Goal: Information Seeking & Learning: Learn about a topic

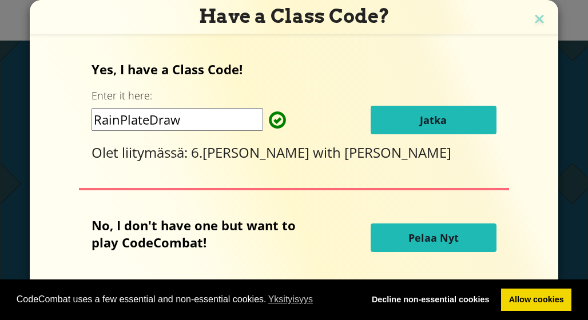
click at [440, 125] on span "Jatka" at bounding box center [433, 120] width 27 height 14
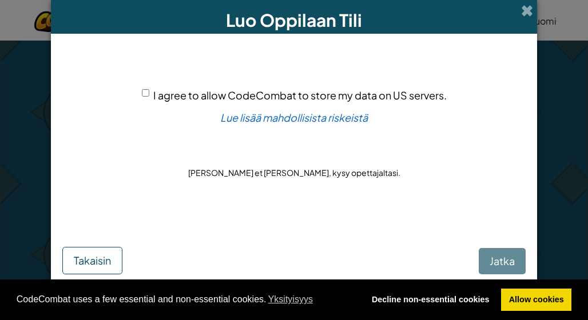
click at [142, 93] on input "I agree to allow CodeCombat to store my data on US servers." at bounding box center [145, 92] width 7 height 7
checkbox input "true"
click at [509, 259] on span "Jatka" at bounding box center [502, 261] width 25 height 13
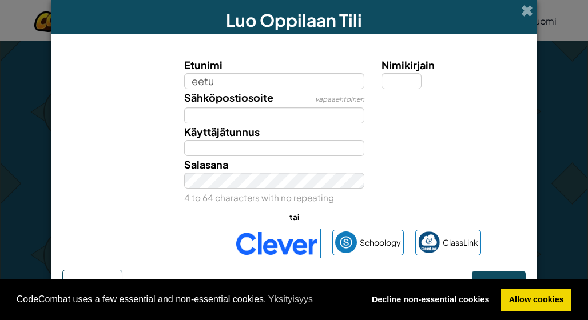
type input "eetu"
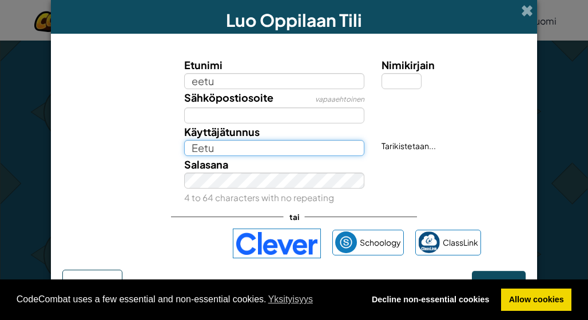
click at [300, 148] on input "Eetu" at bounding box center [274, 148] width 181 height 16
type input "Ep013123"
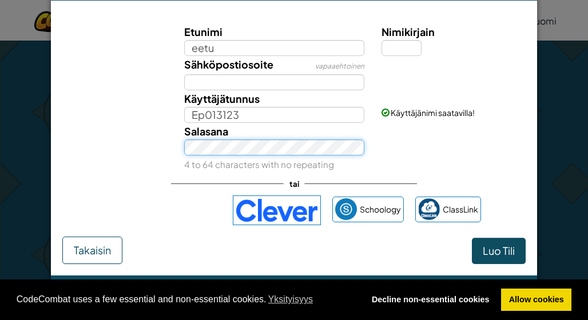
scroll to position [31, 0]
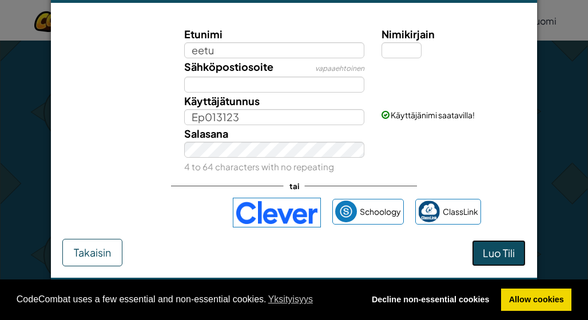
click at [502, 249] on span "Luo Tili" at bounding box center [499, 253] width 32 height 13
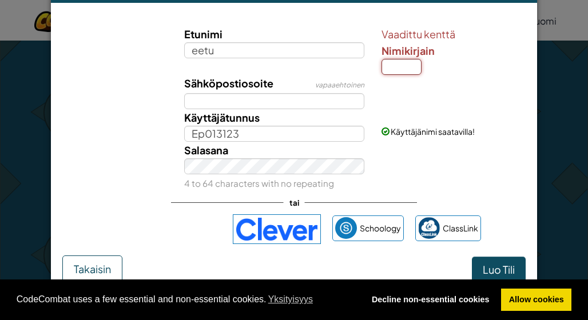
click at [390, 67] on input "Nimikirjain" at bounding box center [402, 67] width 40 height 16
type input "e"
click at [491, 268] on span "Luo Tili" at bounding box center [499, 269] width 32 height 13
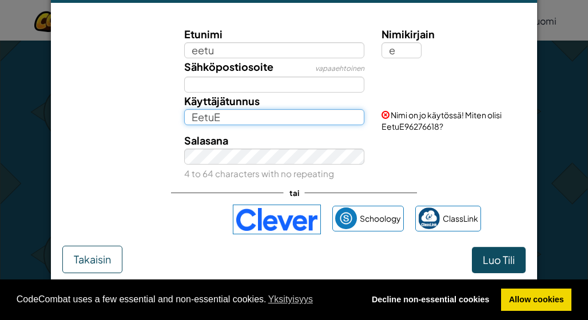
click at [217, 118] on input "EetuE" at bounding box center [274, 117] width 181 height 16
type input "Ep013"
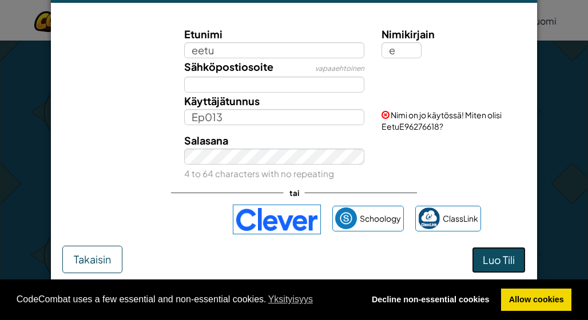
click at [506, 265] on form "Etunimi eetu Nimikirjain e Sähköpostiosoite vapaaehtoinen Käyttäjätunnus Ep013 …" at bounding box center [294, 144] width 486 height 282
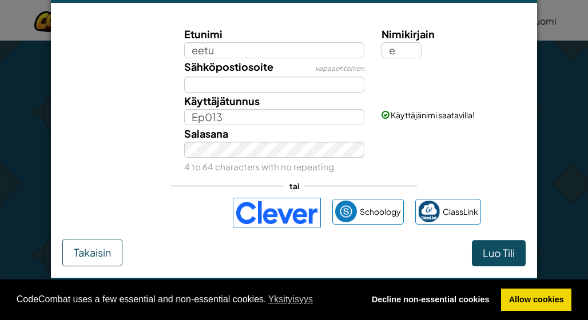
click at [506, 265] on form "Etunimi eetu Nimikirjain e Sähköpostiosoite vapaaehtoinen Käyttäjätunnus Ep013 …" at bounding box center [294, 140] width 486 height 275
click at [507, 257] on button "Luo Tili" at bounding box center [499, 253] width 54 height 26
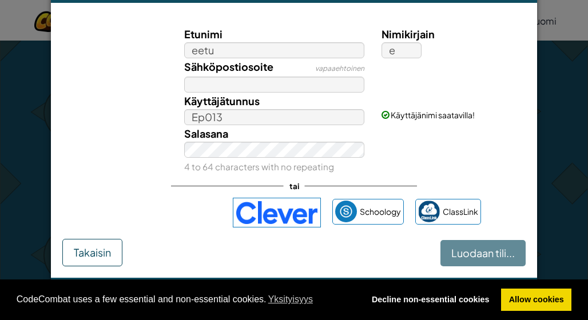
scroll to position [175, 0]
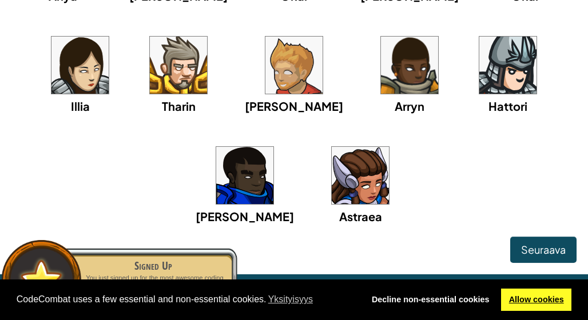
click at [533, 308] on link "Allow cookies" at bounding box center [536, 300] width 70 height 23
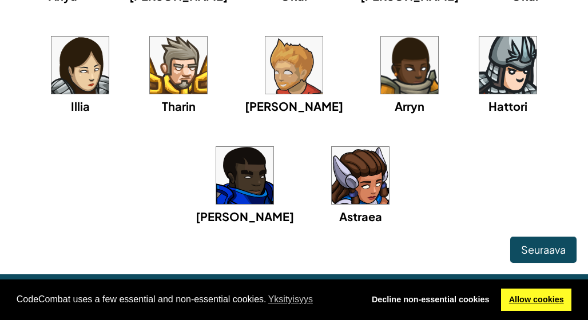
click at [533, 308] on link "Allow cookies" at bounding box center [536, 300] width 70 height 23
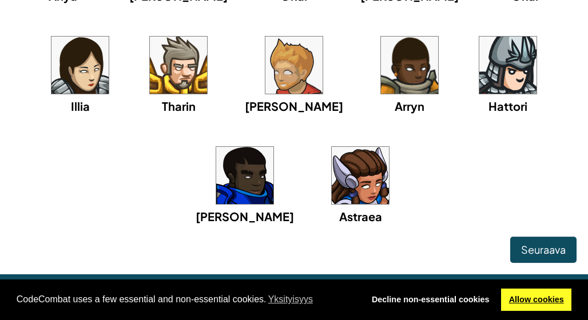
click at [533, 308] on link "Allow cookies" at bounding box center [536, 300] width 70 height 23
click at [481, 66] on img at bounding box center [508, 65] width 57 height 57
click at [531, 304] on link "Allow cookies" at bounding box center [536, 300] width 70 height 23
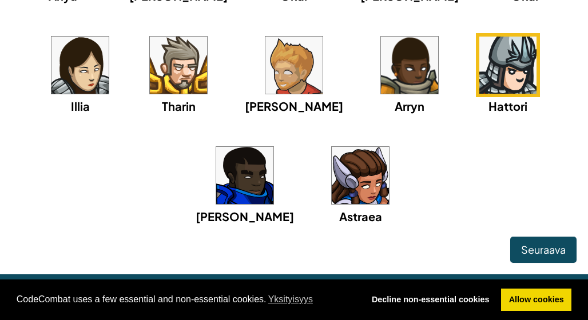
click at [551, 228] on div "Anya Ida Okar Alejandro Okar Illia Tharin Ned Arryn Hattori Gordon Astraea" at bounding box center [293, 88] width 565 height 331
click at [547, 243] on span "Seuraava" at bounding box center [543, 249] width 45 height 13
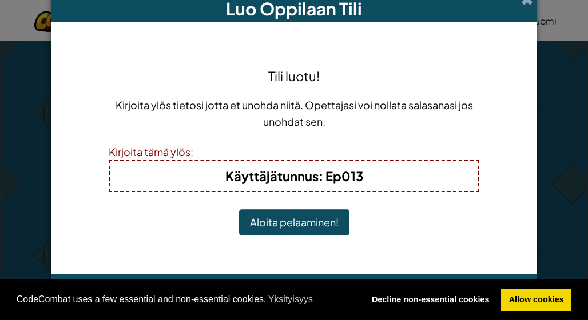
click at [298, 233] on button "Aloita pelaaminen!" at bounding box center [294, 222] width 110 height 26
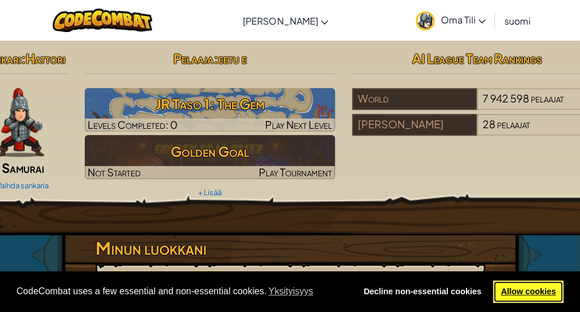
click at [537, 297] on link "Allow cookies" at bounding box center [528, 291] width 70 height 23
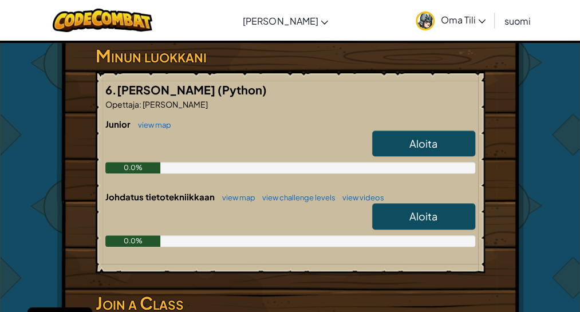
scroll to position [191, 0]
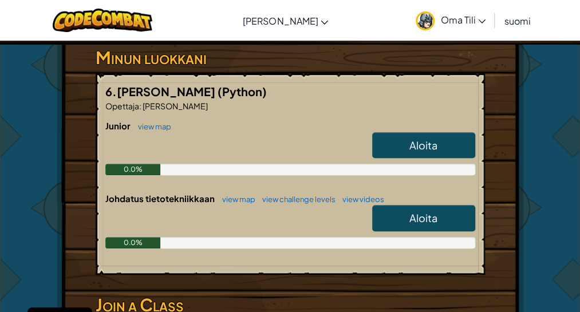
click at [399, 215] on link "Aloita" at bounding box center [423, 218] width 103 height 26
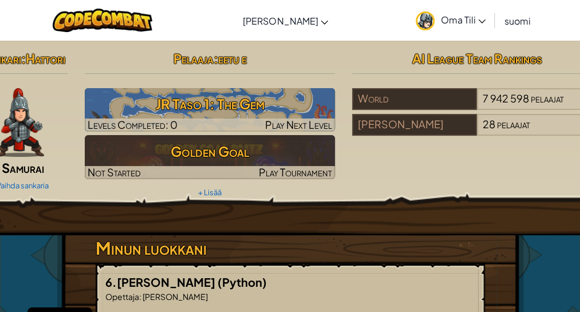
select select "fi"
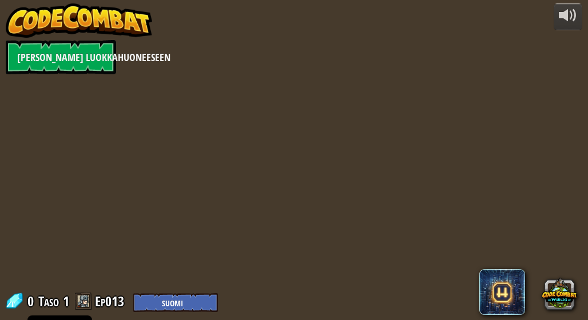
select select "fi"
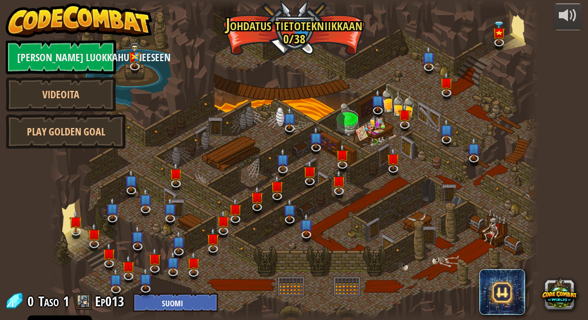
select select "fi"
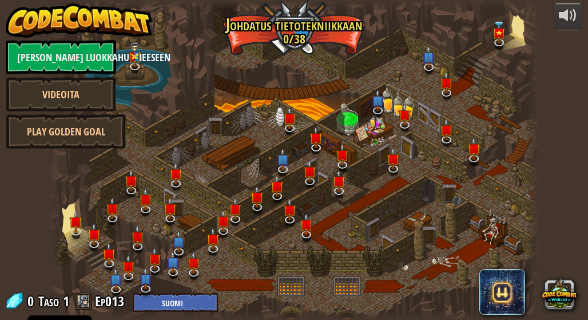
select select "fi"
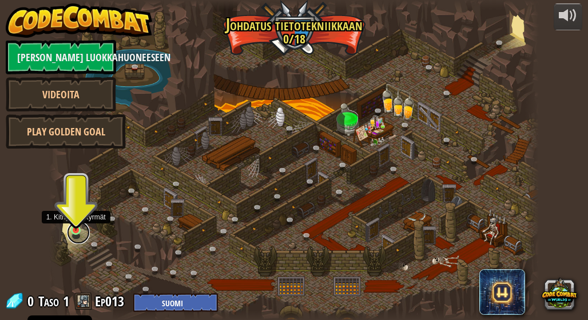
click at [78, 239] on link at bounding box center [78, 232] width 23 height 23
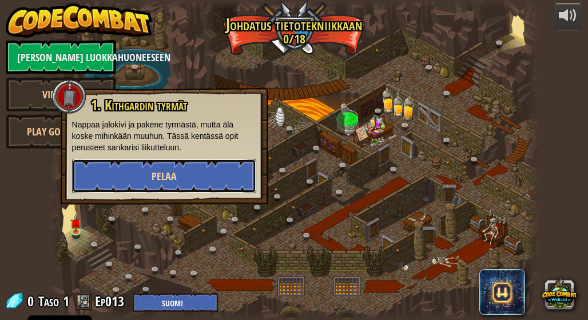
click at [149, 161] on button "Pelaa" at bounding box center [164, 176] width 184 height 34
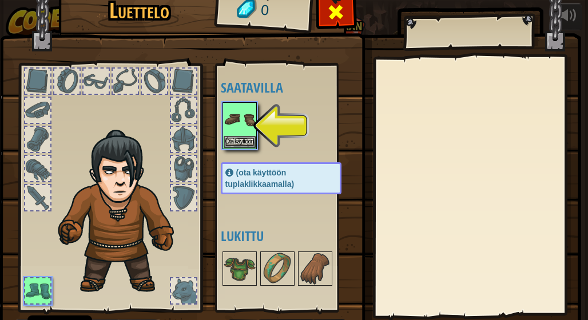
click at [335, 14] on span at bounding box center [336, 12] width 18 height 18
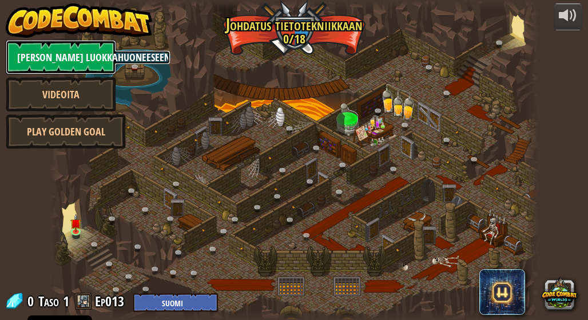
click at [42, 51] on link "[PERSON_NAME] luokkahuoneeseen" at bounding box center [61, 57] width 110 height 34
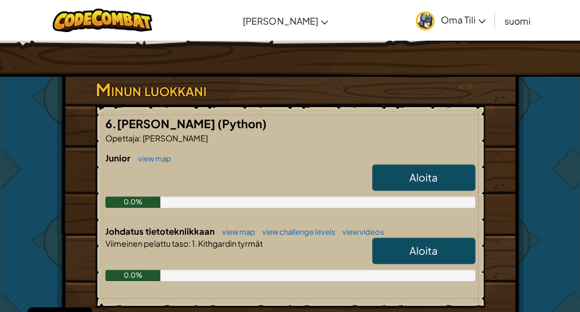
scroll to position [168, 0]
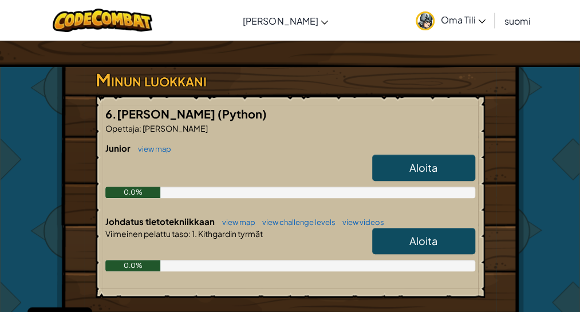
click at [431, 164] on span "Aloita" at bounding box center [423, 167] width 28 height 13
select select "fi"
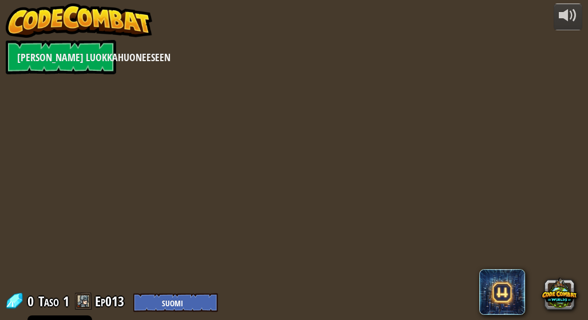
select select "fi"
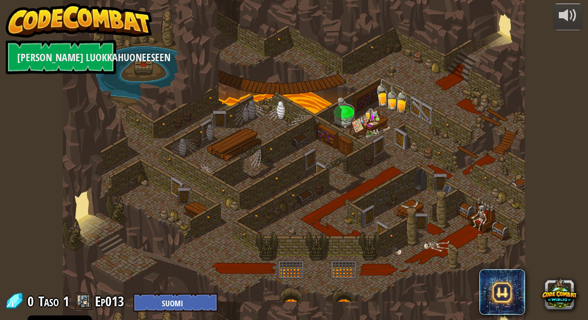
select select "fi"
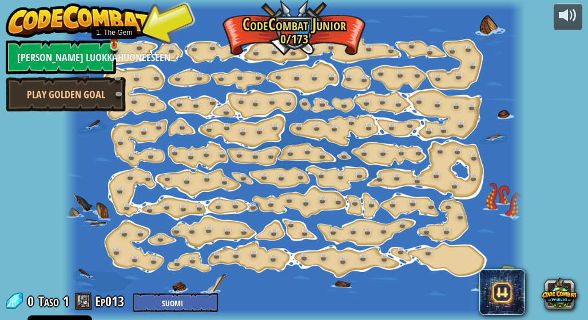
click at [118, 44] on img at bounding box center [114, 35] width 10 height 23
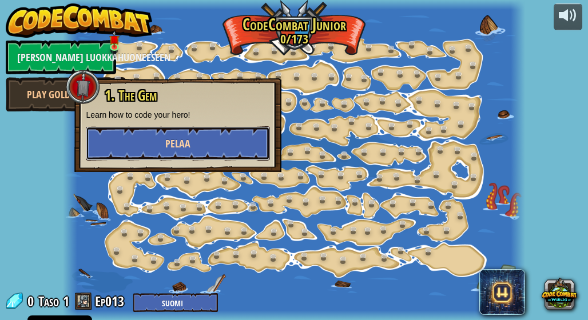
click at [204, 149] on button "Pelaa" at bounding box center [178, 143] width 184 height 34
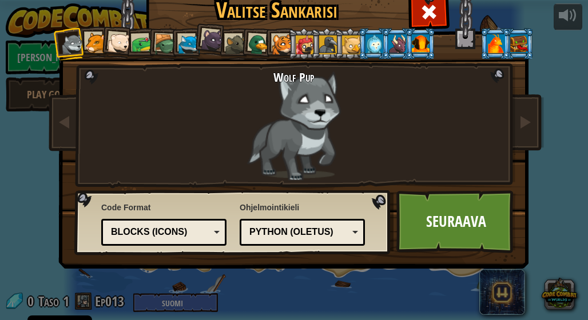
click at [134, 45] on div at bounding box center [142, 44] width 21 height 21
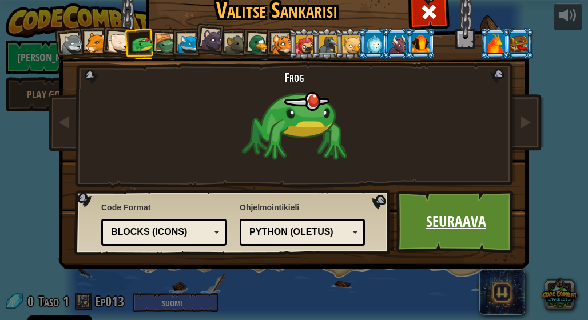
click at [461, 222] on link "Seuraava" at bounding box center [457, 222] width 120 height 63
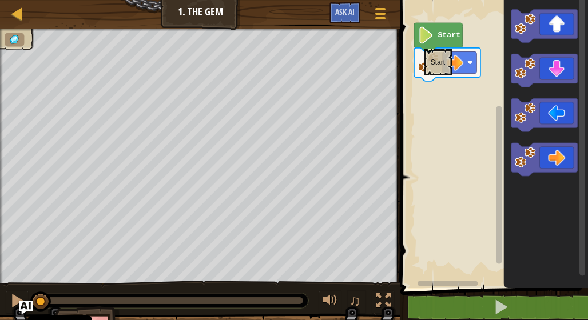
click at [423, 43] on image "Blocklyn työnäkymä" at bounding box center [426, 35] width 16 height 17
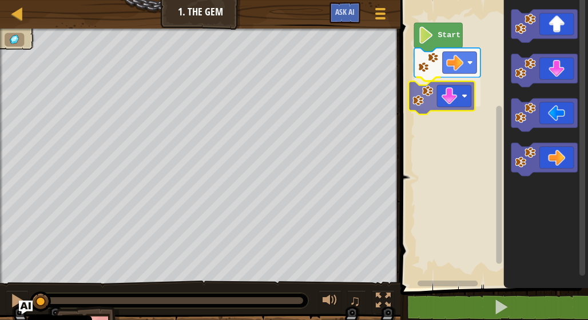
click at [452, 95] on div "Start" at bounding box center [492, 141] width 191 height 294
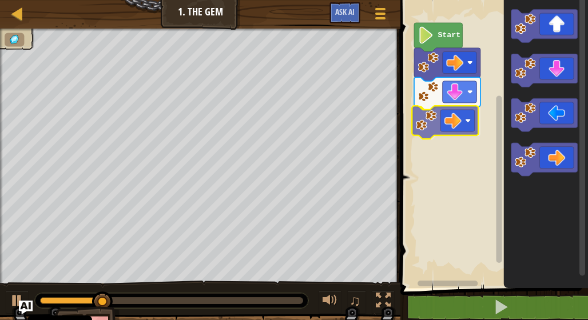
click at [451, 126] on div "Start" at bounding box center [492, 141] width 191 height 294
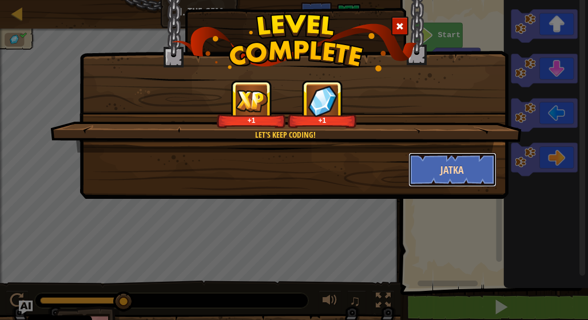
click at [434, 173] on button "Jatka" at bounding box center [453, 170] width 89 height 34
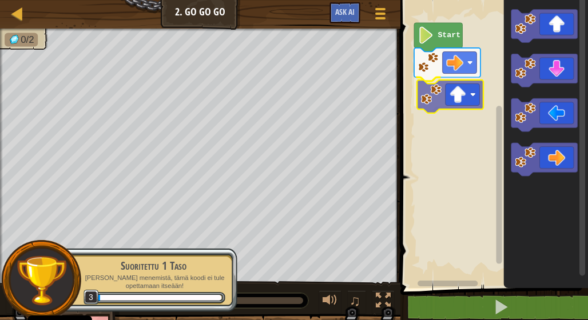
click at [457, 93] on div "Start" at bounding box center [492, 141] width 191 height 294
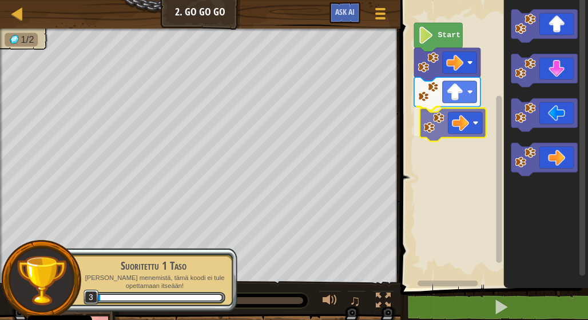
click at [449, 113] on div "Start" at bounding box center [492, 141] width 191 height 294
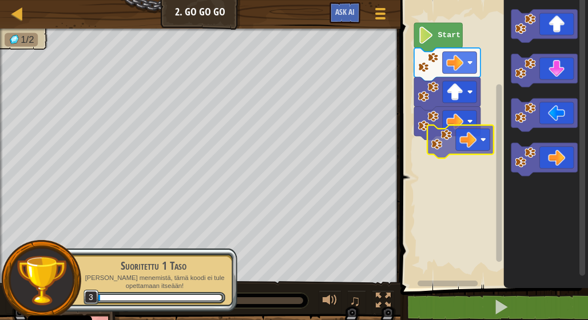
click at [450, 161] on div "Start" at bounding box center [492, 141] width 191 height 294
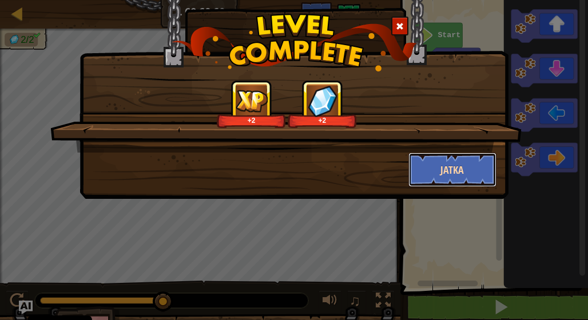
click at [446, 175] on button "Jatka" at bounding box center [453, 170] width 89 height 34
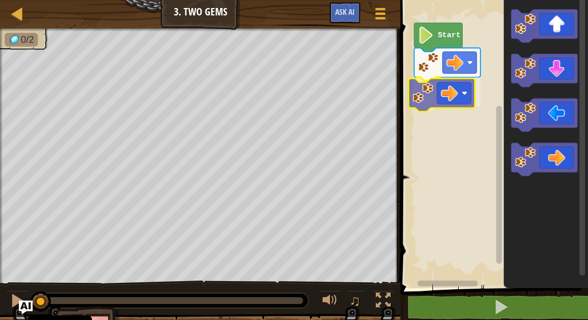
click at [446, 92] on div "Start" at bounding box center [492, 141] width 191 height 294
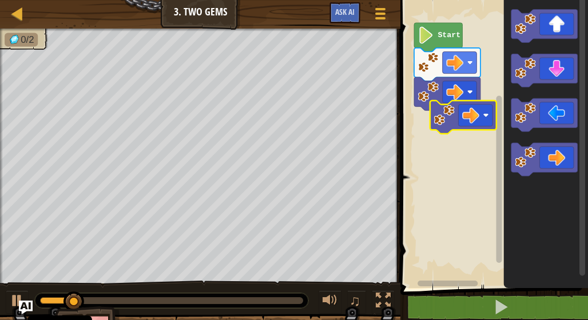
click at [461, 115] on div "Start" at bounding box center [492, 141] width 191 height 294
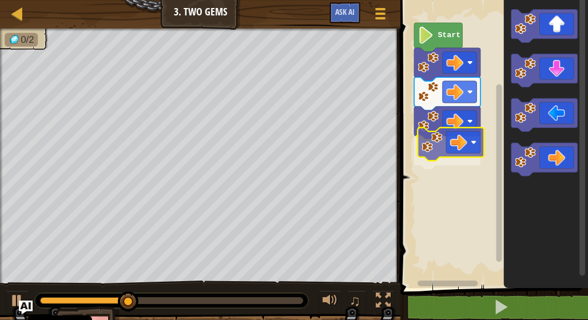
click at [439, 146] on div "Start" at bounding box center [492, 141] width 191 height 294
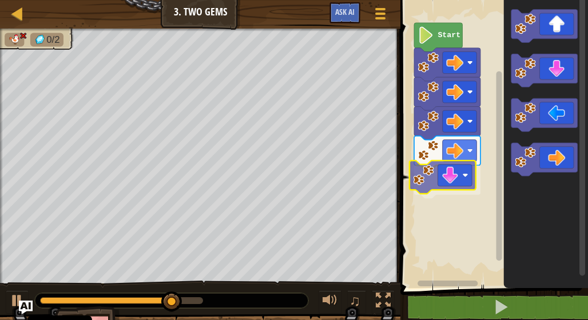
click at [452, 185] on div "Start" at bounding box center [492, 141] width 191 height 294
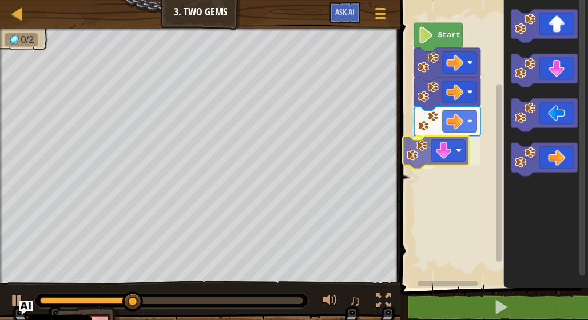
click at [437, 161] on div "Start" at bounding box center [492, 141] width 191 height 294
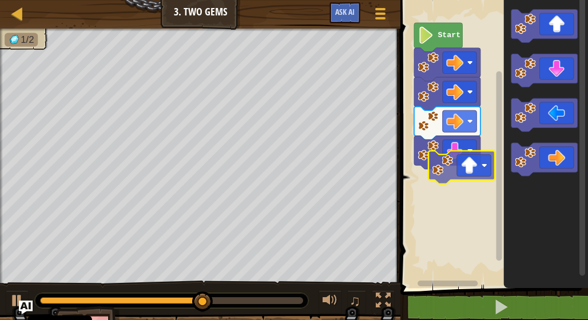
click at [461, 191] on div "Start" at bounding box center [492, 141] width 191 height 294
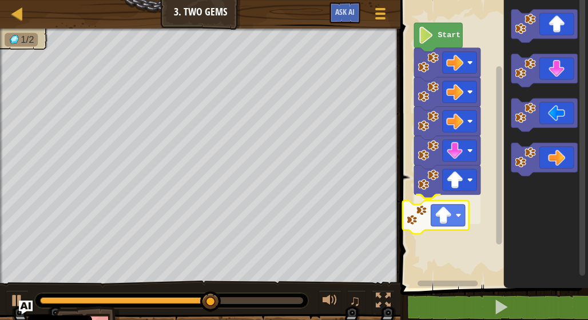
click at [468, 224] on div "Start" at bounding box center [492, 141] width 191 height 294
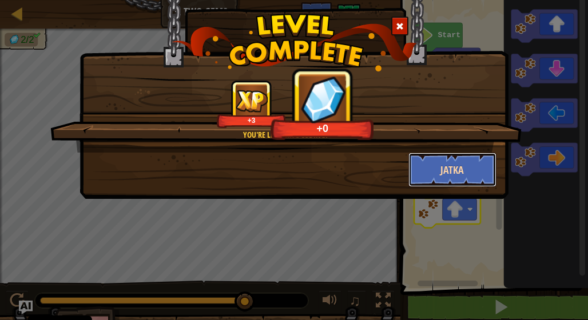
click at [476, 171] on button "Jatka" at bounding box center [453, 170] width 89 height 34
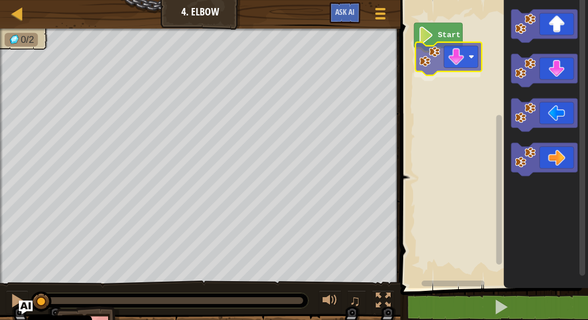
click at [461, 65] on div "Start" at bounding box center [492, 141] width 191 height 294
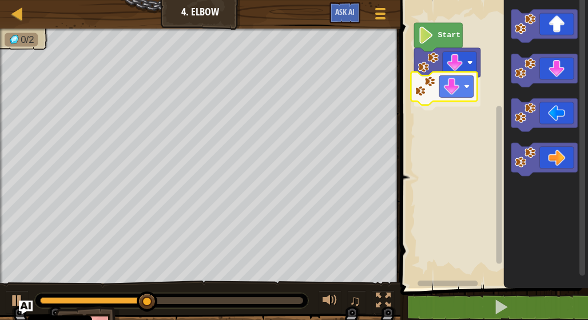
click at [464, 87] on div "Start" at bounding box center [492, 141] width 191 height 294
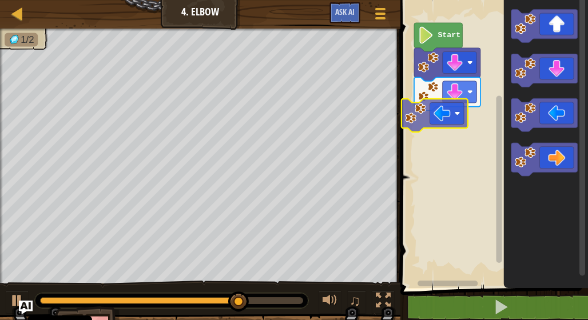
click at [433, 118] on div "Start" at bounding box center [492, 141] width 191 height 294
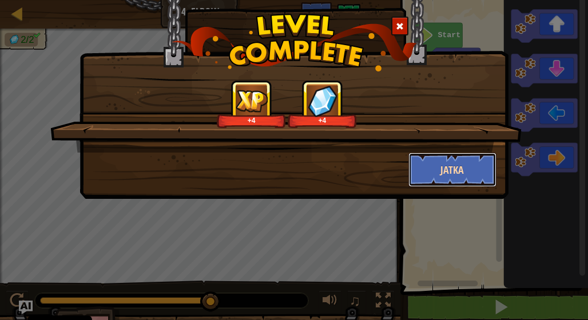
click at [458, 153] on button "Jatka" at bounding box center [453, 170] width 89 height 34
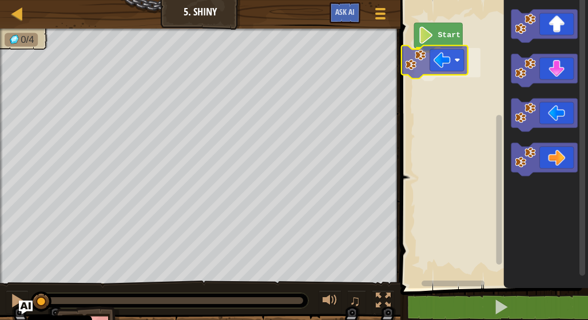
click at [428, 58] on div "Start" at bounding box center [492, 141] width 191 height 294
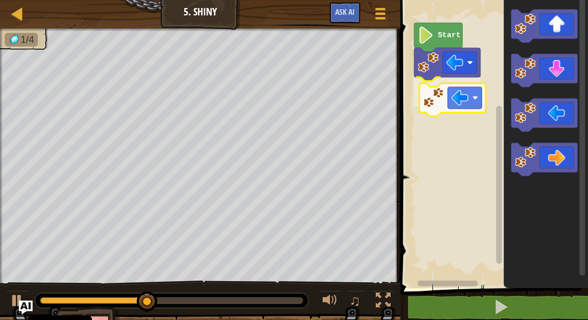
click at [457, 108] on div "Start" at bounding box center [492, 141] width 191 height 294
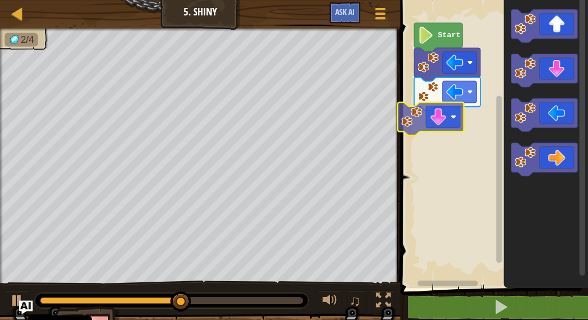
click at [470, 131] on div "Start" at bounding box center [492, 141] width 191 height 294
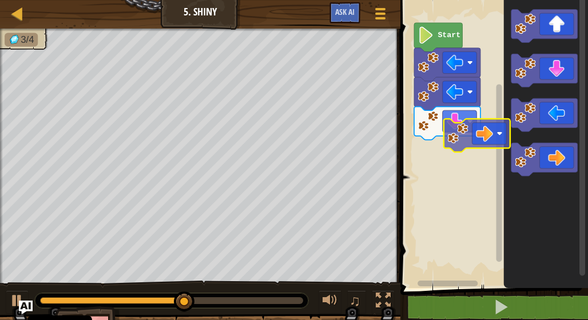
click at [465, 135] on div "Start" at bounding box center [492, 141] width 191 height 294
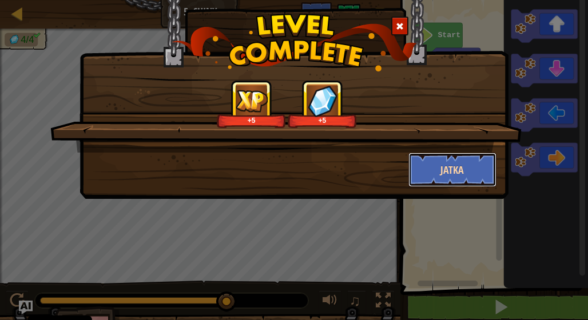
click at [457, 183] on button "Jatka" at bounding box center [453, 170] width 89 height 34
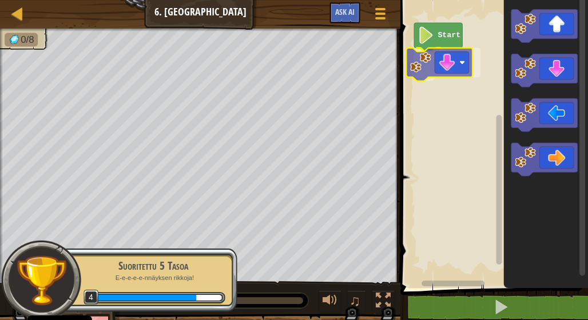
click at [450, 73] on div "Start" at bounding box center [492, 141] width 191 height 294
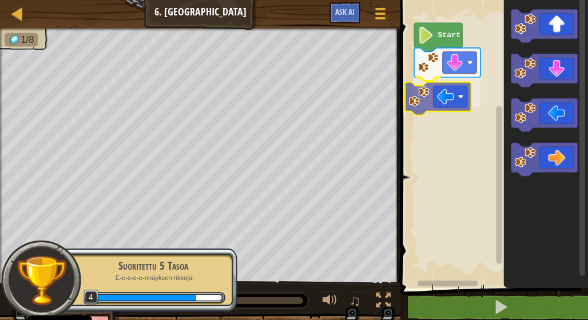
click at [456, 102] on div "Start" at bounding box center [492, 141] width 191 height 294
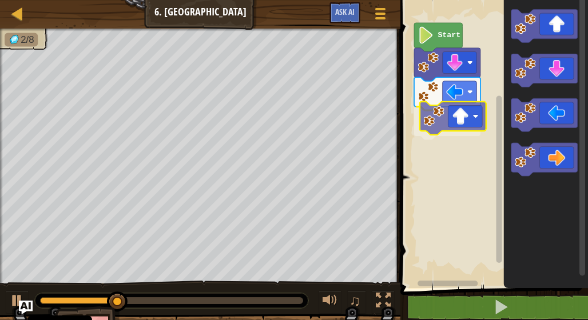
click at [453, 127] on div "Start" at bounding box center [492, 141] width 191 height 294
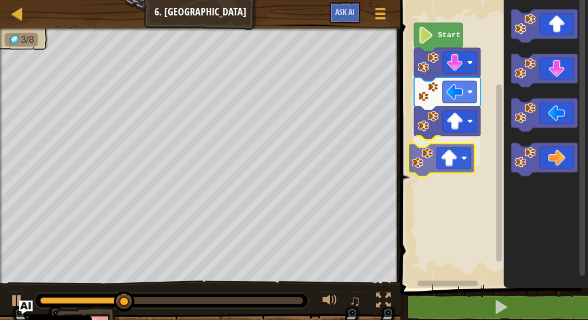
click at [453, 167] on div "Start" at bounding box center [492, 141] width 191 height 294
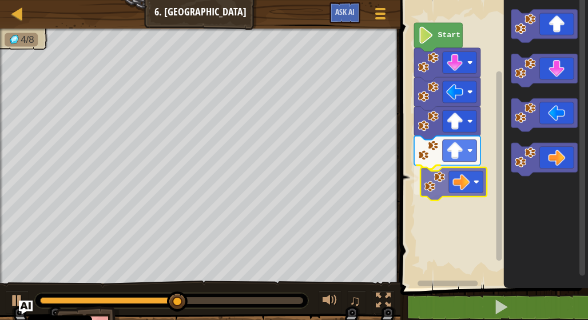
click at [449, 182] on div "Start" at bounding box center [492, 141] width 191 height 294
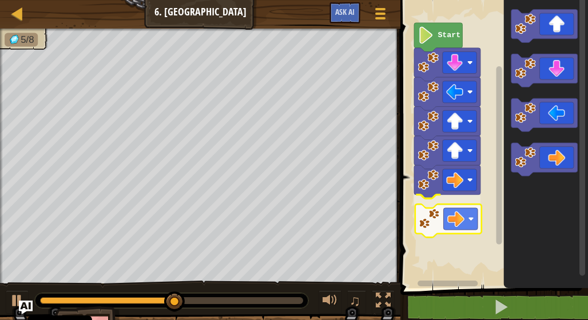
click at [452, 222] on div "Start" at bounding box center [492, 141] width 191 height 294
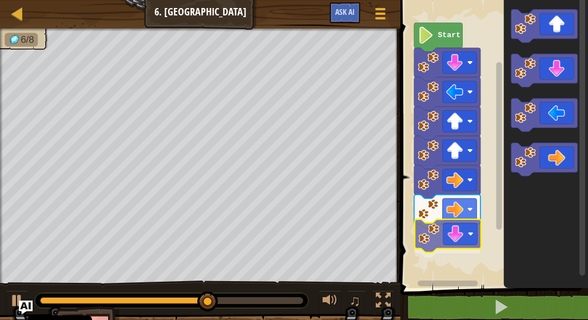
click at [460, 235] on div "Start" at bounding box center [492, 141] width 191 height 294
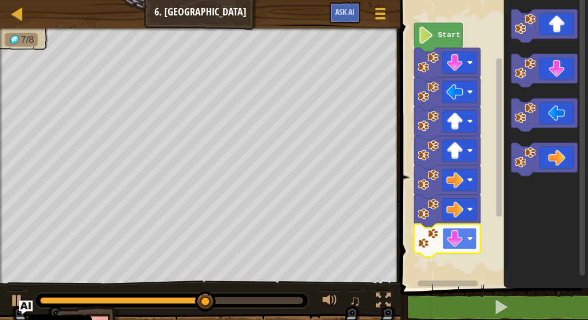
click at [456, 243] on image "Blocklyn työnäkymä" at bounding box center [455, 239] width 17 height 17
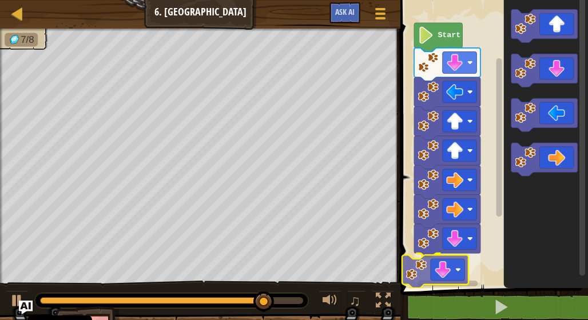
click at [439, 273] on div "Start" at bounding box center [492, 141] width 191 height 294
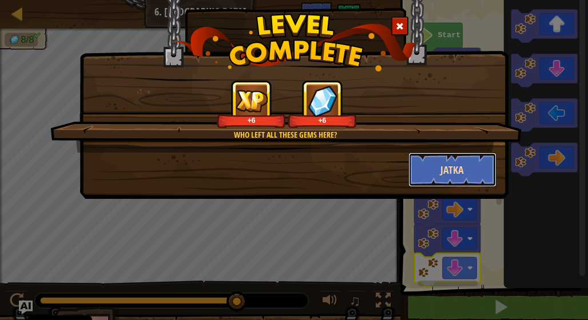
click at [446, 168] on button "Jatka" at bounding box center [453, 170] width 89 height 34
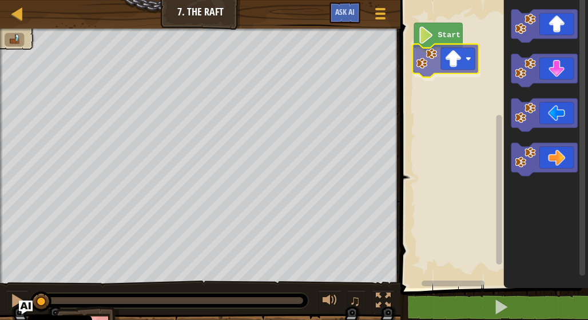
click at [431, 68] on div "Start" at bounding box center [492, 141] width 191 height 294
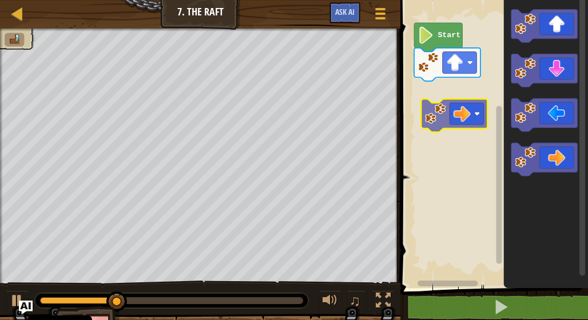
click at [454, 109] on div "Start" at bounding box center [492, 141] width 191 height 294
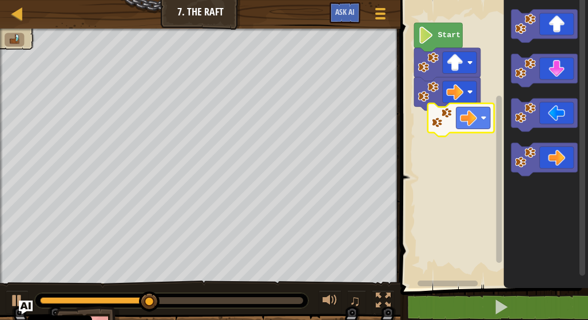
click at [461, 131] on div "Start" at bounding box center [492, 141] width 191 height 294
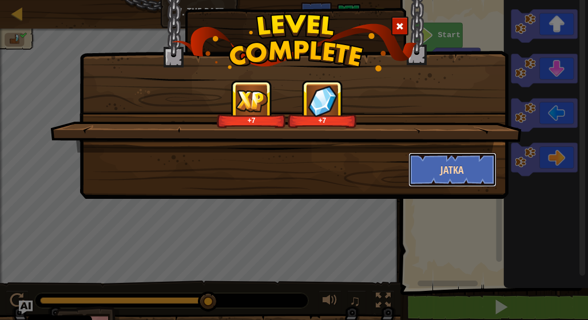
click at [458, 173] on button "Jatka" at bounding box center [453, 170] width 89 height 34
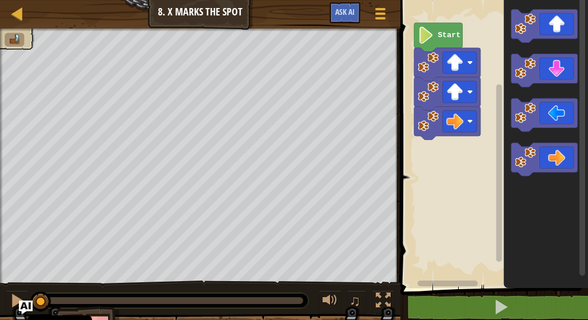
click at [541, 180] on icon "Blocklyn työnäkymä" at bounding box center [546, 141] width 85 height 294
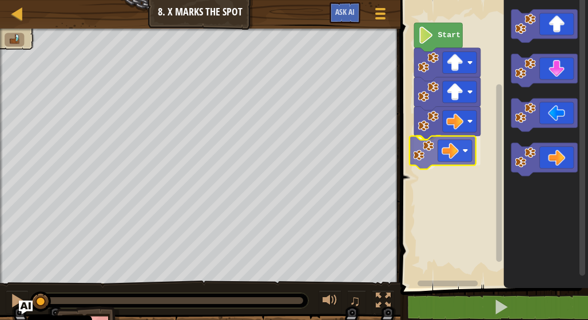
click at [440, 155] on div "Start" at bounding box center [492, 141] width 191 height 294
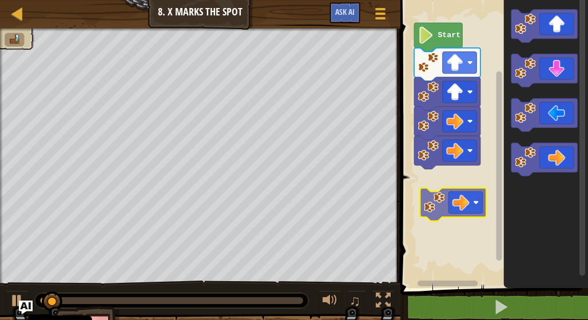
click at [418, 255] on div "Start" at bounding box center [492, 141] width 191 height 294
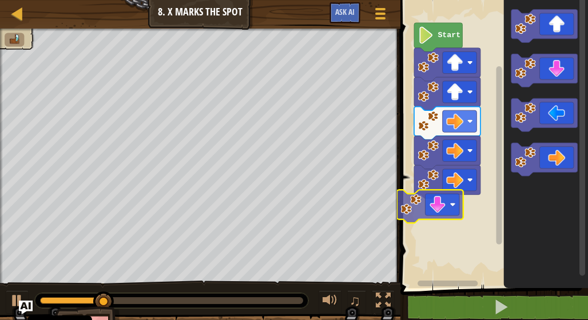
click at [456, 220] on div "Start" at bounding box center [492, 141] width 191 height 294
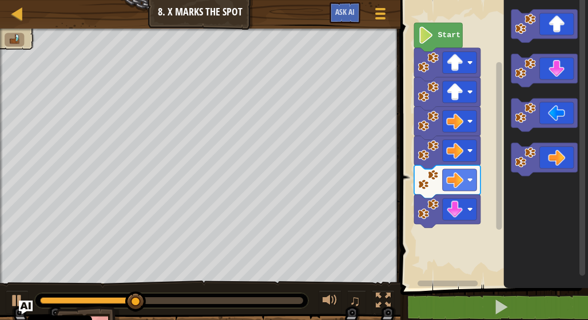
click at [475, 231] on div "Start" at bounding box center [492, 141] width 191 height 294
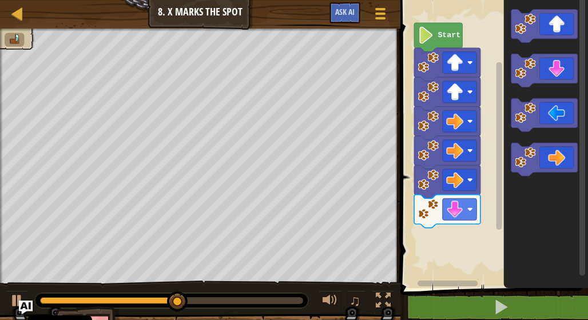
click at [465, 219] on div "Start" at bounding box center [492, 141] width 191 height 294
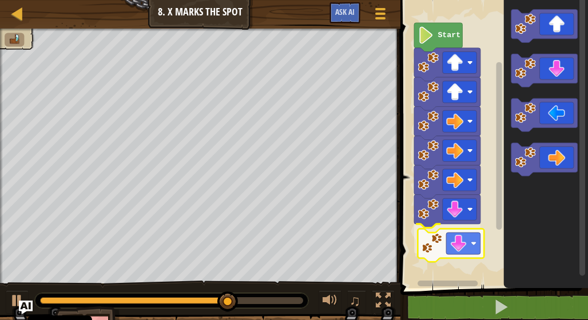
click at [468, 244] on div "Start" at bounding box center [492, 141] width 191 height 294
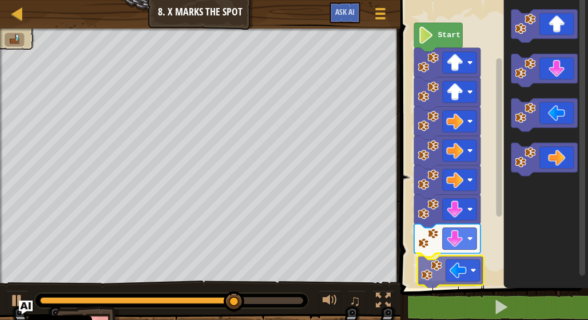
click at [466, 283] on div "Start" at bounding box center [492, 141] width 191 height 294
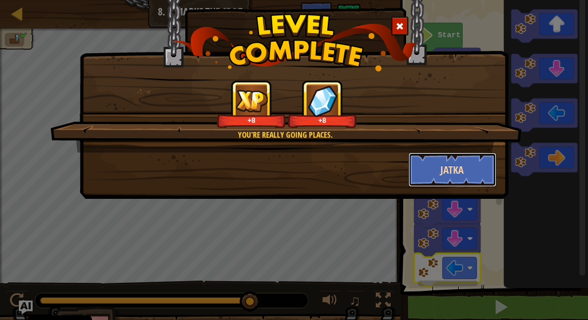
click at [457, 165] on button "Jatka" at bounding box center [453, 170] width 89 height 34
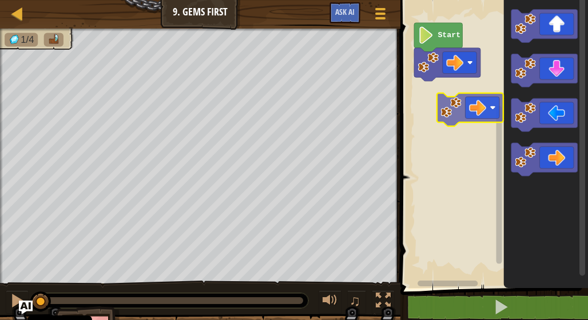
click at [450, 94] on div "Start" at bounding box center [492, 141] width 191 height 294
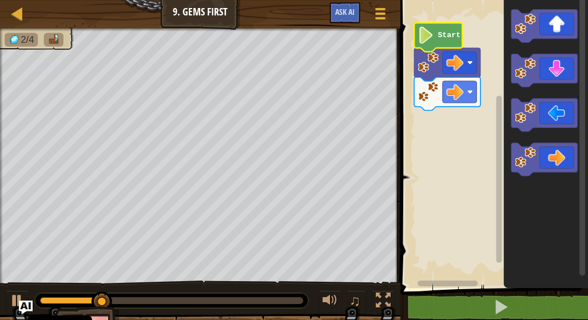
click at [438, 35] on text "Start" at bounding box center [449, 35] width 23 height 9
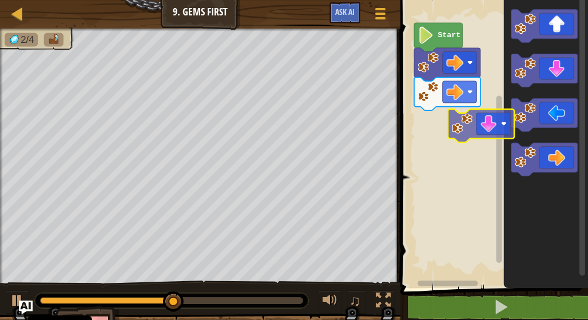
click at [462, 133] on div "Start" at bounding box center [492, 141] width 191 height 294
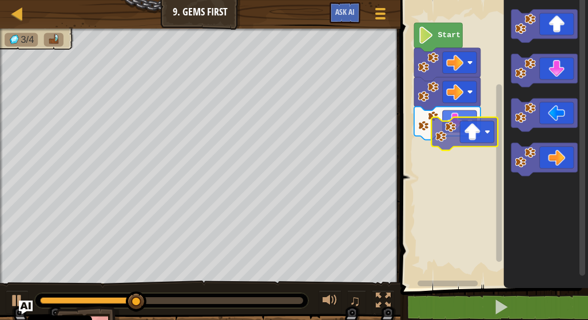
click at [467, 147] on div "Start" at bounding box center [492, 141] width 191 height 294
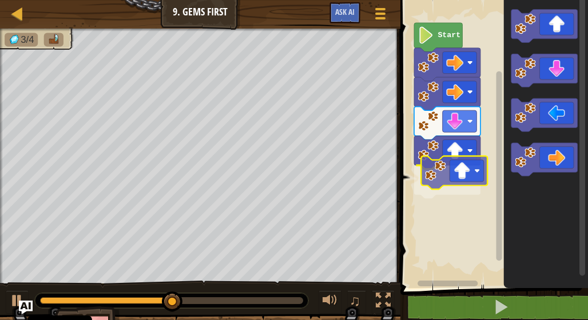
click at [470, 176] on div "Start" at bounding box center [492, 141] width 191 height 294
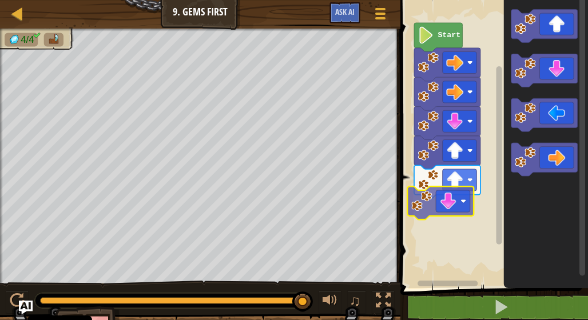
click at [467, 226] on div "Start" at bounding box center [492, 141] width 191 height 294
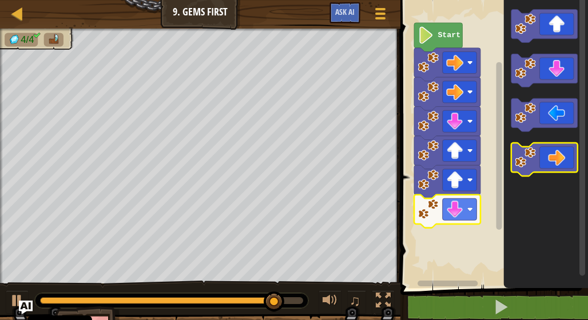
click at [513, 169] on icon "Blocklyn työnäkymä" at bounding box center [545, 159] width 66 height 33
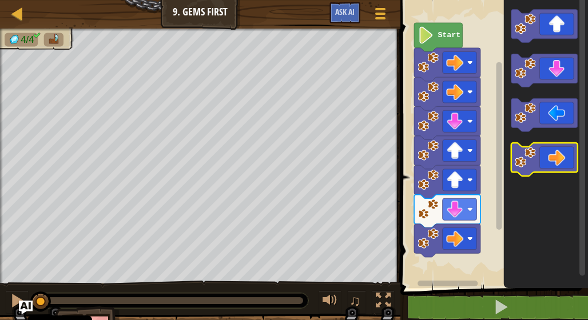
click at [513, 169] on icon "Blocklyn työnäkymä" at bounding box center [545, 159] width 66 height 33
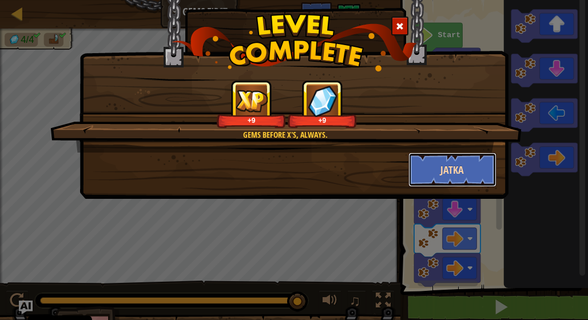
click at [456, 177] on button "Jatka" at bounding box center [453, 170] width 89 height 34
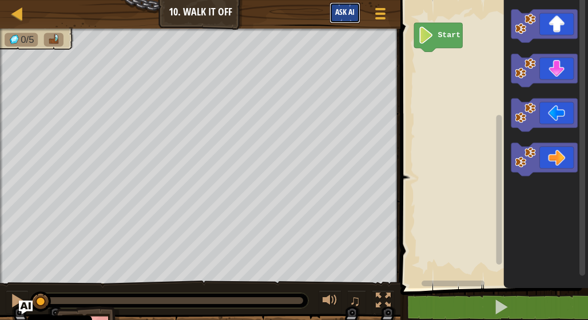
click at [342, 17] on button "Ask AI" at bounding box center [345, 12] width 31 height 21
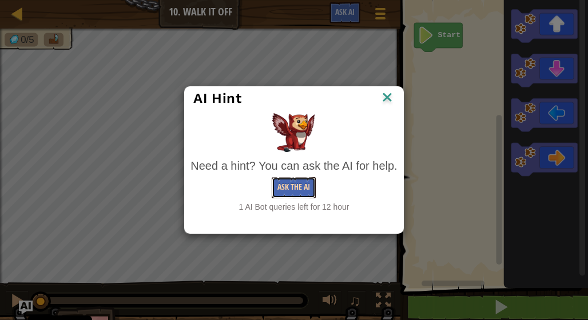
click at [290, 195] on button "Ask the AI" at bounding box center [294, 187] width 44 height 21
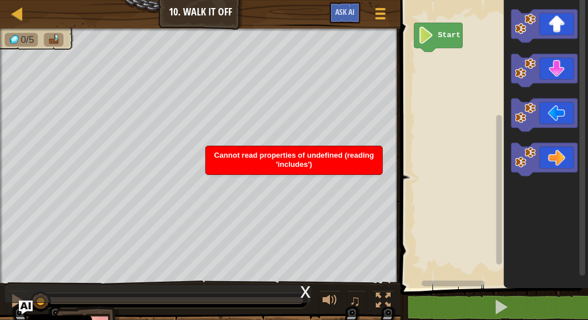
click at [106, 217] on div "Kartta Junior 10. Walk It Off Pelivalikko Ask AI 1 הההההההההההההההההההההההההההה…" at bounding box center [294, 160] width 588 height 320
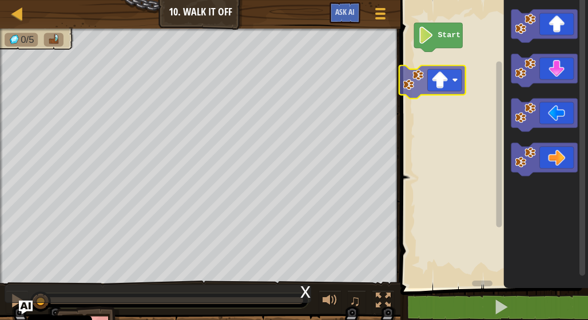
click at [453, 77] on div "Start" at bounding box center [492, 141] width 191 height 294
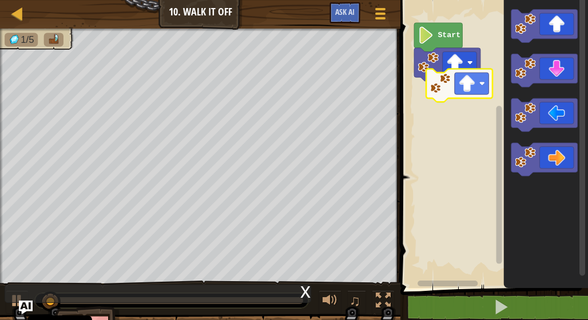
click at [469, 84] on div "Start" at bounding box center [492, 141] width 191 height 294
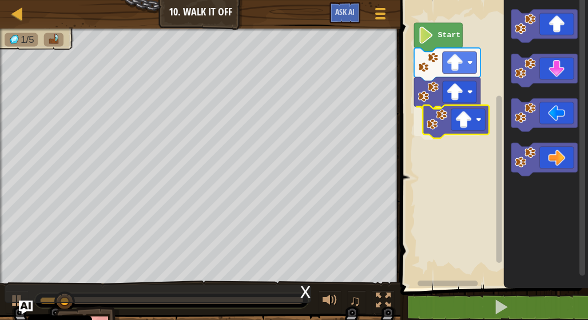
click at [470, 117] on div "Start" at bounding box center [492, 141] width 191 height 294
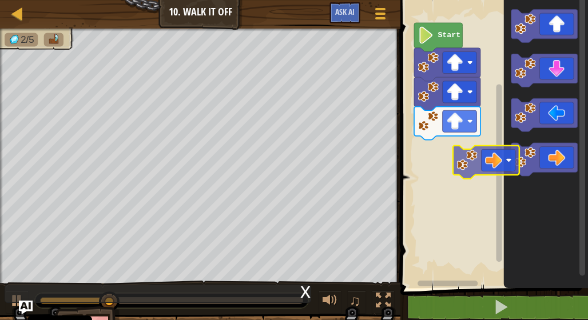
click at [475, 155] on div "Start" at bounding box center [492, 141] width 191 height 294
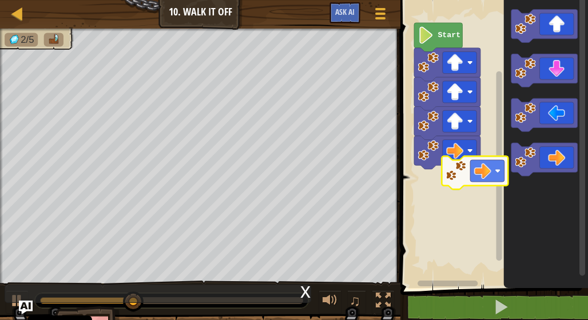
click at [454, 172] on div "Start" at bounding box center [492, 141] width 191 height 294
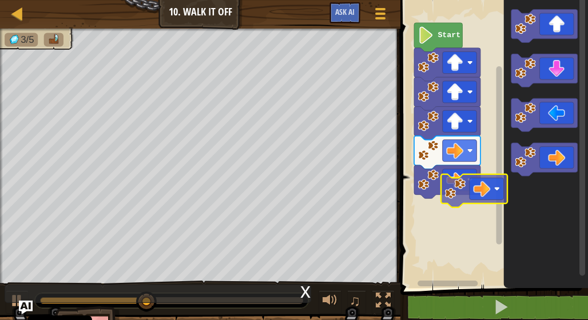
click at [469, 206] on div "Start" at bounding box center [492, 141] width 191 height 294
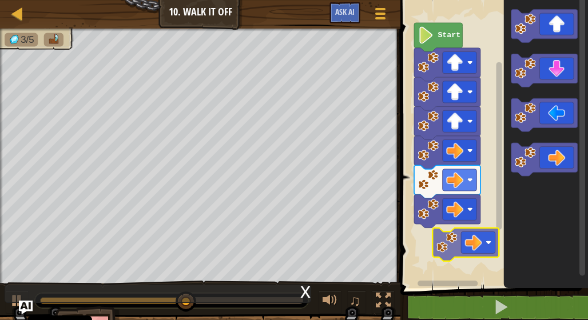
click at [470, 235] on div "Start" at bounding box center [492, 141] width 191 height 294
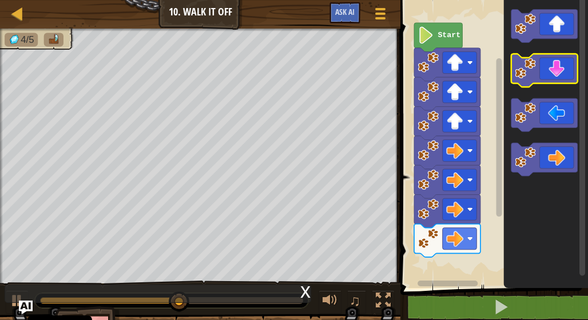
click at [521, 145] on g "Blocklyn työnäkymä" at bounding box center [545, 93] width 66 height 167
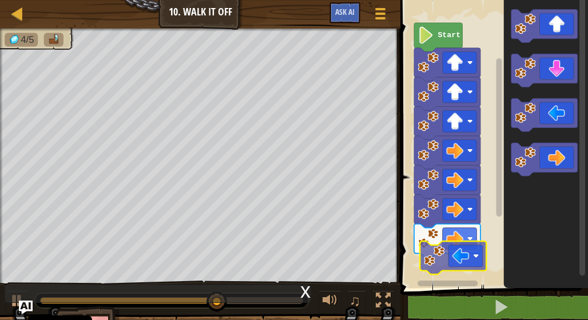
click at [456, 283] on div "Start" at bounding box center [492, 141] width 191 height 294
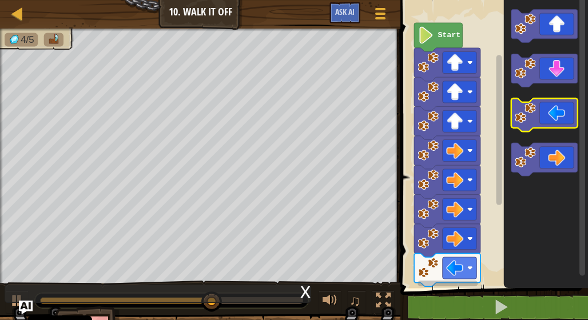
click at [563, 122] on icon "Blocklyn työnäkymä" at bounding box center [545, 114] width 66 height 33
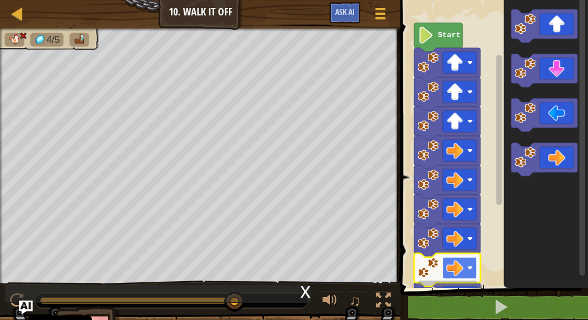
click at [473, 270] on image "Blocklyn työnäkymä" at bounding box center [471, 269] width 6 height 6
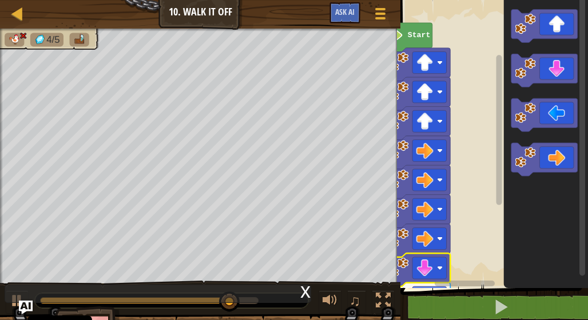
click at [491, 278] on div "Start" at bounding box center [492, 141] width 191 height 294
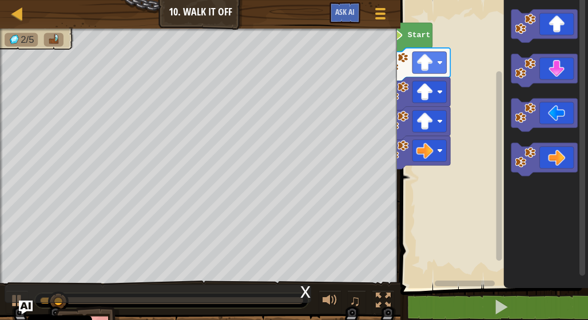
click at [414, 39] on text "Start" at bounding box center [419, 35] width 23 height 9
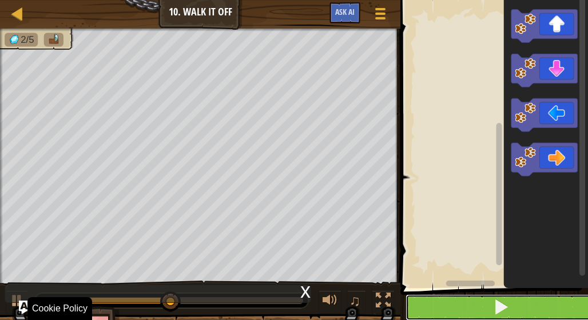
click at [502, 304] on span at bounding box center [501, 307] width 16 height 16
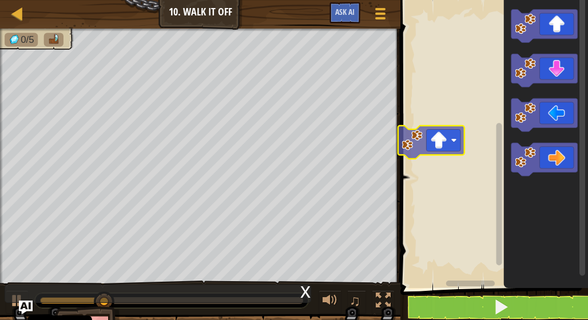
click at [436, 150] on div "Blocklyn työnäkymä" at bounding box center [492, 141] width 191 height 294
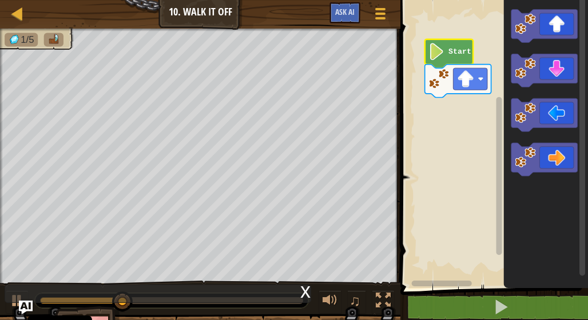
click at [440, 54] on image "Blocklyn työnäkymä" at bounding box center [437, 51] width 16 height 17
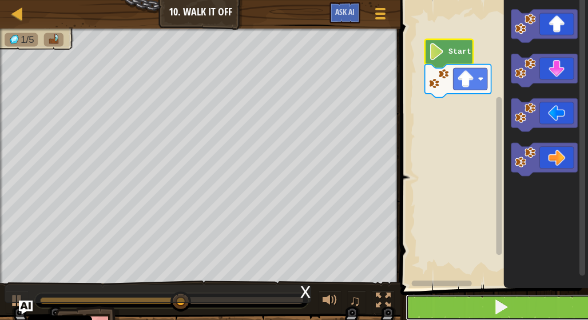
click at [500, 302] on span at bounding box center [501, 307] width 16 height 16
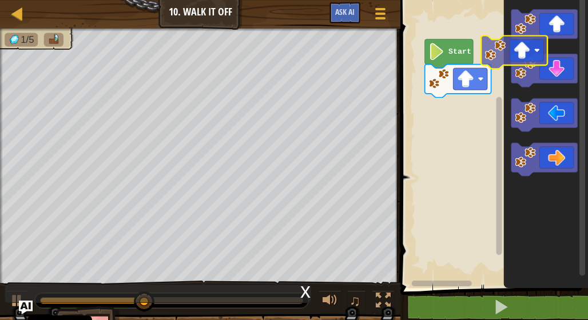
click at [451, 105] on div "Start" at bounding box center [492, 141] width 191 height 294
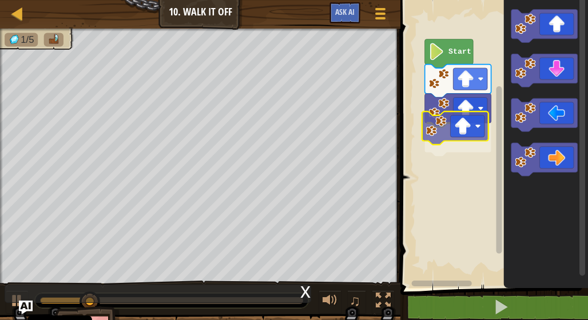
click at [453, 149] on div "Start" at bounding box center [492, 141] width 191 height 294
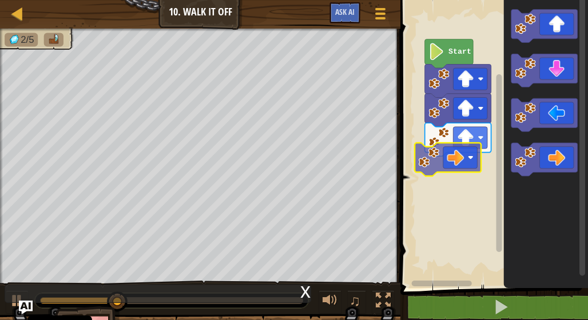
click at [434, 167] on div "Start" at bounding box center [492, 141] width 191 height 294
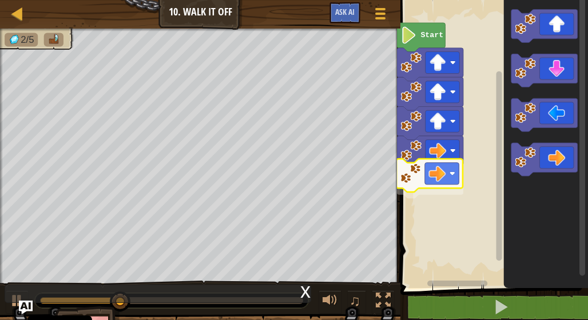
click at [412, 183] on div "Start" at bounding box center [492, 141] width 191 height 294
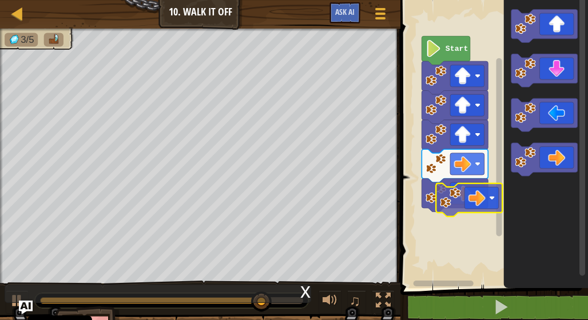
click at [470, 227] on div "Start" at bounding box center [492, 141] width 191 height 294
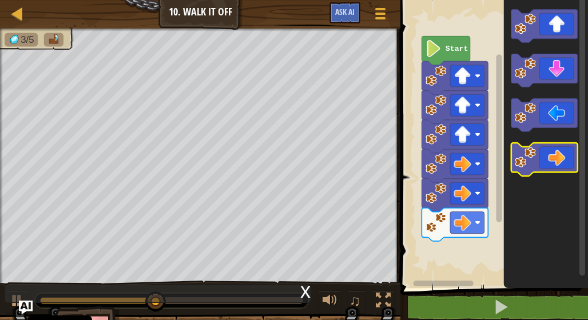
click at [543, 175] on rect "Blocklyn työnäkymä" at bounding box center [545, 159] width 66 height 33
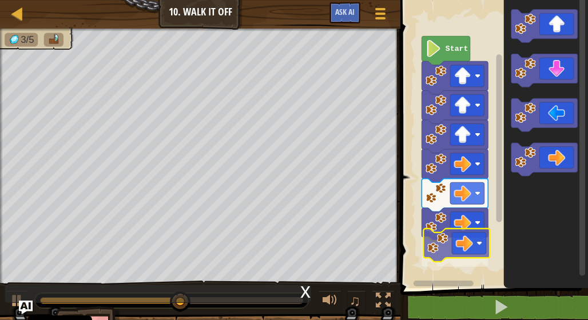
click at [460, 251] on div "Start" at bounding box center [492, 141] width 191 height 294
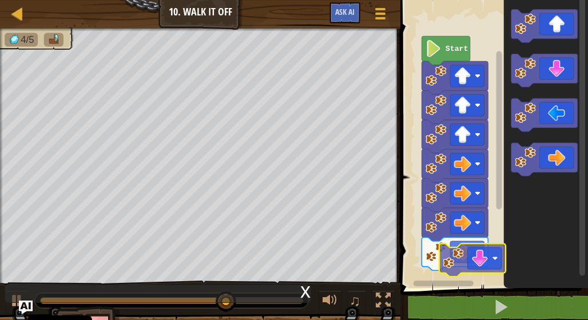
click at [482, 270] on div "Start" at bounding box center [492, 141] width 191 height 294
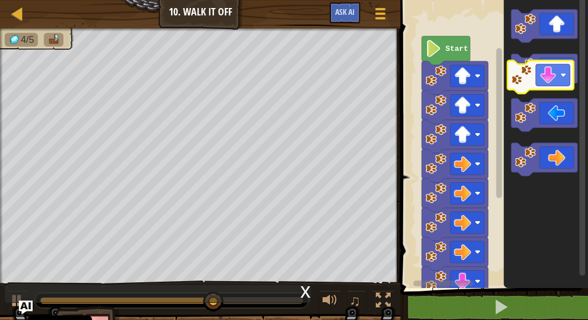
click at [547, 92] on icon "Blocklyn työnäkymä" at bounding box center [546, 141] width 84 height 294
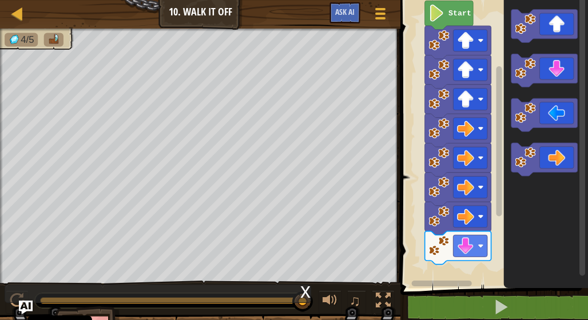
click at [485, 261] on div "Start" at bounding box center [492, 141] width 191 height 294
click at [466, 264] on div "Start" at bounding box center [492, 141] width 191 height 294
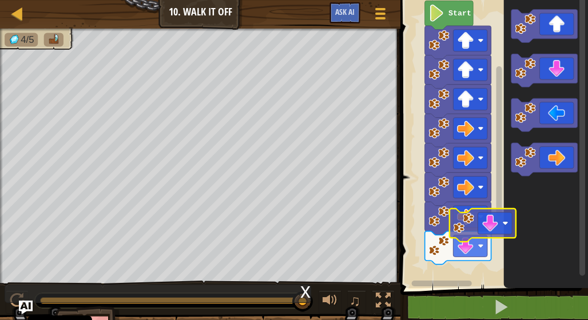
click at [507, 228] on icon "Blocklyn työnäkymä" at bounding box center [546, 141] width 84 height 294
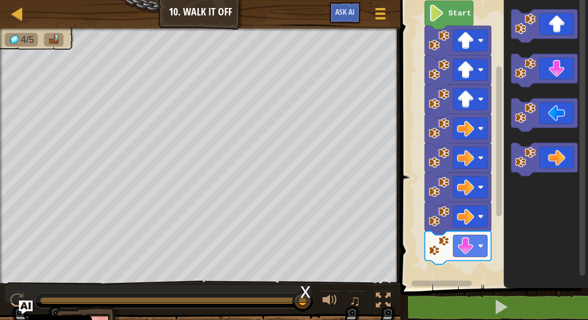
click at [491, 237] on div "Start" at bounding box center [492, 141] width 191 height 294
click at [469, 280] on div "Start" at bounding box center [492, 141] width 191 height 294
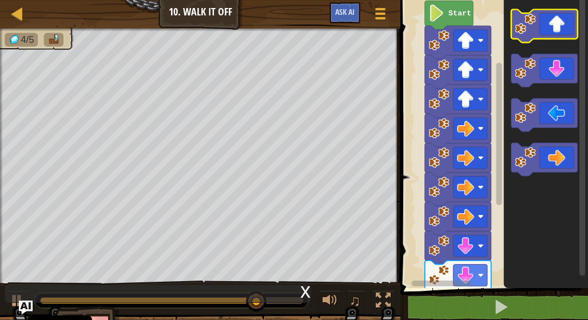
click at [556, 35] on icon "Blocklyn työnäkymä" at bounding box center [545, 26] width 66 height 33
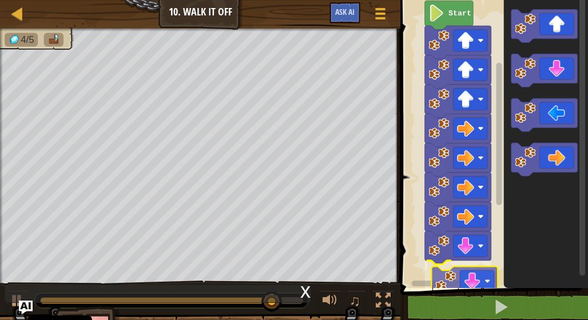
click at [473, 299] on div "1 ההההההההההההההההההההההההההההההההההההההההההההההההההההההההההההההההההההההההההההה…" at bounding box center [492, 172] width 191 height 332
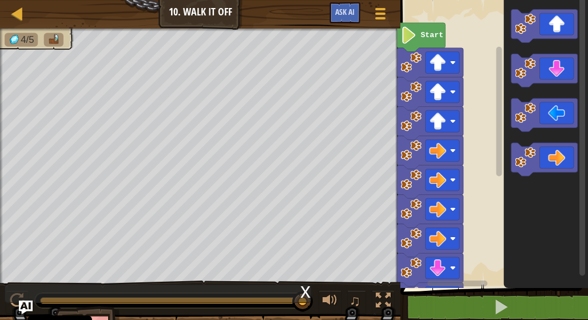
click at [430, 41] on icon "Blocklyn työnäkymä" at bounding box center [421, 37] width 48 height 29
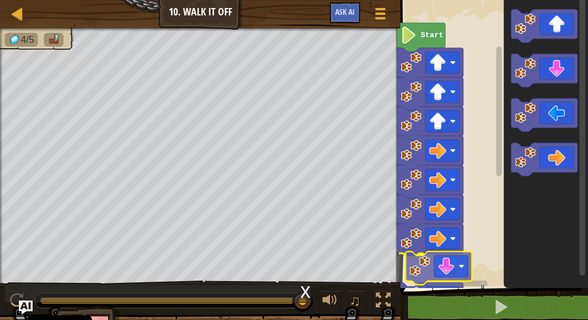
click at [450, 274] on div "Start" at bounding box center [492, 141] width 191 height 294
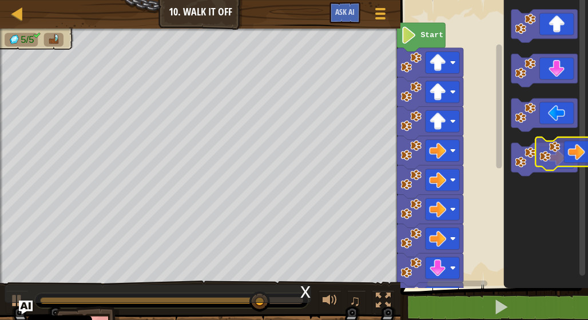
click at [579, 156] on div "Start" at bounding box center [492, 141] width 191 height 294
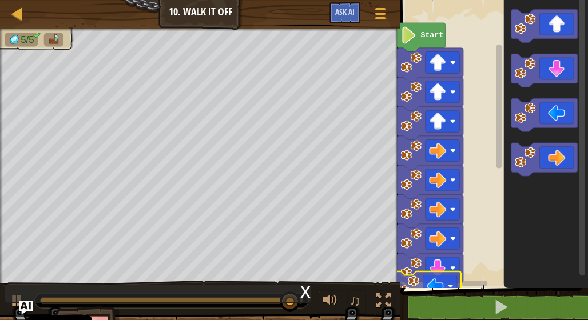
click at [456, 294] on div "1 ההההההההההההההההההההההההההההההההההההההההההההההההההההההההההההההההההההההההההההה…" at bounding box center [492, 172] width 191 height 332
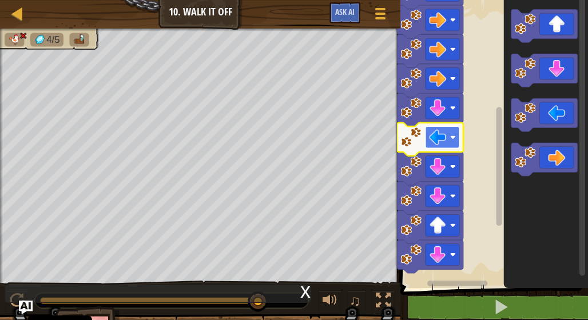
click at [451, 136] on image "Blocklyn työnäkymä" at bounding box center [453, 137] width 6 height 6
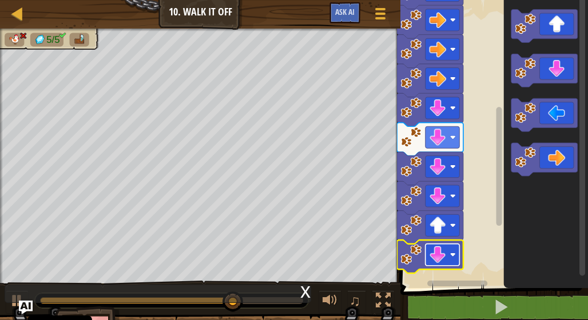
click at [454, 260] on rect "Blocklyn työnäkymä" at bounding box center [443, 255] width 34 height 22
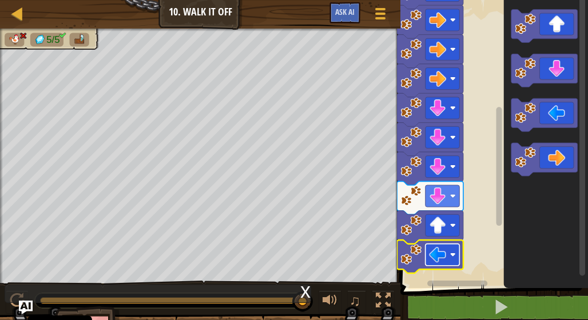
click at [457, 251] on rect "Blocklyn työnäkymä" at bounding box center [443, 255] width 34 height 22
click at [488, 91] on rect "Blocklyn työnäkymä" at bounding box center [492, 141] width 191 height 294
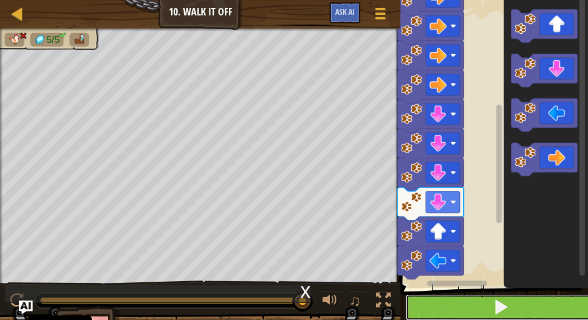
click at [488, 303] on button at bounding box center [501, 308] width 191 height 26
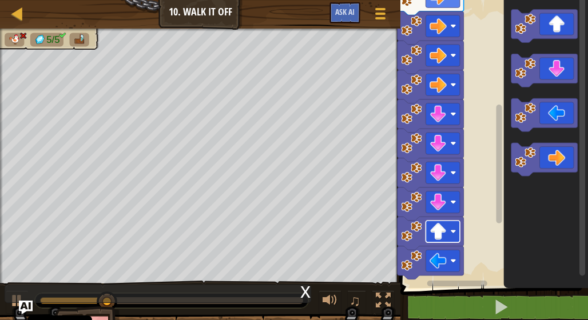
click at [453, 239] on rect "Blocklyn työnäkymä" at bounding box center [443, 232] width 34 height 22
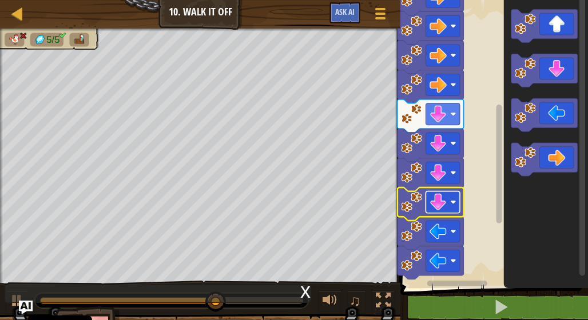
click at [433, 209] on image "Blocklyn työnäkymä" at bounding box center [438, 202] width 17 height 17
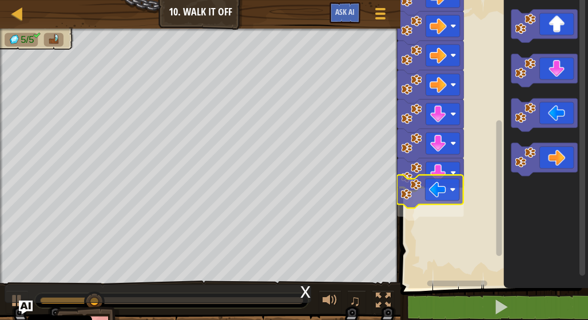
click at [448, 207] on div "Start" at bounding box center [492, 141] width 191 height 294
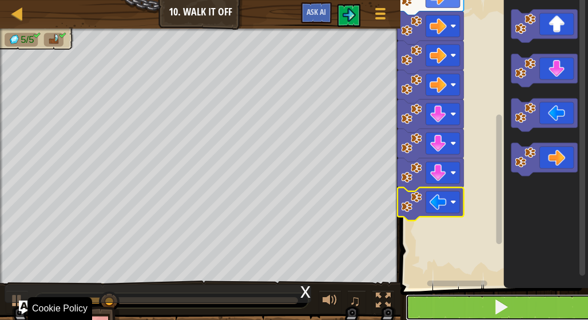
click at [460, 311] on button at bounding box center [501, 308] width 191 height 26
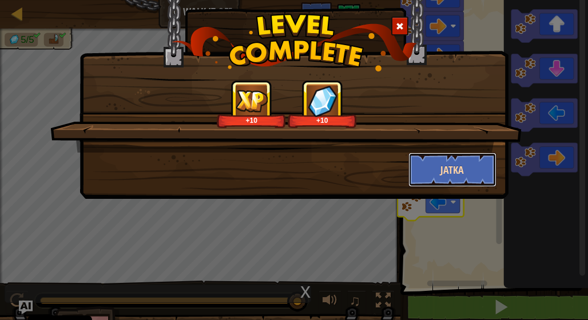
click at [448, 184] on button "Jatka" at bounding box center [453, 170] width 89 height 34
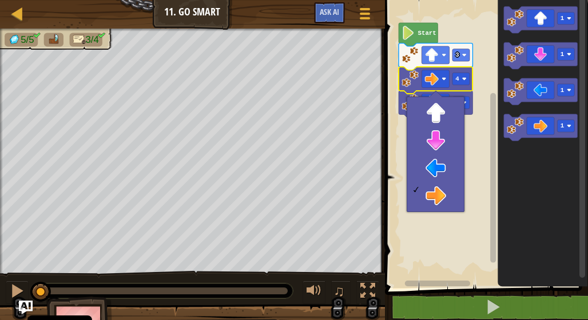
click at [486, 201] on rect "Blocklyn työnäkymä" at bounding box center [485, 141] width 207 height 294
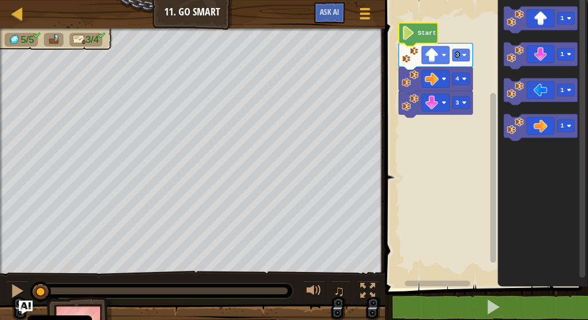
click at [414, 32] on image "Blocklyn työnäkymä" at bounding box center [408, 33] width 13 height 14
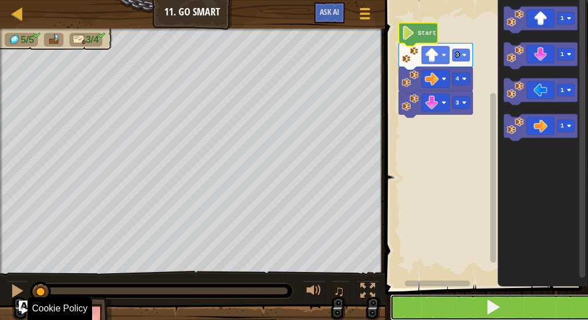
click at [415, 308] on button at bounding box center [493, 308] width 207 height 26
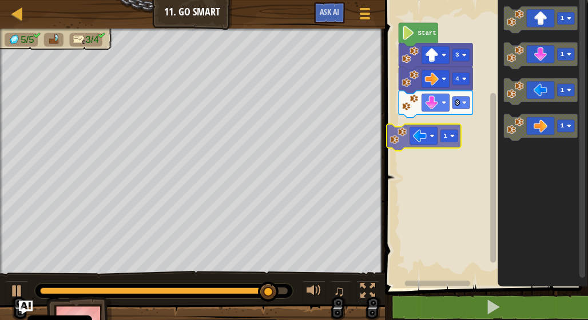
click at [422, 128] on div "Start 3 3 4 1 1 1 1 1" at bounding box center [485, 141] width 207 height 294
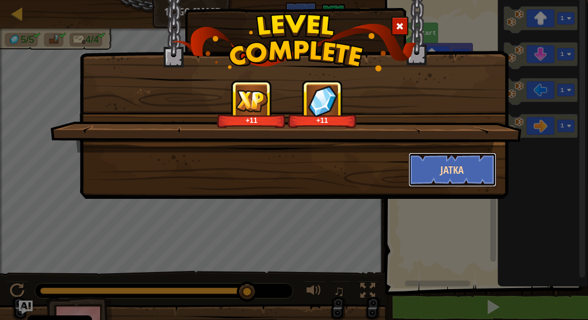
click at [433, 175] on button "Jatka" at bounding box center [453, 170] width 89 height 34
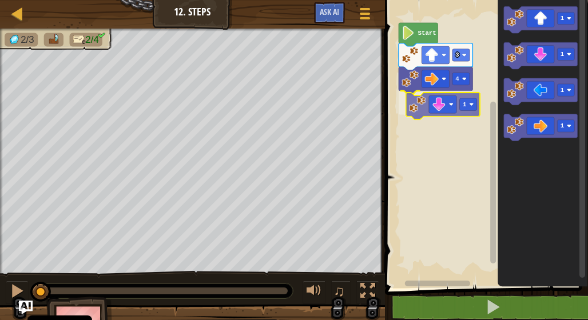
click at [441, 105] on div "4 1 3 Start 1 1 1 1 1" at bounding box center [485, 141] width 207 height 294
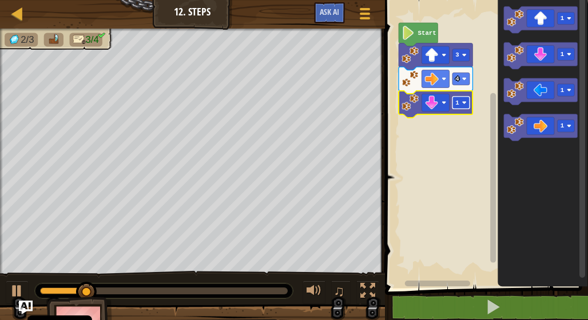
click at [465, 106] on rect "Blocklyn työnäkymä" at bounding box center [461, 103] width 17 height 12
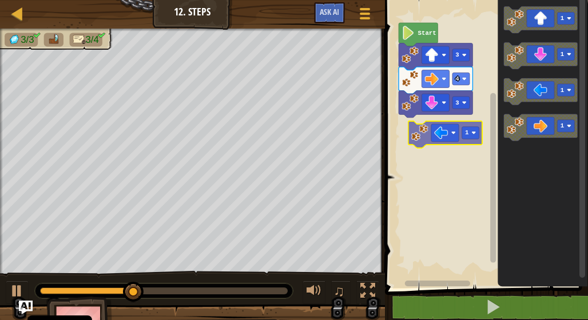
click at [454, 142] on div "Start 3 4 3 1 1 1 1 1" at bounding box center [485, 141] width 207 height 294
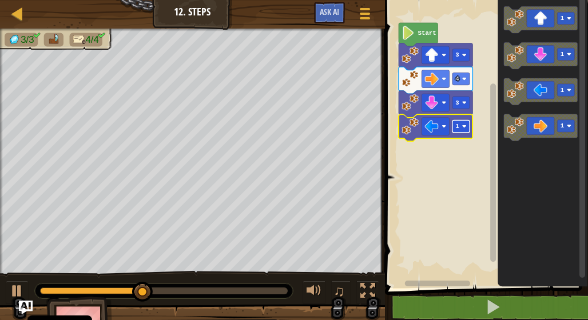
click at [467, 132] on rect "Blocklyn työnäkymä" at bounding box center [461, 126] width 17 height 12
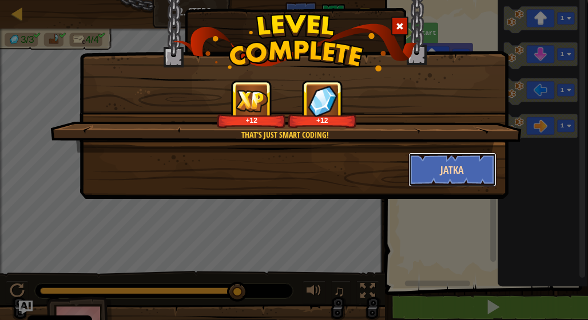
click at [448, 169] on button "Jatka" at bounding box center [453, 170] width 89 height 34
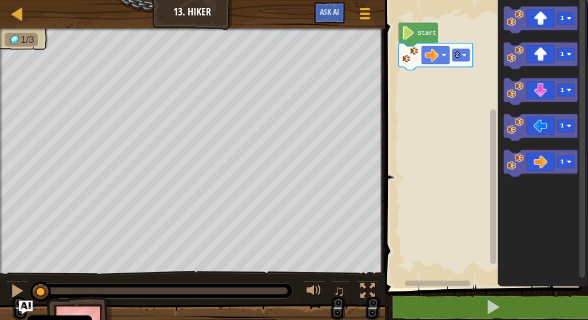
click at [188, 172] on div "Kartta Junior 13. Hiker Pelivalikko Ask AI 1 הההההההההההההההההההההההההההההההההה…" at bounding box center [294, 160] width 588 height 320
click at [476, 99] on div "Kartta Junior 13. Hiker Pelivalikko Ask AI 1 הההההההההההההההההההההההההההההההההה…" at bounding box center [294, 160] width 588 height 320
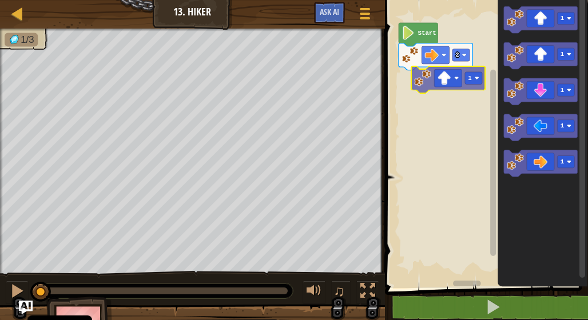
click at [430, 80] on div "2 Start 1 1 1 1 1 1" at bounding box center [485, 141] width 207 height 294
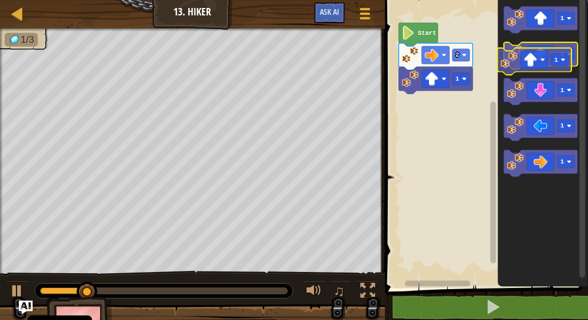
click at [534, 77] on icon "1 1 1 1 1" at bounding box center [543, 141] width 90 height 294
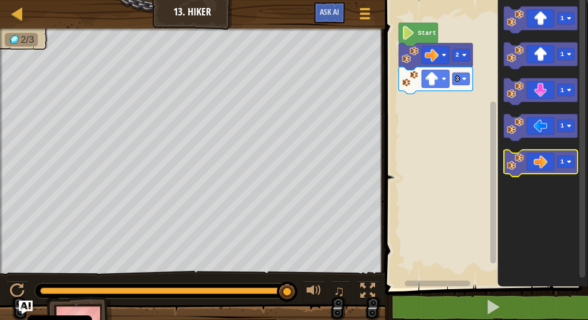
click at [526, 164] on icon "Blocklyn työnäkymä" at bounding box center [541, 164] width 74 height 27
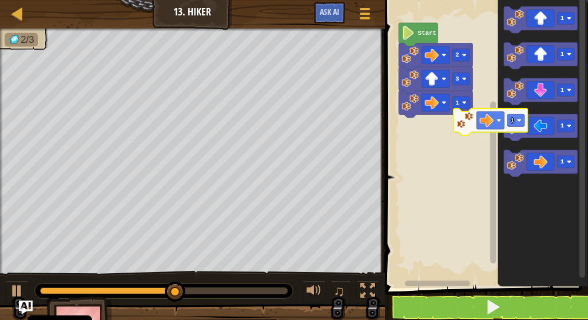
click at [476, 122] on div "Start 2 3 1 1 1 1 1 1 1" at bounding box center [485, 141] width 207 height 294
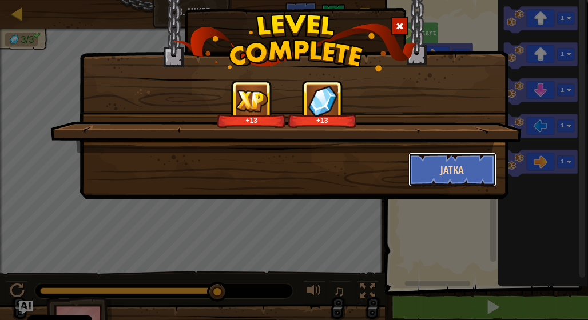
click at [456, 183] on button "Jatka" at bounding box center [453, 170] width 89 height 34
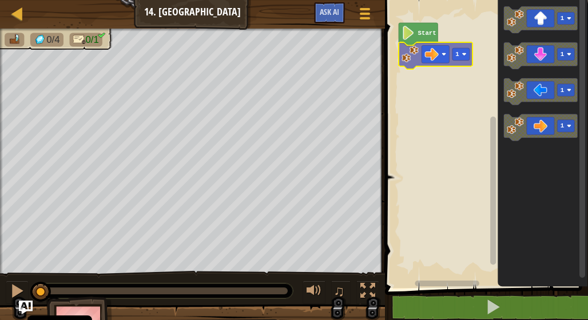
click at [431, 51] on div "Start 1 1 1 1 1 1" at bounding box center [485, 141] width 207 height 294
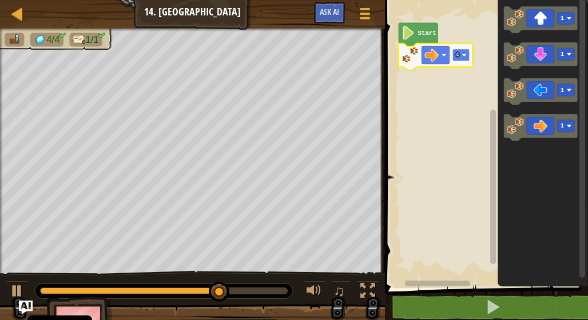
click at [469, 56] on rect "Blocklyn työnäkymä" at bounding box center [461, 55] width 17 height 12
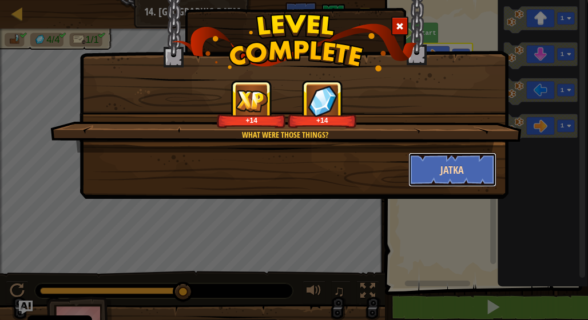
click at [487, 174] on button "Jatka" at bounding box center [453, 170] width 89 height 34
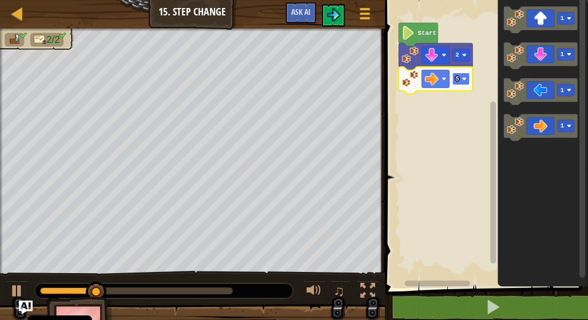
click at [463, 78] on image "Blocklyn työnäkymä" at bounding box center [464, 79] width 5 height 5
click at [463, 77] on image "Blocklyn työnäkymä" at bounding box center [464, 79] width 5 height 5
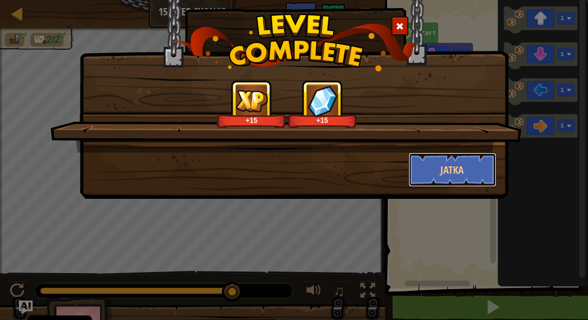
click at [464, 168] on button "Jatka" at bounding box center [453, 170] width 89 height 34
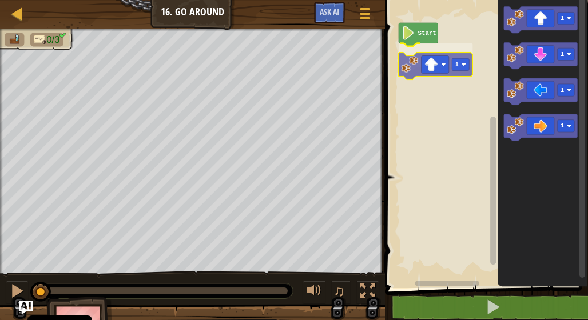
click at [446, 65] on div "Start 1 1 1 1 1 1" at bounding box center [485, 141] width 207 height 294
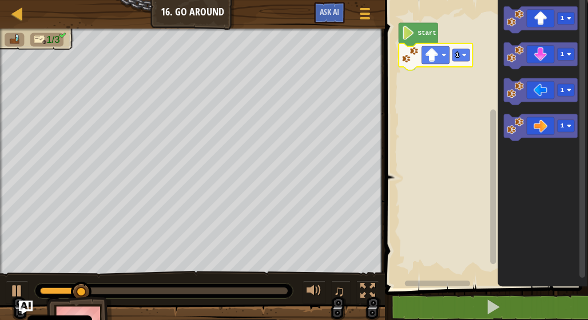
click at [469, 62] on icon "Blocklyn työnäkymä" at bounding box center [436, 56] width 74 height 27
click at [466, 60] on rect "Blocklyn työnäkymä" at bounding box center [461, 55] width 17 height 12
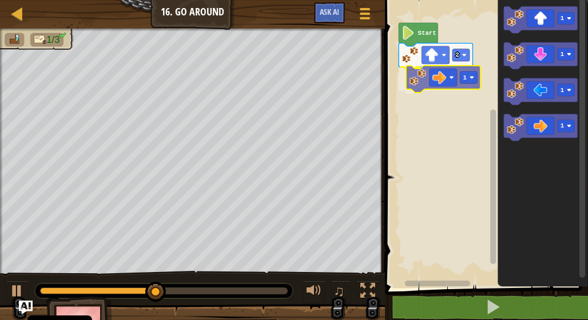
click at [444, 80] on div "Start 2 1 1 1 1 1 1" at bounding box center [485, 141] width 207 height 294
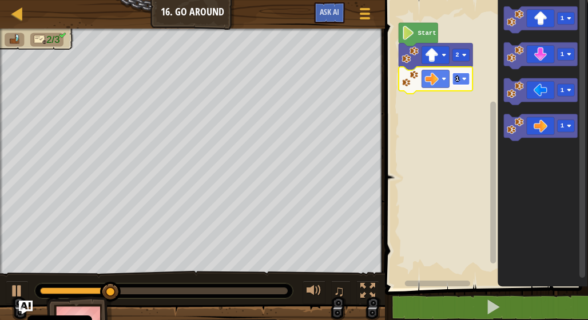
click at [465, 84] on rect "Blocklyn työnäkymä" at bounding box center [461, 79] width 17 height 12
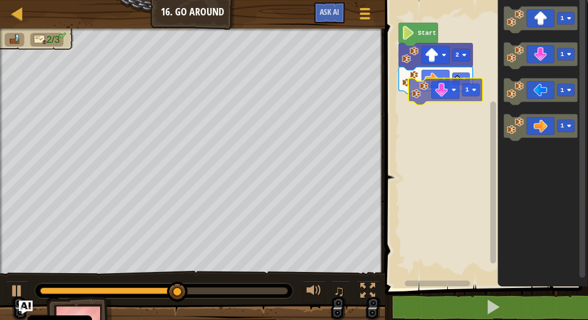
click at [447, 108] on div "Start 2 3 1 1 1 1 1" at bounding box center [485, 141] width 207 height 294
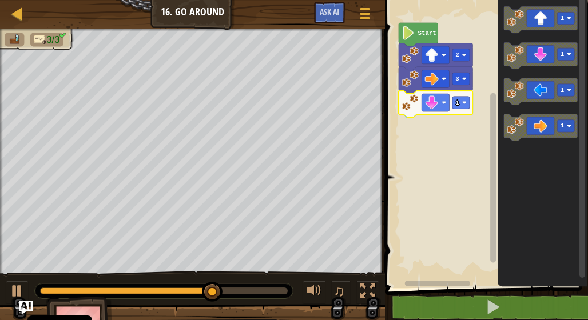
click at [459, 112] on icon "Blocklyn työnäkymä" at bounding box center [436, 104] width 74 height 27
click at [443, 104] on image "Blocklyn työnäkymä" at bounding box center [444, 103] width 5 height 5
click at [465, 104] on image "Blocklyn työnäkymä" at bounding box center [464, 103] width 5 height 5
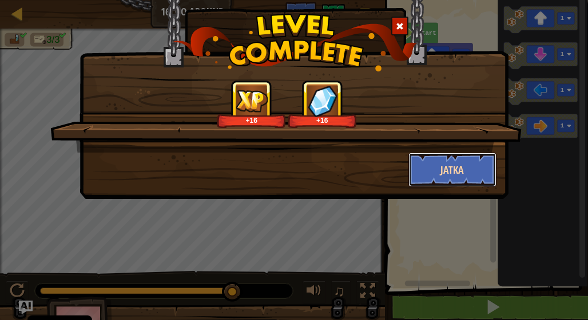
click at [458, 170] on button "Jatka" at bounding box center [453, 170] width 89 height 34
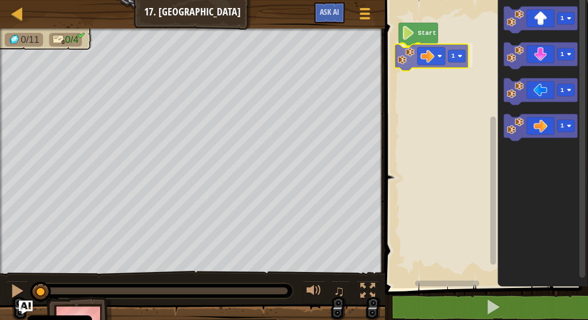
click at [432, 60] on div "Start 1 1 1 1 1 1" at bounding box center [485, 141] width 207 height 294
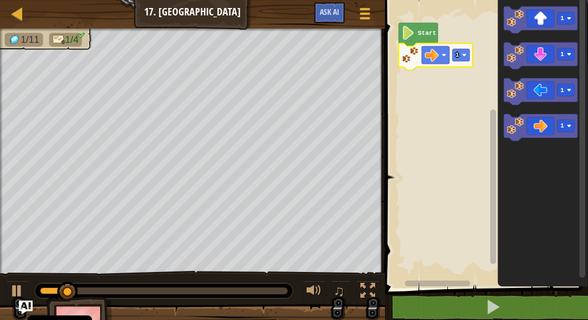
click at [468, 64] on icon "Blocklyn työnäkymä" at bounding box center [436, 56] width 74 height 27
click at [467, 62] on icon "Blocklyn työnäkymä" at bounding box center [436, 56] width 74 height 27
click at [467, 60] on rect "Blocklyn työnäkymä" at bounding box center [461, 55] width 17 height 12
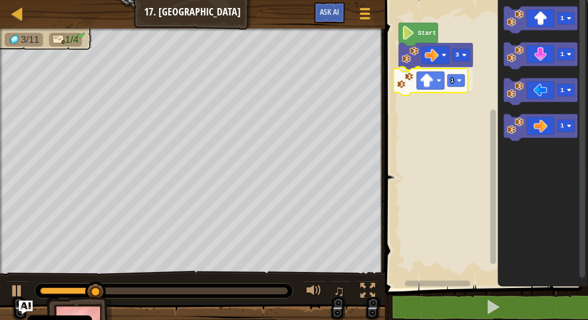
click at [433, 75] on div "Start 3 1 1 1 1 1 1" at bounding box center [485, 141] width 207 height 294
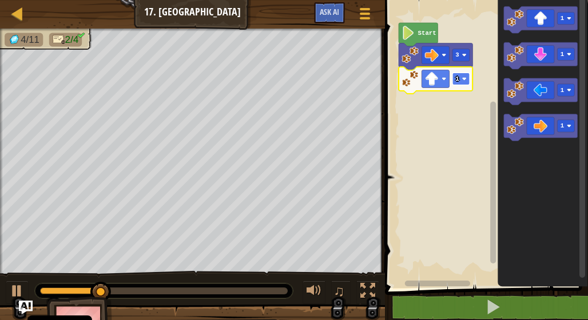
click at [467, 82] on rect "Blocklyn työnäkymä" at bounding box center [461, 79] width 17 height 12
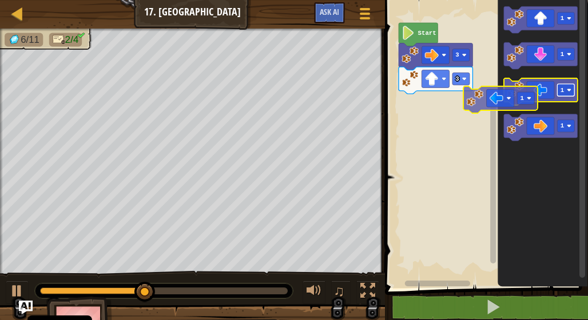
click at [540, 98] on g "1" at bounding box center [541, 92] width 74 height 27
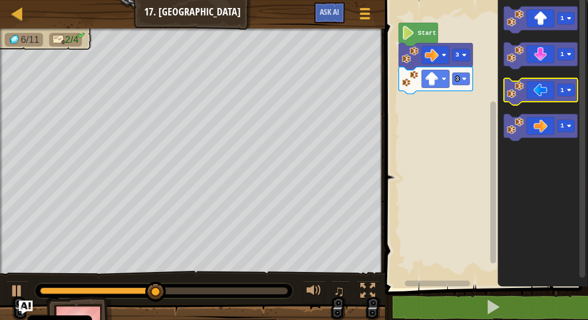
click at [572, 99] on icon "Blocklyn työnäkymä" at bounding box center [541, 92] width 74 height 27
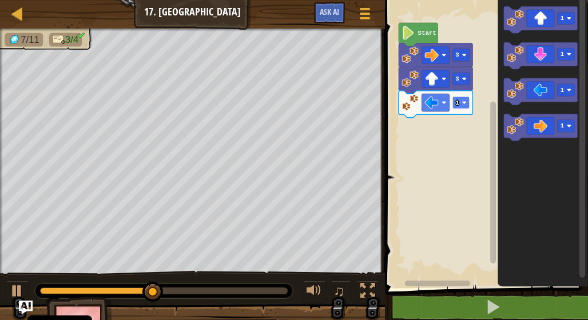
click at [465, 102] on image "Blocklyn työnäkymä" at bounding box center [464, 103] width 5 height 5
click at [465, 104] on image "Blocklyn työnäkymä" at bounding box center [464, 103] width 5 height 5
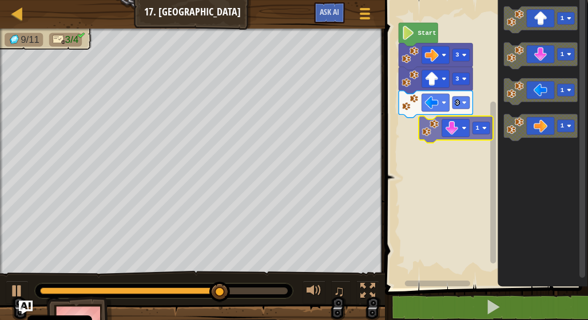
click at [451, 136] on div "Start 3 3 3 1 1 1 1 1" at bounding box center [485, 141] width 207 height 294
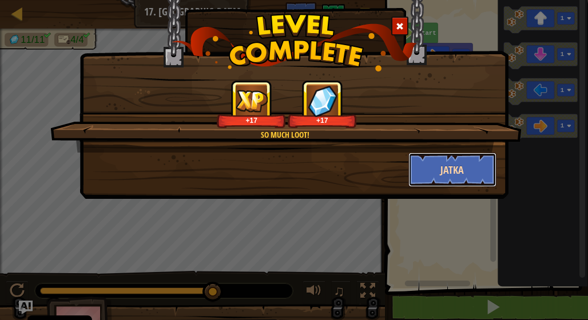
click at [455, 157] on button "Jatka" at bounding box center [453, 170] width 89 height 34
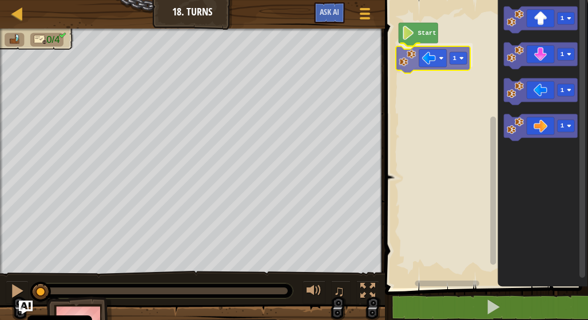
click at [430, 64] on div "Start 1 1 1 1 1 1" at bounding box center [485, 141] width 207 height 294
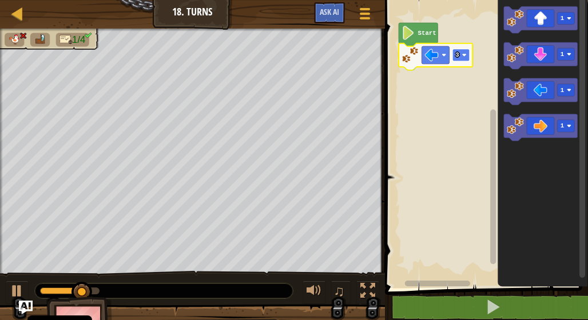
click at [467, 55] on rect "Blocklyn työnäkymä" at bounding box center [461, 55] width 17 height 12
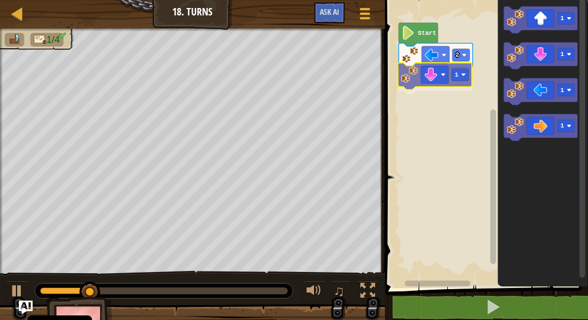
click at [431, 77] on div "Start 2 1 1 1 1 1 1" at bounding box center [485, 141] width 207 height 294
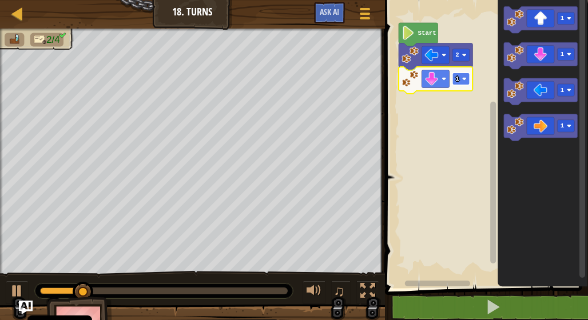
click at [466, 83] on rect "Blocklyn työnäkymä" at bounding box center [461, 79] width 17 height 12
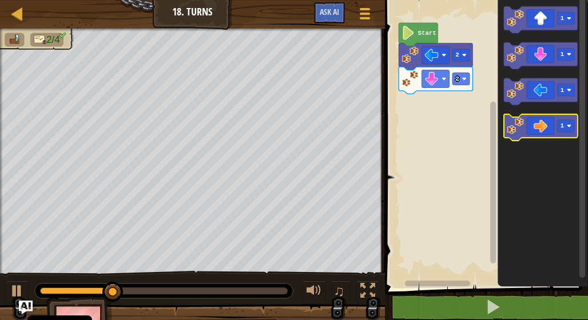
click at [533, 126] on icon "Blocklyn työnäkymä" at bounding box center [541, 128] width 74 height 27
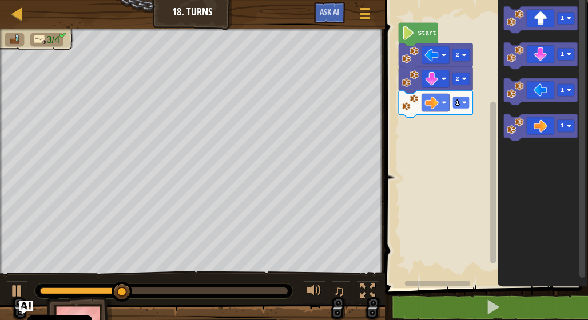
click at [468, 100] on rect "Blocklyn työnäkymä" at bounding box center [461, 103] width 17 height 12
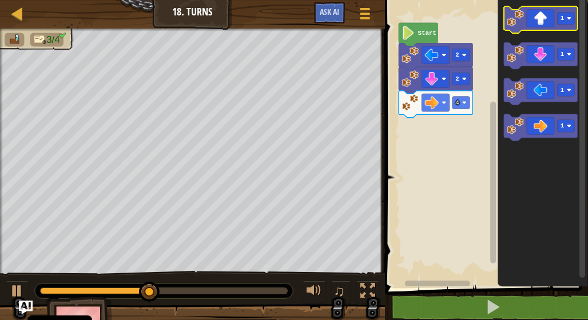
click at [536, 31] on rect "Blocklyn työnäkymä" at bounding box center [541, 19] width 74 height 27
click at [543, 30] on g "1 1 1 1" at bounding box center [541, 73] width 74 height 135
click at [543, 30] on rect "Blocklyn työnäkymä" at bounding box center [541, 19] width 74 height 27
click at [544, 22] on icon "Blocklyn työnäkymä" at bounding box center [541, 19] width 74 height 27
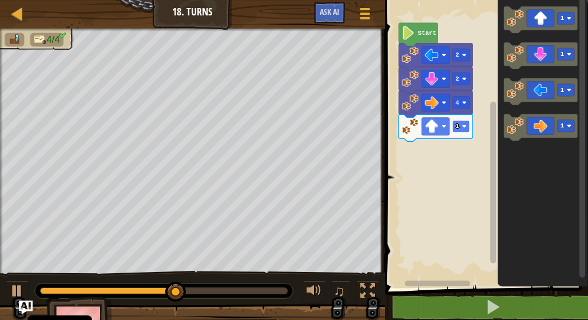
click at [468, 132] on rect "Blocklyn työnäkymä" at bounding box center [461, 126] width 17 height 12
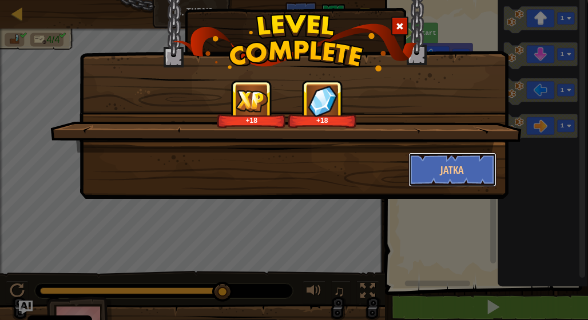
click at [452, 177] on button "Jatka" at bounding box center [453, 170] width 89 height 34
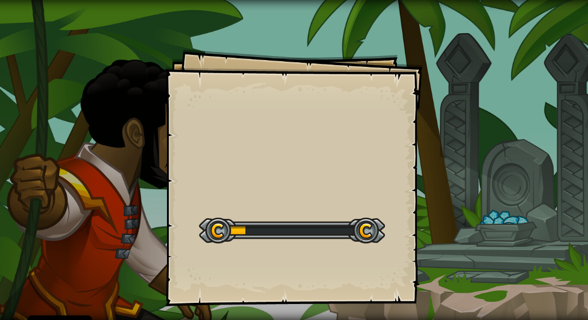
click at [452, 177] on div "Goals Start Level Virhe ladattaessa tietoja palvelimelta Tarvitset CodeCombat k…" at bounding box center [294, 160] width 588 height 320
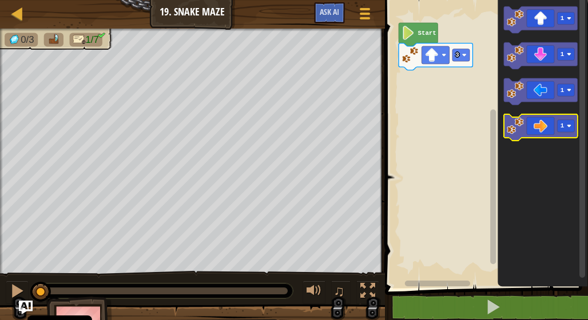
click at [543, 131] on icon "Blocklyn työnäkymä" at bounding box center [541, 128] width 74 height 27
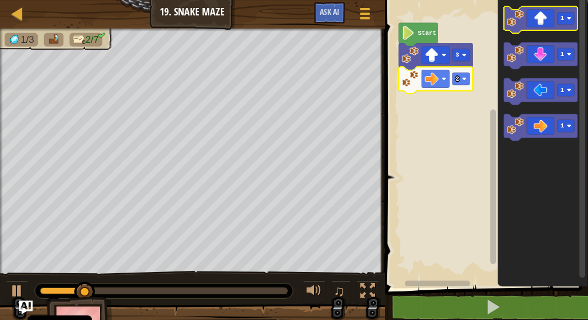
click at [545, 21] on icon "Blocklyn työnäkymä" at bounding box center [541, 19] width 74 height 27
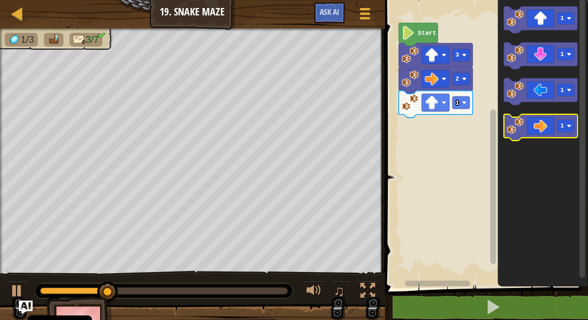
click at [539, 129] on icon "Blocklyn työnäkymä" at bounding box center [541, 128] width 74 height 27
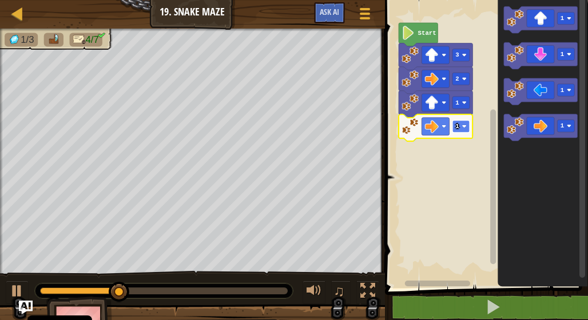
click at [465, 125] on image "Blocklyn työnäkymä" at bounding box center [464, 126] width 5 height 5
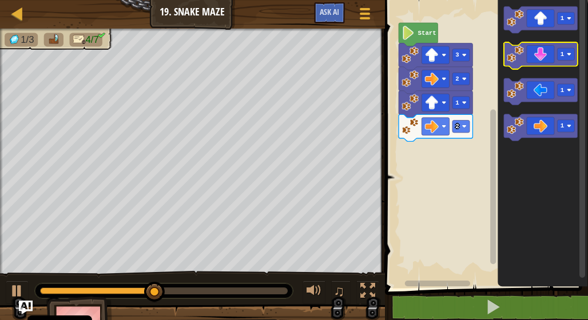
click at [539, 61] on icon "Blocklyn työnäkymä" at bounding box center [541, 56] width 74 height 27
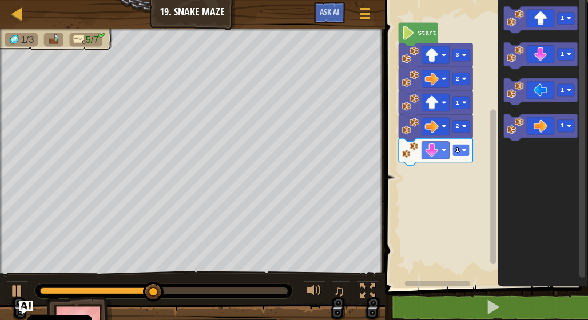
click at [461, 152] on rect "Blocklyn työnäkymä" at bounding box center [461, 150] width 17 height 12
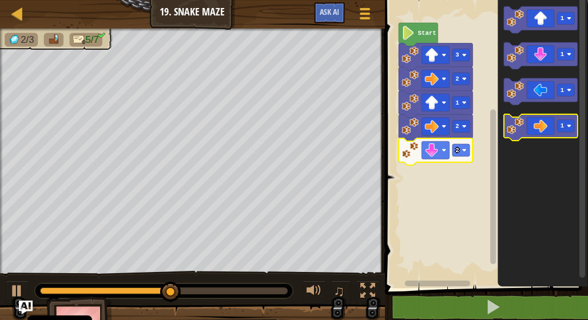
click at [534, 126] on icon "Blocklyn työnäkymä" at bounding box center [541, 128] width 74 height 27
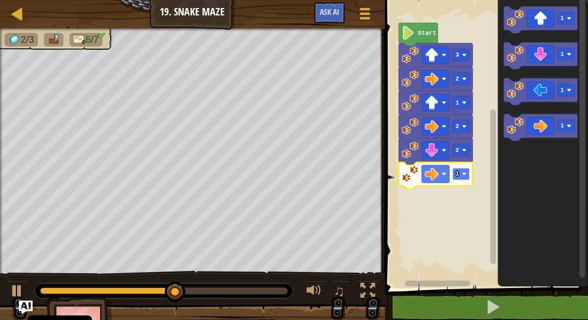
click at [462, 178] on rect "Blocklyn työnäkymä" at bounding box center [461, 174] width 17 height 12
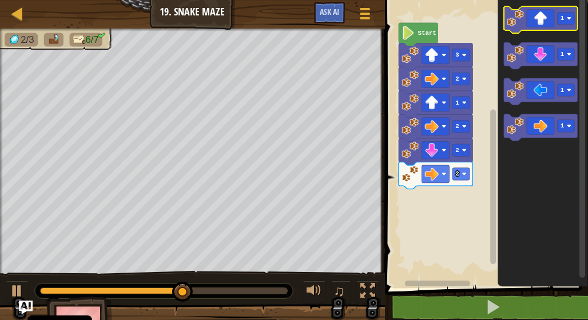
click at [546, 17] on icon "Blocklyn työnäkymä" at bounding box center [541, 19] width 74 height 27
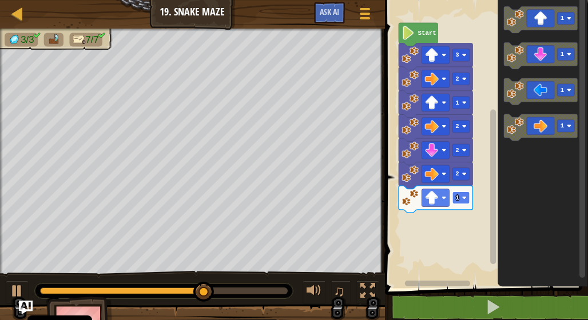
click at [467, 202] on rect "Blocklyn työnäkymä" at bounding box center [461, 198] width 17 height 12
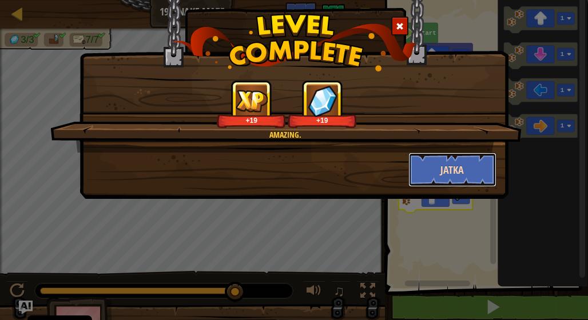
click at [427, 153] on button "Jatka" at bounding box center [453, 170] width 89 height 34
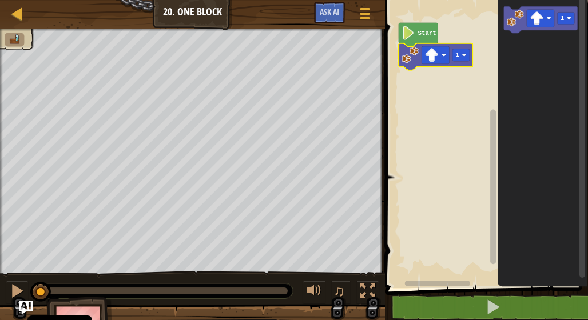
click at [445, 65] on icon "Blocklyn työnäkymä" at bounding box center [436, 56] width 74 height 27
click at [446, 65] on icon "Blocklyn työnäkymä" at bounding box center [436, 56] width 74 height 27
click at [555, 22] on rect "Blocklyn työnäkymä" at bounding box center [540, 19] width 27 height 18
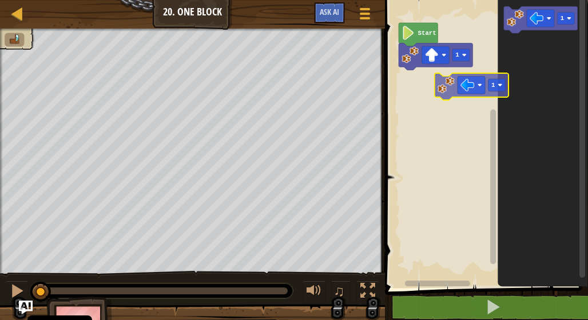
click at [477, 104] on div "Start 1 1 1" at bounding box center [485, 141] width 207 height 294
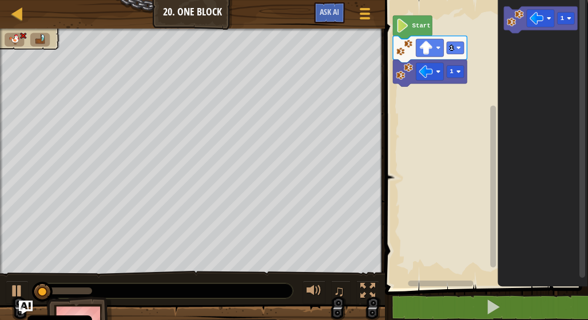
click at [453, 98] on rect "Blocklyn työnäkymä" at bounding box center [485, 141] width 207 height 294
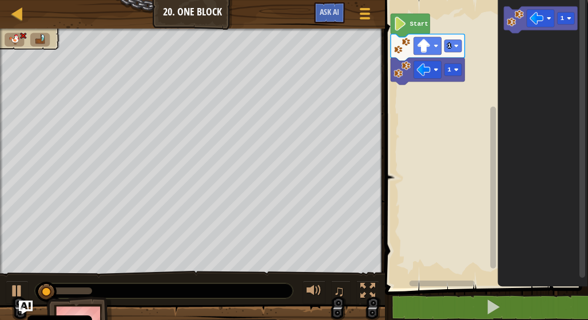
click at [455, 99] on rect "Blocklyn työnäkymä" at bounding box center [485, 141] width 207 height 294
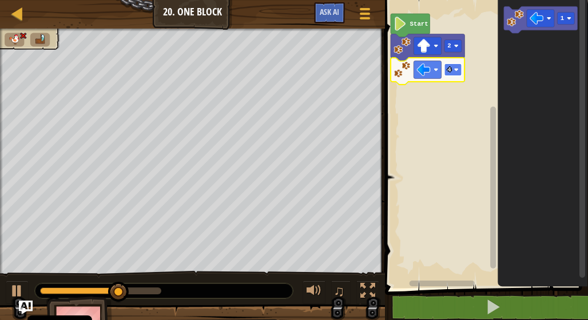
click at [460, 69] on rect "Blocklyn työnäkymä" at bounding box center [453, 70] width 17 height 12
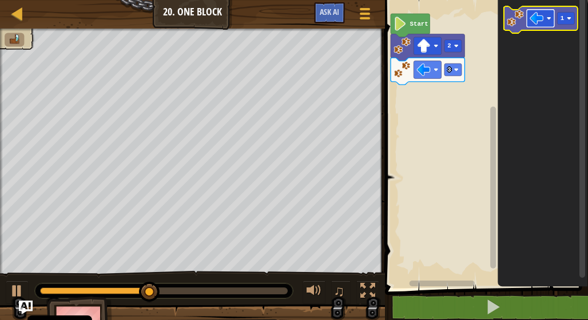
click at [545, 17] on rect "Blocklyn työnäkymä" at bounding box center [540, 19] width 27 height 18
click at [572, 18] on rect "Blocklyn työnäkymä" at bounding box center [565, 19] width 17 height 12
click at [537, 22] on image "Blocklyn työnäkymä" at bounding box center [537, 18] width 14 height 14
click at [516, 14] on image "Blocklyn työnäkymä" at bounding box center [515, 18] width 17 height 17
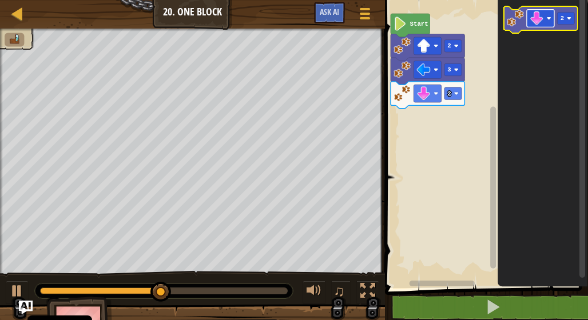
click at [547, 20] on image "Blocklyn työnäkymä" at bounding box center [549, 18] width 5 height 5
click at [568, 20] on image "Blocklyn työnäkymä" at bounding box center [569, 18] width 5 height 5
click at [540, 17] on image "Blocklyn työnäkymä" at bounding box center [537, 18] width 14 height 14
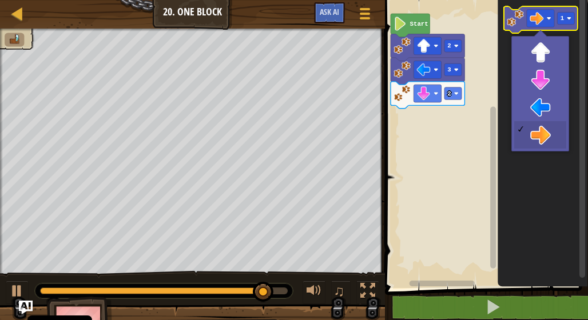
click at [507, 22] on image "Blocklyn työnäkymä" at bounding box center [515, 18] width 17 height 17
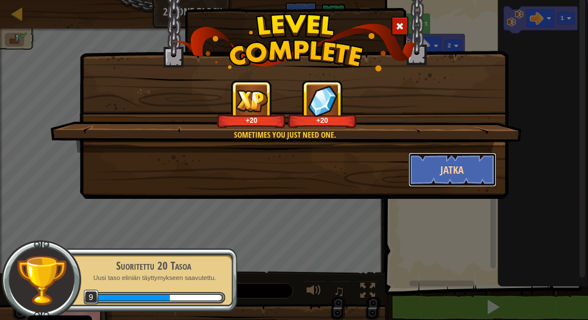
click at [448, 185] on button "Jatka" at bounding box center [453, 170] width 89 height 34
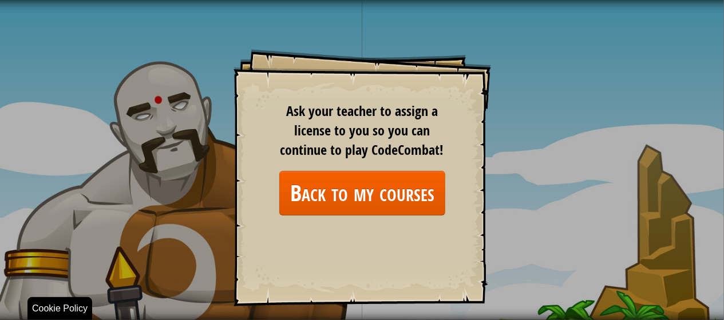
drag, startPoint x: 329, startPoint y: 320, endPoint x: 322, endPoint y: 339, distance: 20.6
click at [322, 0] on html "Cookie Policy CodeCombat uses a few essential and non-essential cookies. Yksity…" at bounding box center [362, 0] width 724 height 0
click at [579, 88] on div "Goals Start Level Virhe ladattaessa tietoja palvelimelta Tarvitset CodeCombat k…" at bounding box center [362, 160] width 724 height 320
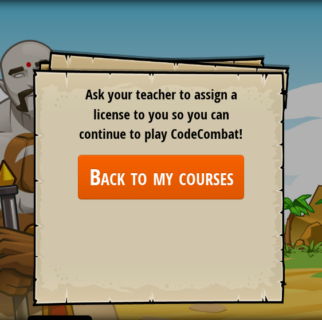
click at [172, 45] on div "Goals Start Level Virhe ladattaessa tietoja palvelimelta Tarvitset CodeCombat k…" at bounding box center [161, 160] width 322 height 320
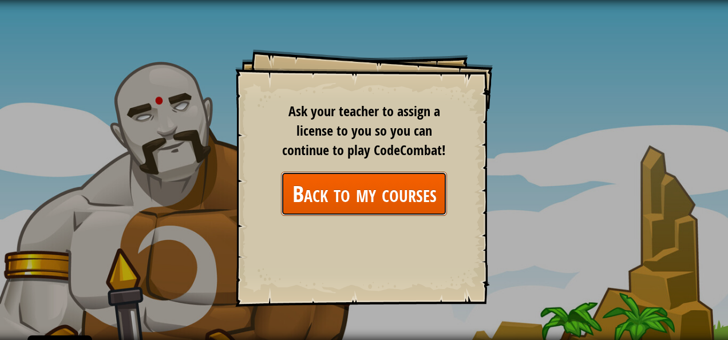
click at [353, 195] on link "Back to my courses" at bounding box center [364, 194] width 166 height 44
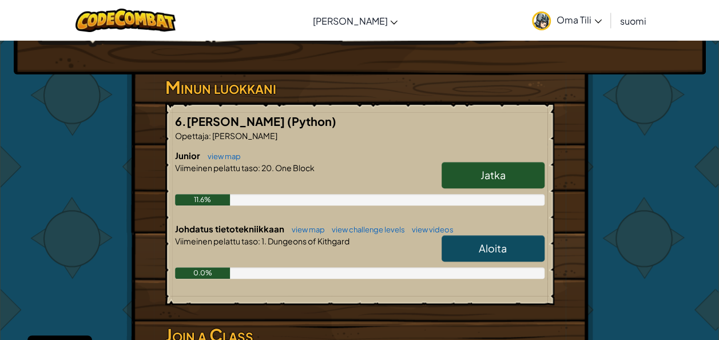
scroll to position [181, 0]
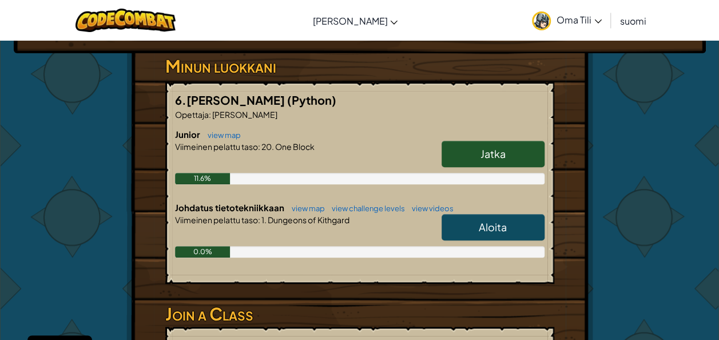
click at [504, 223] on span "Aloita" at bounding box center [493, 226] width 28 height 13
select select "fi"
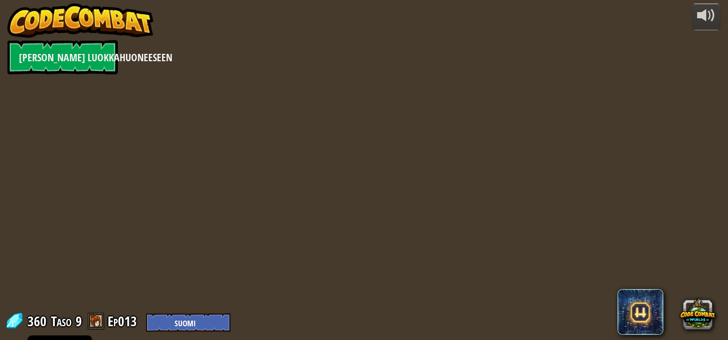
select select "fi"
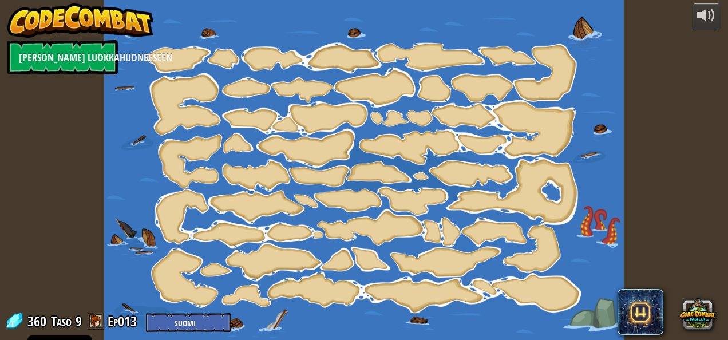
select select "fi"
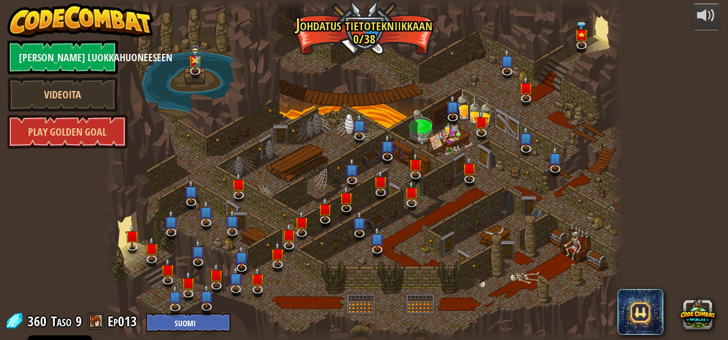
select select "fi"
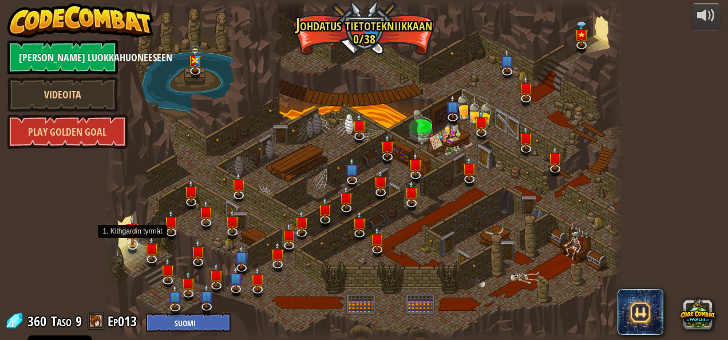
select select "fi"
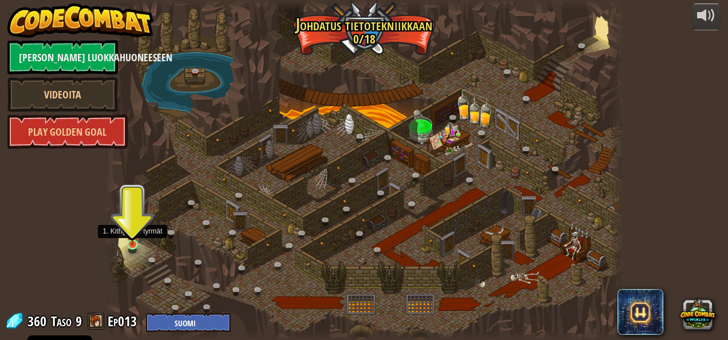
click at [133, 236] on img at bounding box center [132, 231] width 12 height 27
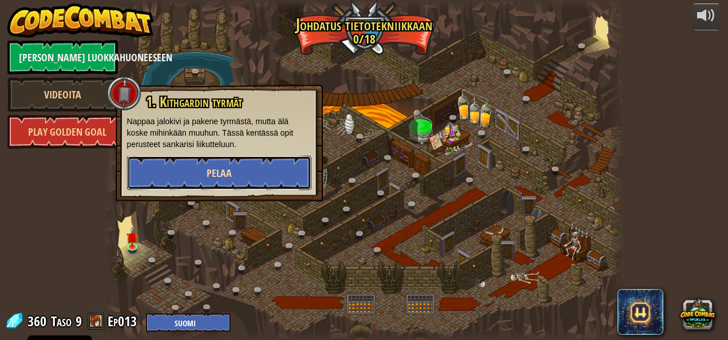
click at [237, 163] on button "Pelaa" at bounding box center [219, 173] width 184 height 34
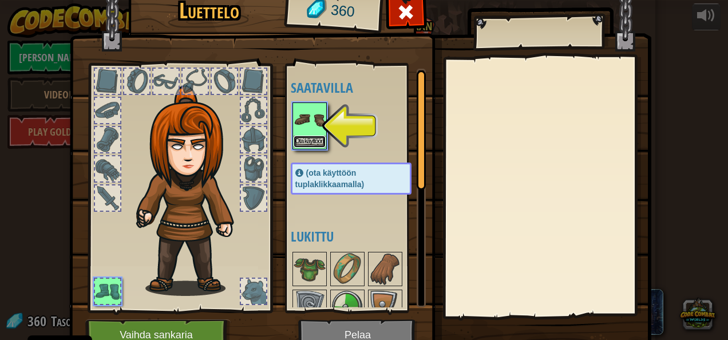
click at [308, 139] on button "Ota käyttöön" at bounding box center [310, 142] width 32 height 12
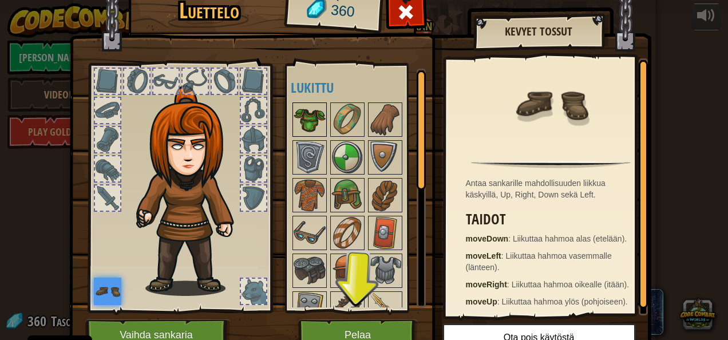
click at [296, 114] on img at bounding box center [310, 120] width 32 height 32
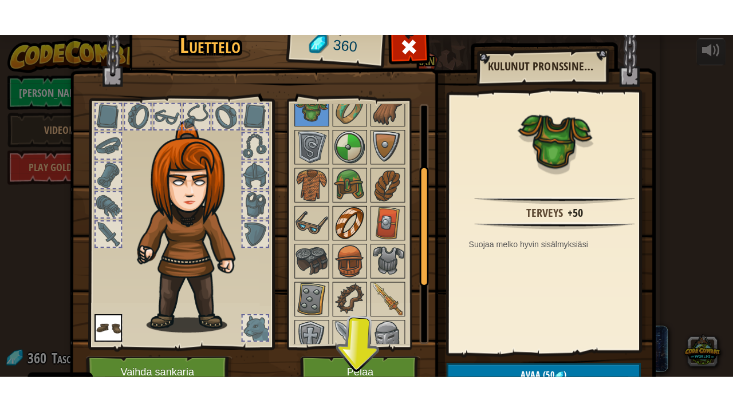
scroll to position [47, 0]
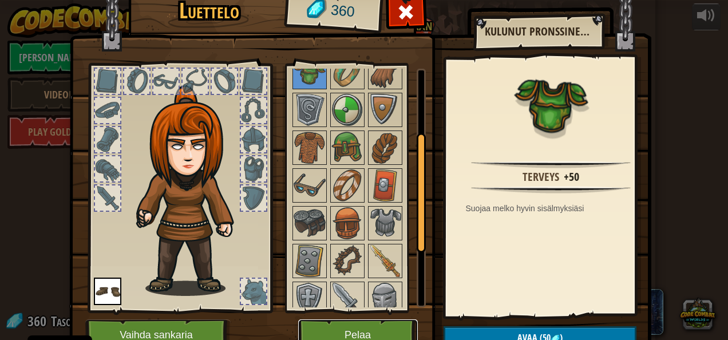
click at [356, 320] on button "Pelaa" at bounding box center [358, 334] width 120 height 31
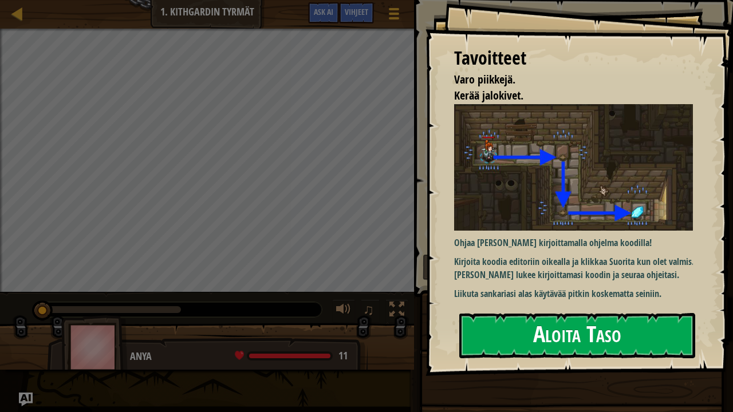
click at [517, 320] on button "Aloita Taso" at bounding box center [577, 335] width 236 height 45
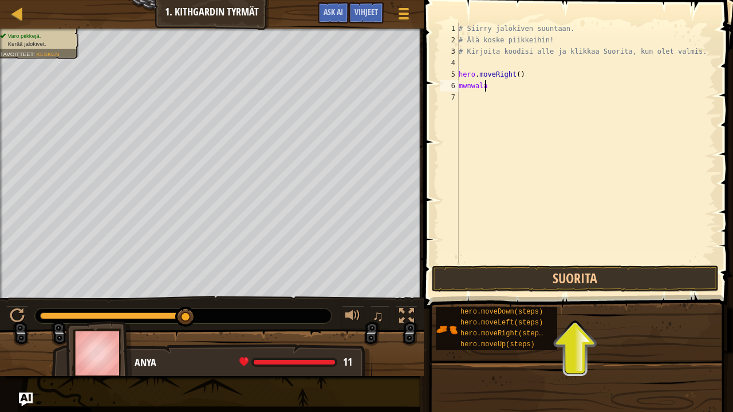
scroll to position [5, 2]
click at [520, 271] on button "Suorita" at bounding box center [574, 279] width 287 height 26
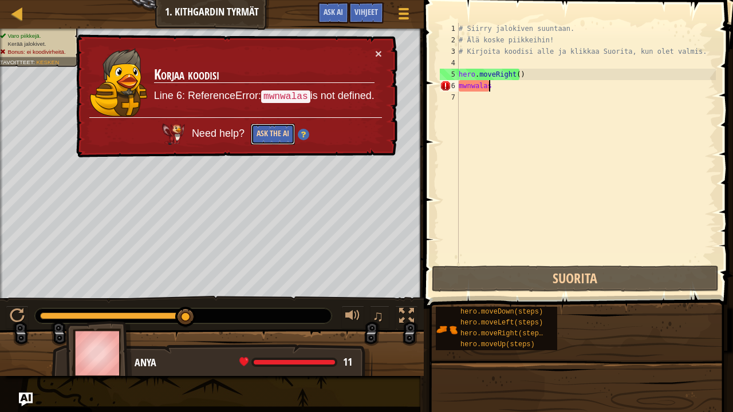
click at [264, 135] on button "Ask the AI" at bounding box center [273, 134] width 44 height 21
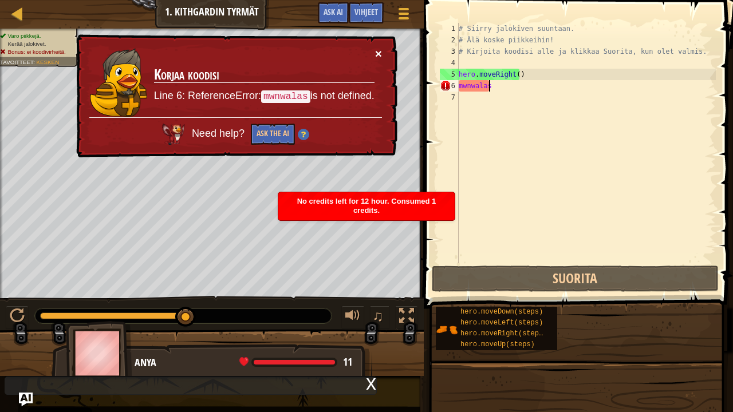
click at [381, 47] on button "×" at bounding box center [378, 53] width 7 height 12
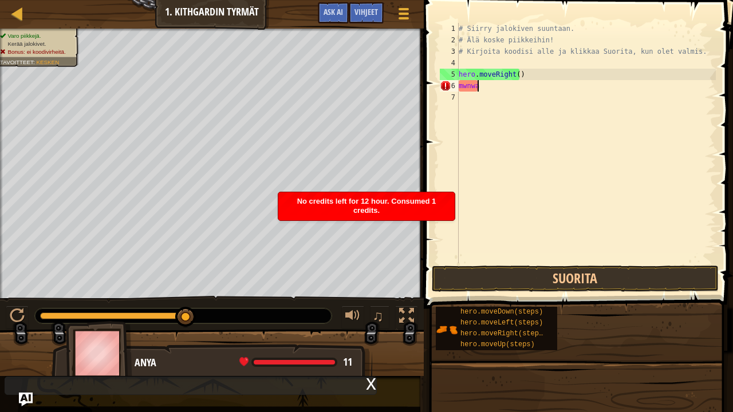
scroll to position [5, 0]
type textarea "m"
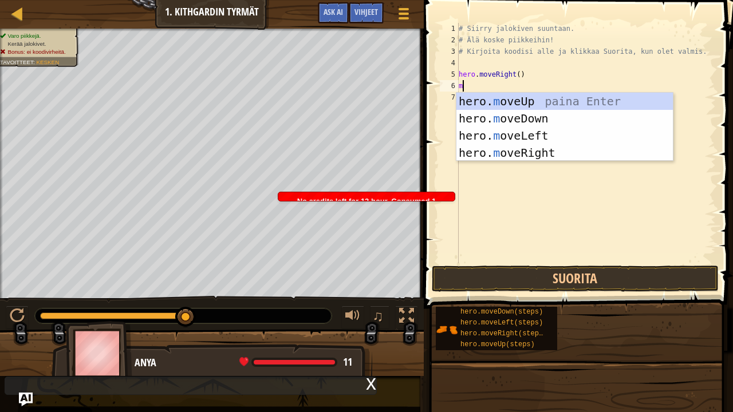
type textarea "mo"
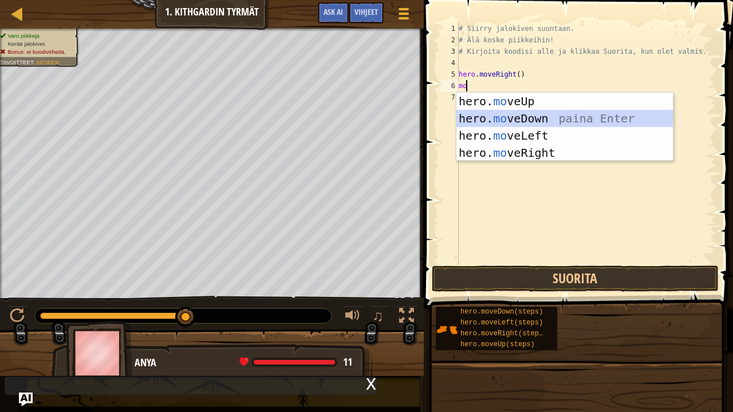
click at [517, 116] on div "hero. mo veUp paina Enter hero. mo veDown paina Enter hero. mo veLeft paina Ent…" at bounding box center [564, 144] width 217 height 103
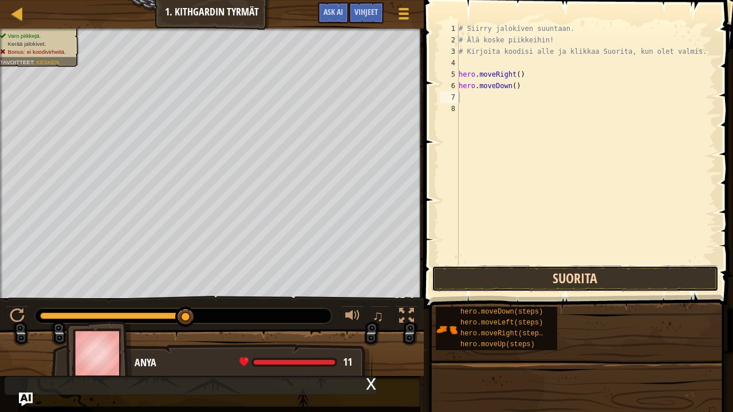
click at [498, 279] on button "Suorita" at bounding box center [574, 279] width 287 height 26
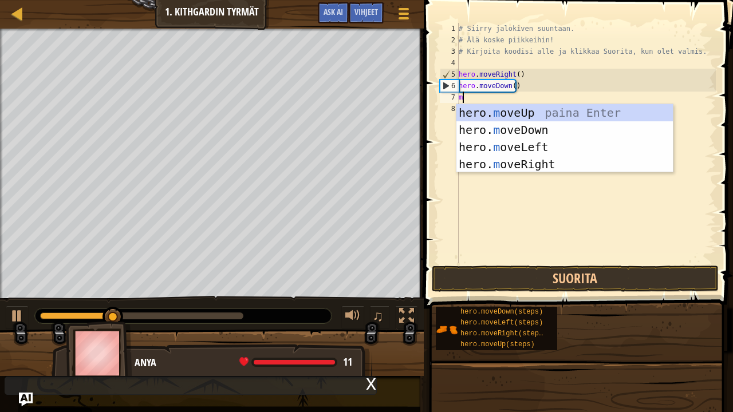
type textarea "mo"
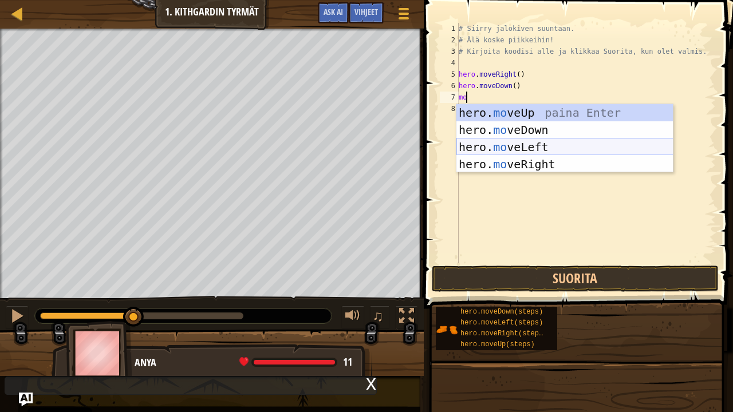
click at [529, 147] on div "hero. mo veUp paina Enter hero. mo veDown paina Enter hero. mo veLeft paina Ent…" at bounding box center [564, 155] width 217 height 103
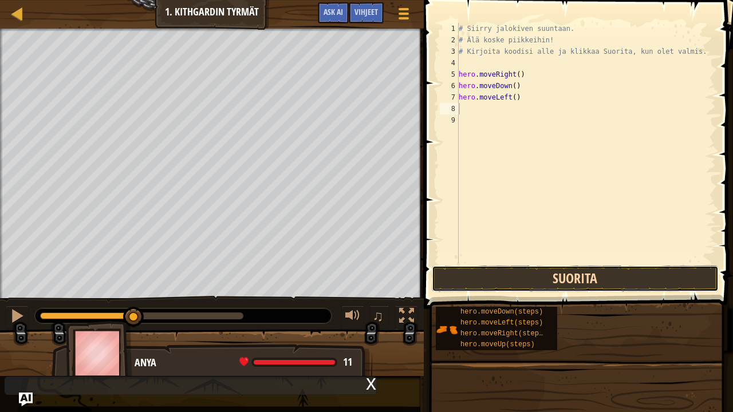
click at [474, 272] on button "Suorita" at bounding box center [574, 279] width 287 height 26
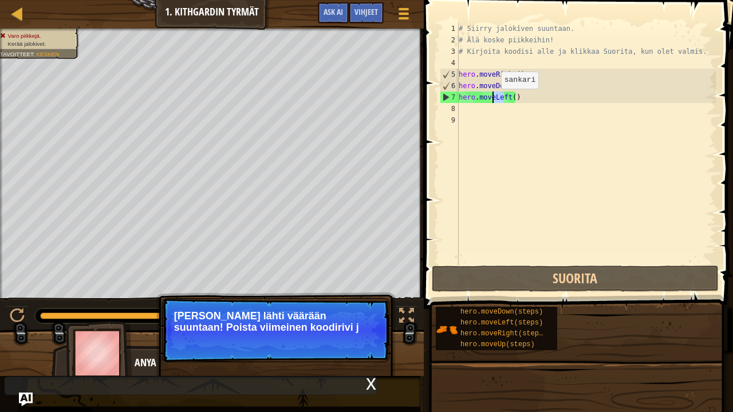
drag, startPoint x: 505, startPoint y: 100, endPoint x: 494, endPoint y: 100, distance: 10.9
click at [492, 100] on div "# Siirry jalokiven suuntaan. # Älä koske piikkeihin! # Kirjoita koodisi alle ja…" at bounding box center [585, 154] width 259 height 263
type textarea "hero.moveLeft()"
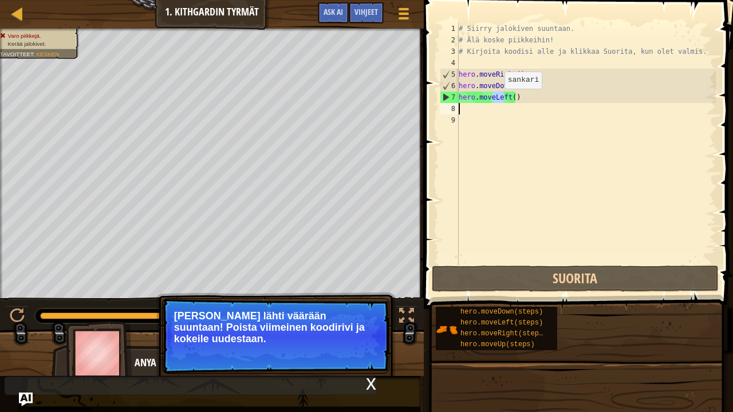
type textarea "Lef"
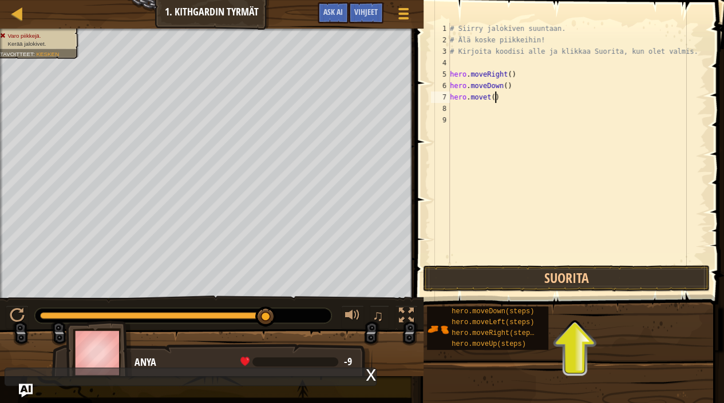
click at [502, 101] on div "# Siirry jalokiven suuntaan. # Älä koske piikkeihin! # Kirjoita koodisi alle ja…" at bounding box center [577, 154] width 259 height 263
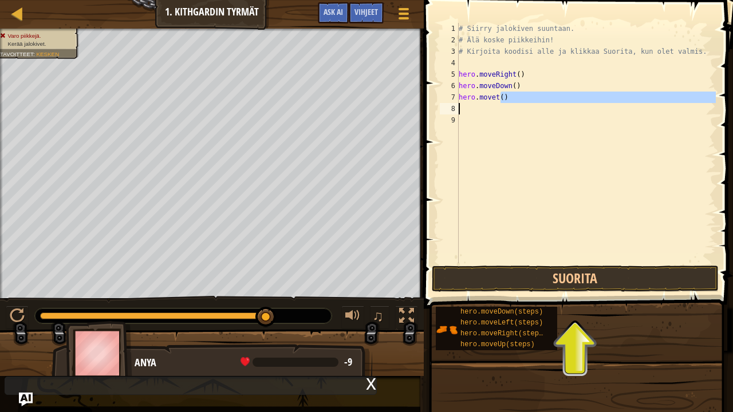
drag, startPoint x: 501, startPoint y: 101, endPoint x: 458, endPoint y: 105, distance: 43.1
click at [458, 105] on div "hero.movet() 1 2 3 4 5 6 7 8 9 # Siirry jalokiven suuntaan. # Älä koske piikkei…" at bounding box center [576, 143] width 278 height 240
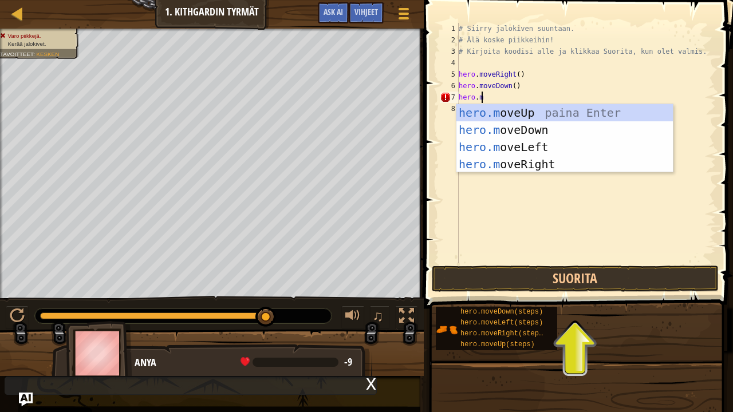
type textarea "[DOMAIN_NAME]"
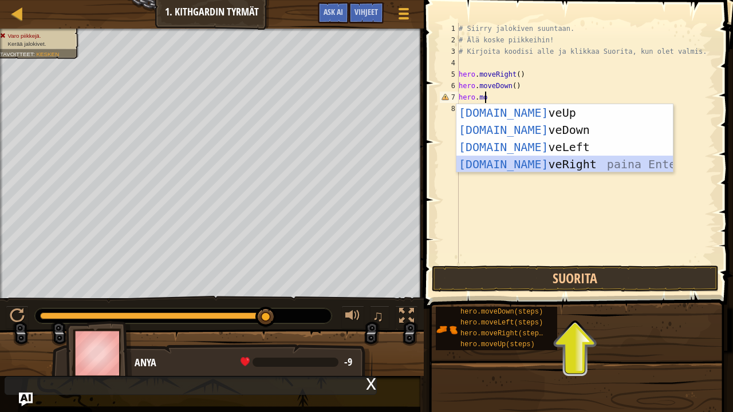
click at [513, 168] on div "[DOMAIN_NAME] veUp paina Enter [DOMAIN_NAME] veDown paina Enter [DOMAIN_NAME] v…" at bounding box center [564, 155] width 217 height 103
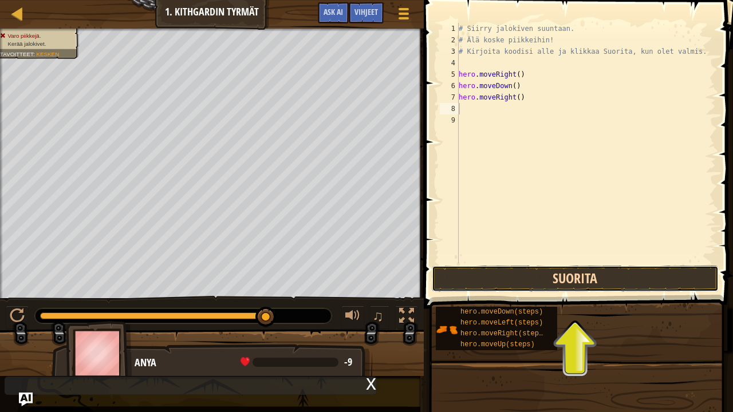
click at [525, 284] on button "Suorita" at bounding box center [574, 279] width 287 height 26
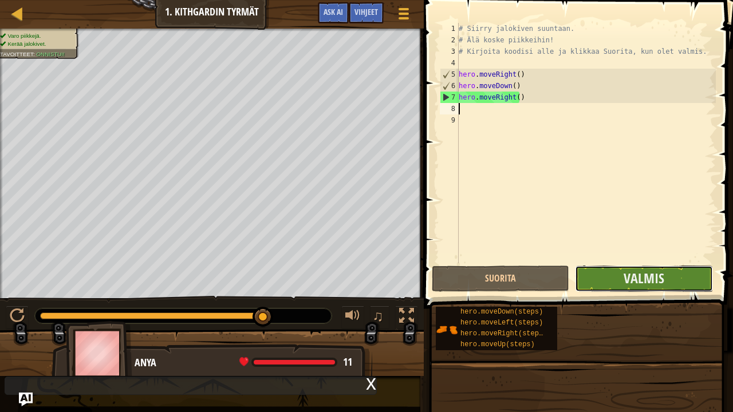
click at [579, 286] on button "Valmis" at bounding box center [643, 279] width 137 height 26
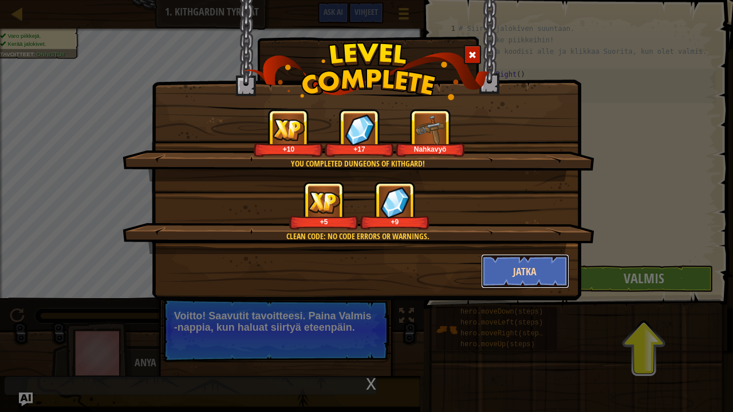
click at [543, 281] on button "Jatka" at bounding box center [525, 271] width 89 height 34
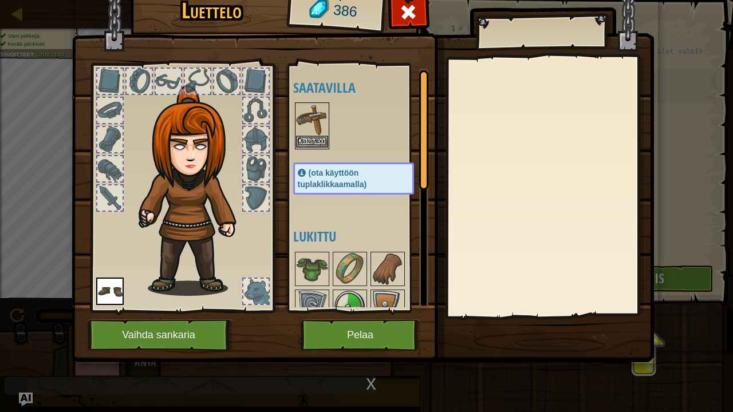
click at [320, 112] on img at bounding box center [312, 120] width 32 height 32
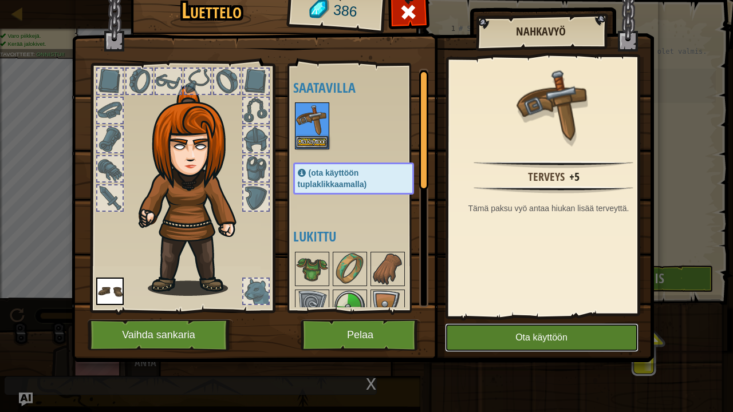
click at [513, 320] on button "Ota käyttöön" at bounding box center [541, 337] width 193 height 29
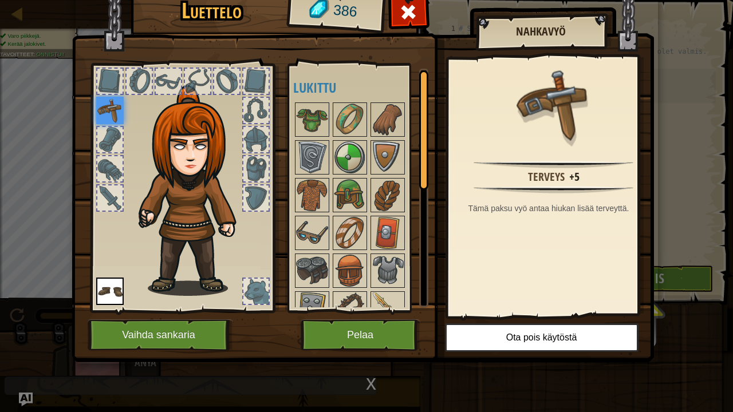
drag, startPoint x: 173, startPoint y: 225, endPoint x: 175, endPoint y: 188, distance: 36.7
click at [205, 223] on img at bounding box center [194, 190] width 123 height 211
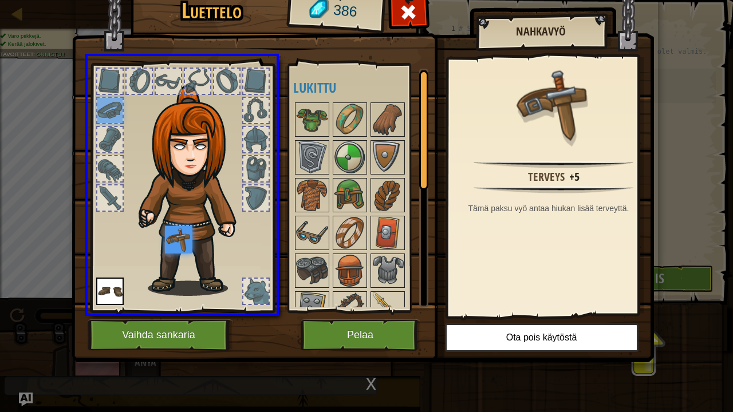
drag, startPoint x: 109, startPoint y: 107, endPoint x: 181, endPoint y: 246, distance: 156.9
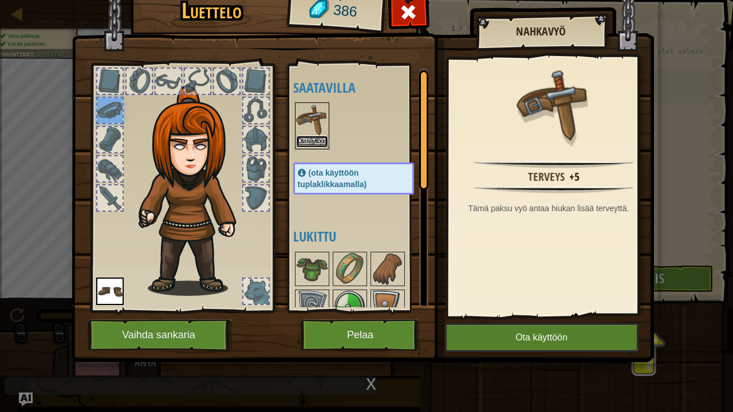
click at [312, 136] on button "Ota käyttöön" at bounding box center [312, 142] width 32 height 12
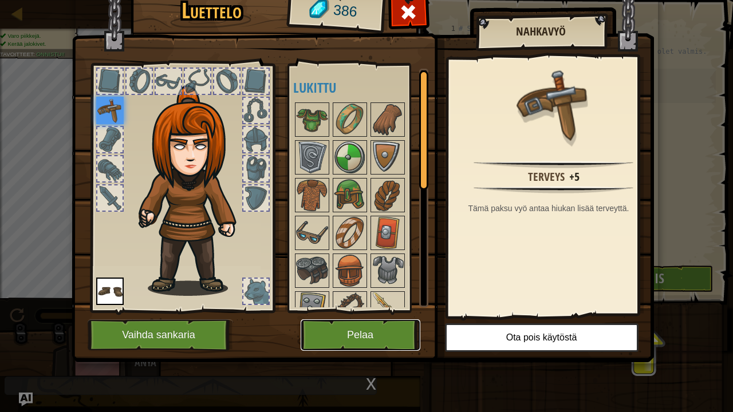
click at [382, 320] on button "Pelaa" at bounding box center [360, 334] width 120 height 31
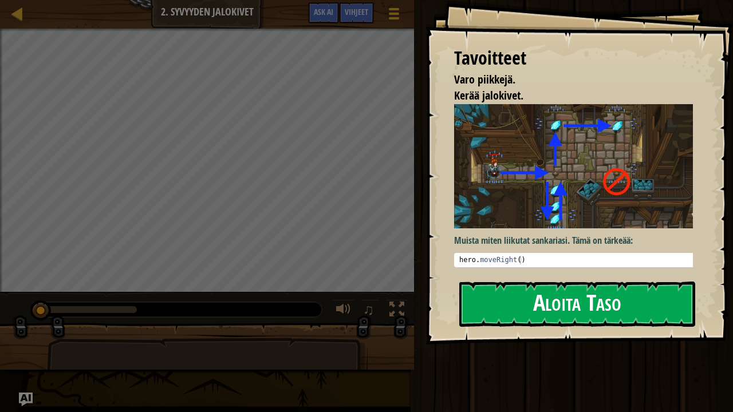
click at [576, 316] on button "Aloita Taso" at bounding box center [577, 304] width 236 height 45
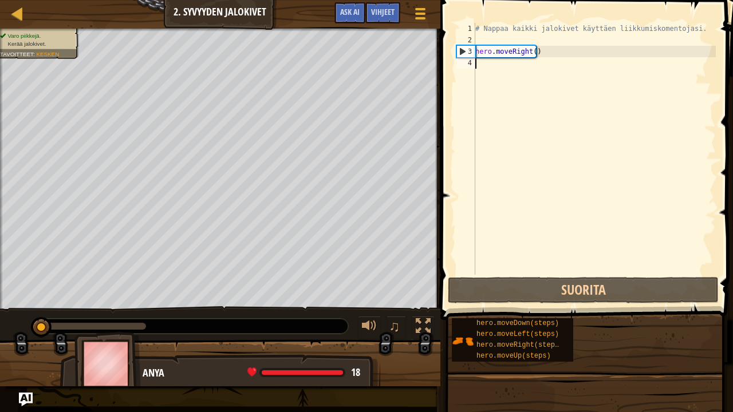
scroll to position [5, 0]
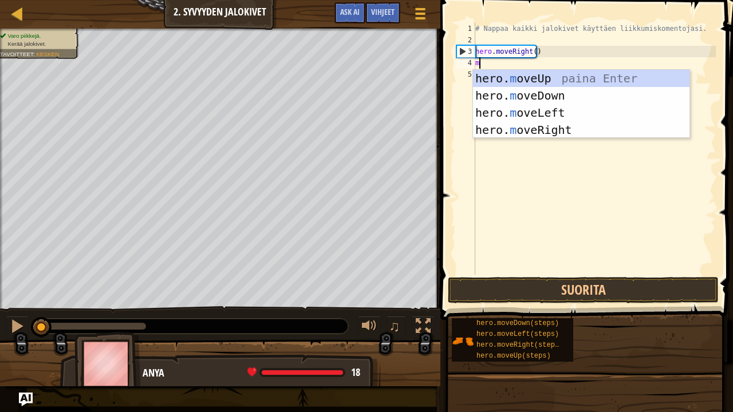
type textarea "mo"
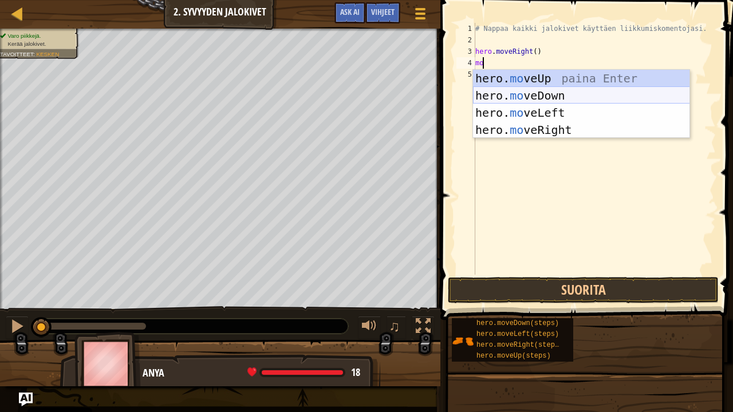
click at [517, 97] on div "hero. mo veUp paina Enter hero. mo veDown paina Enter hero. mo veLeft paina Ent…" at bounding box center [581, 121] width 217 height 103
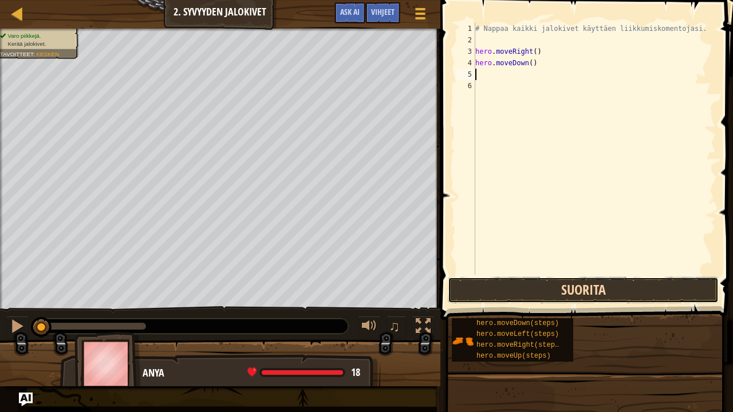
click at [482, 299] on button "Suorita" at bounding box center [583, 290] width 271 height 26
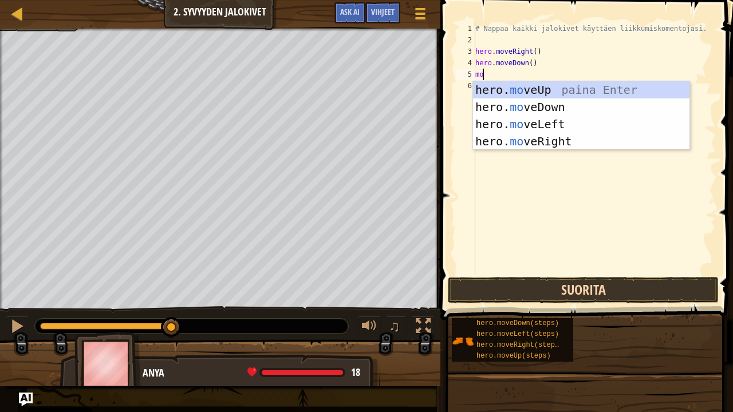
type textarea "mov"
click at [551, 86] on div "hero. mov eUp paina Enter hero. mov eDown paina Enter hero. mov eLeft paina Ent…" at bounding box center [581, 132] width 217 height 103
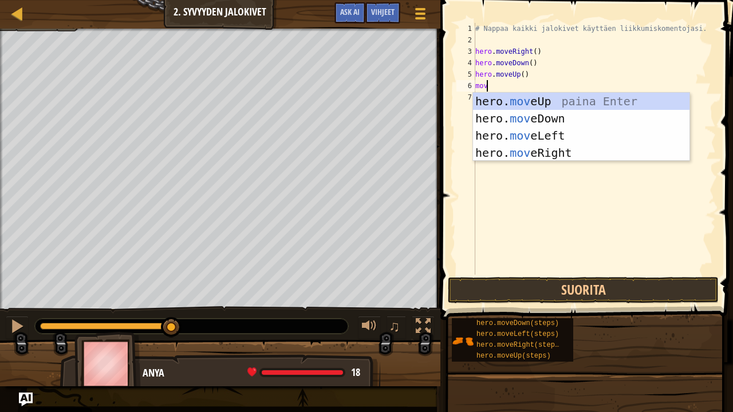
type textarea "move"
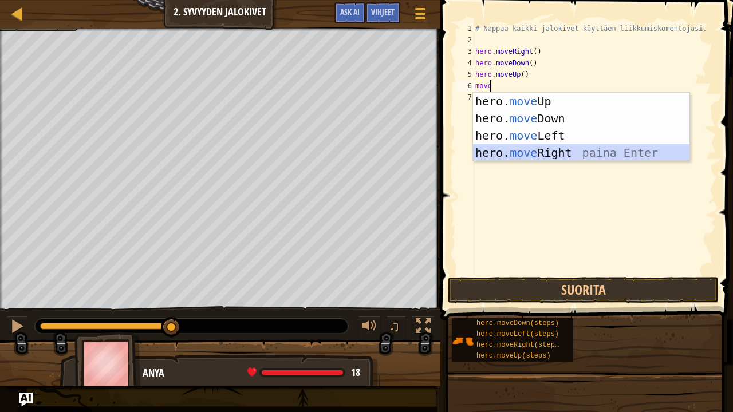
click at [540, 152] on div "hero. move Up paina Enter hero. move Down paina Enter hero. move Left paina Ent…" at bounding box center [581, 144] width 217 height 103
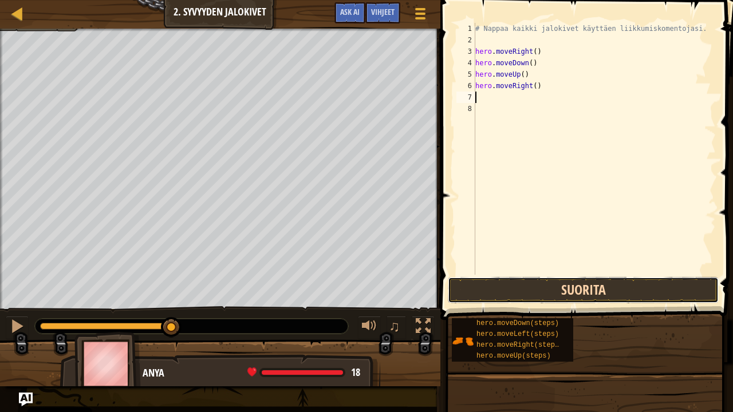
click at [535, 298] on button "Suorita" at bounding box center [583, 290] width 271 height 26
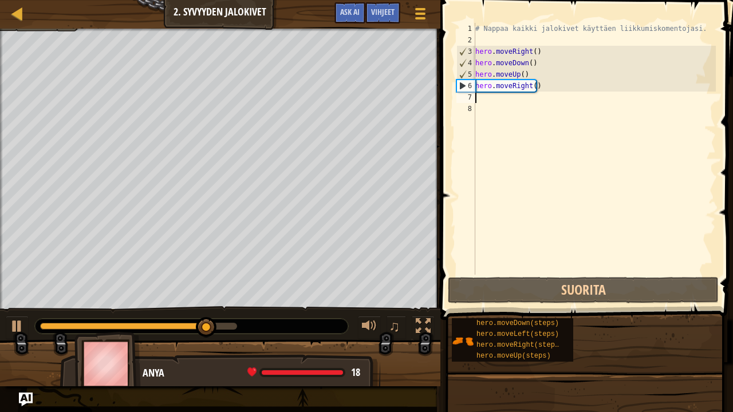
drag, startPoint x: 538, startPoint y: 92, endPoint x: 465, endPoint y: 95, distance: 73.3
click at [465, 95] on div "1 2 3 4 5 6 7 8 # Nappaa kaikki jalokivet käyttäen liikkumiskomentojasi. hero .…" at bounding box center [585, 149] width 262 height 252
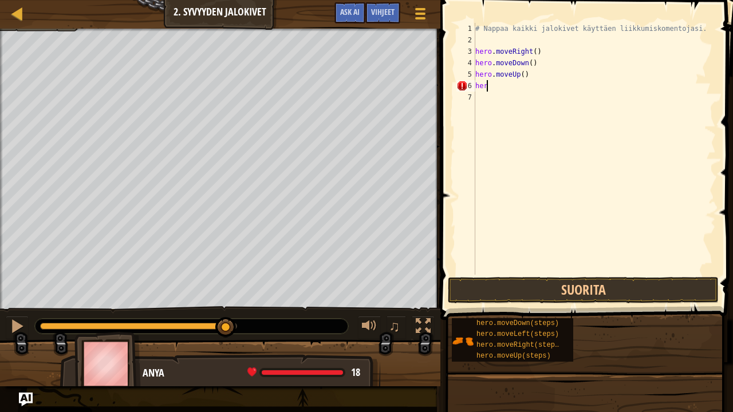
type textarea "h"
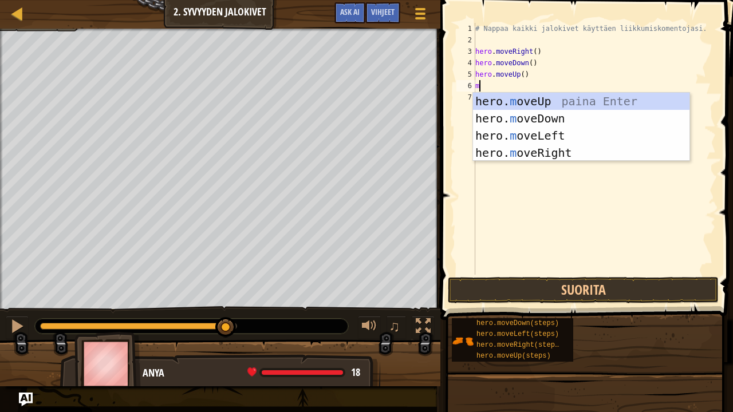
type textarea "mo"
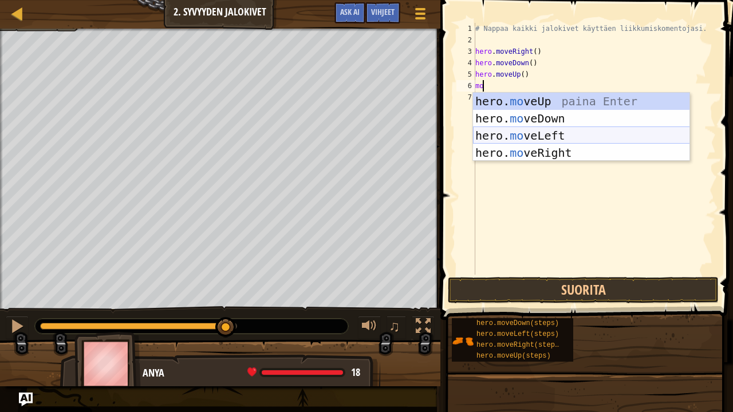
click at [521, 134] on div "hero. mo veUp paina Enter hero. mo veDown paina Enter hero. mo veLeft paina Ent…" at bounding box center [581, 144] width 217 height 103
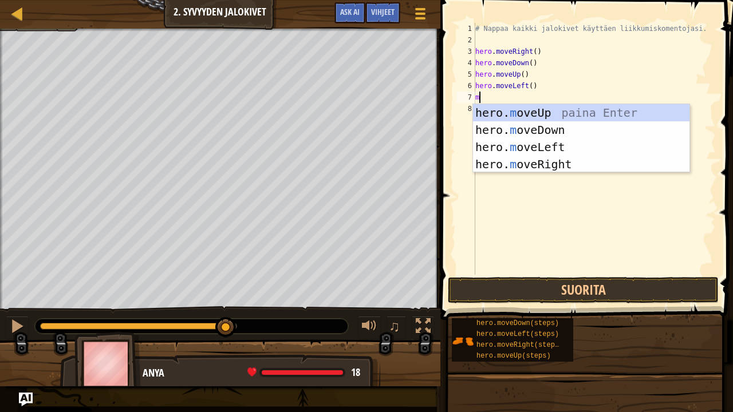
type textarea "mo"
click at [545, 106] on div "hero. mo veUp paina Enter hero. mo veDown paina Enter hero. mo veLeft paina Ent…" at bounding box center [581, 155] width 217 height 103
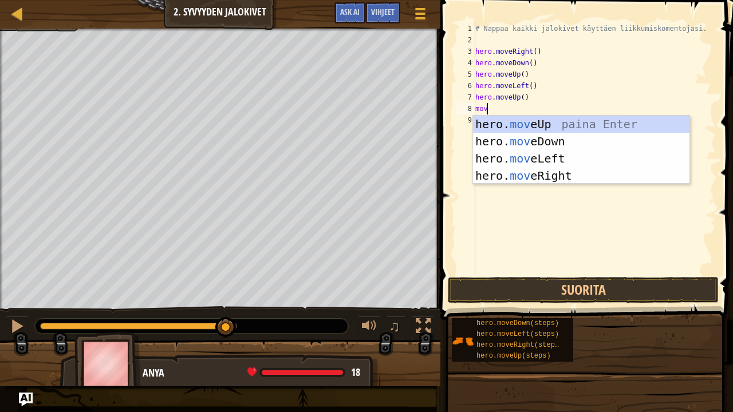
type textarea "move"
click at [537, 175] on div "hero. move Up paina Enter hero. move Down paina Enter hero. move Left paina Ent…" at bounding box center [581, 167] width 217 height 103
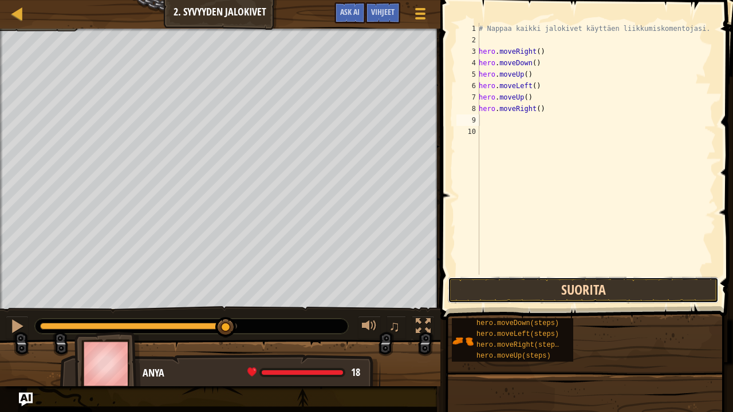
click at [506, 286] on button "Suorita" at bounding box center [583, 290] width 271 height 26
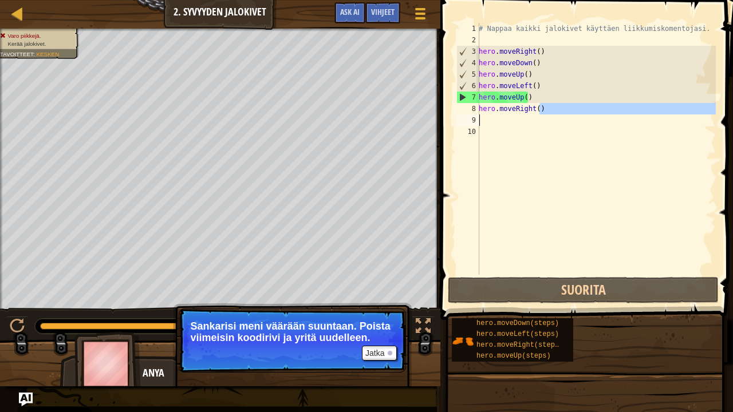
drag, startPoint x: 537, startPoint y: 111, endPoint x: 469, endPoint y: 115, distance: 67.6
click at [469, 115] on div "1 2 3 4 5 6 7 8 9 10 # Nappaa kaikki jalokivet käyttäen liikkumiskomentojasi. h…" at bounding box center [585, 149] width 262 height 252
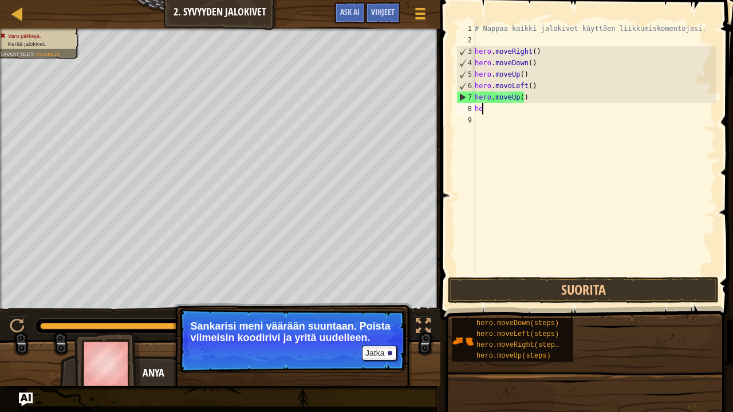
type textarea "h"
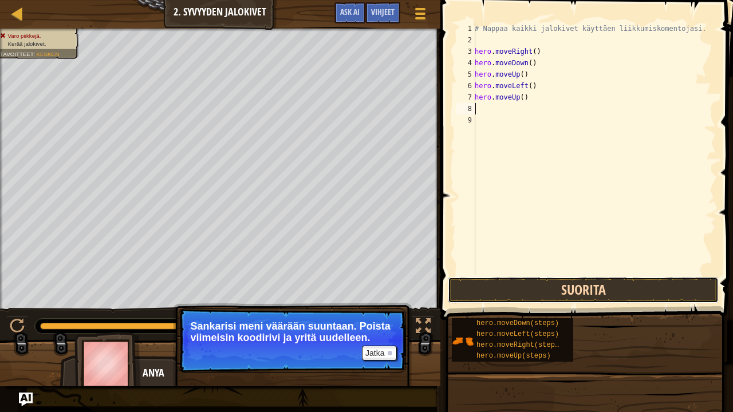
click at [579, 298] on button "Suorita" at bounding box center [583, 290] width 271 height 26
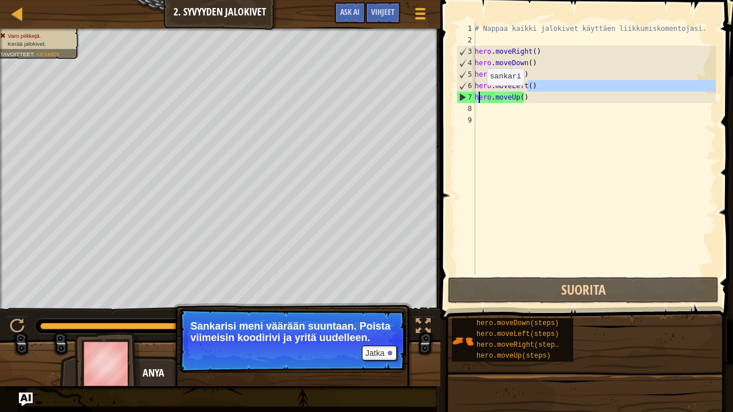
drag, startPoint x: 528, startPoint y: 87, endPoint x: 468, endPoint y: 98, distance: 61.2
click at [468, 98] on div "1 2 3 4 5 6 7 8 9 # Nappaa kaikki jalokivet käyttäen liikkumiskomentojasi. hero…" at bounding box center [585, 149] width 262 height 252
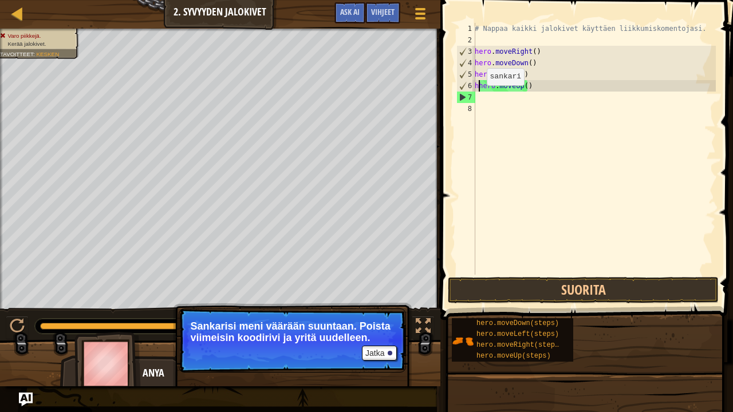
type textarea "hero.moveUp()"
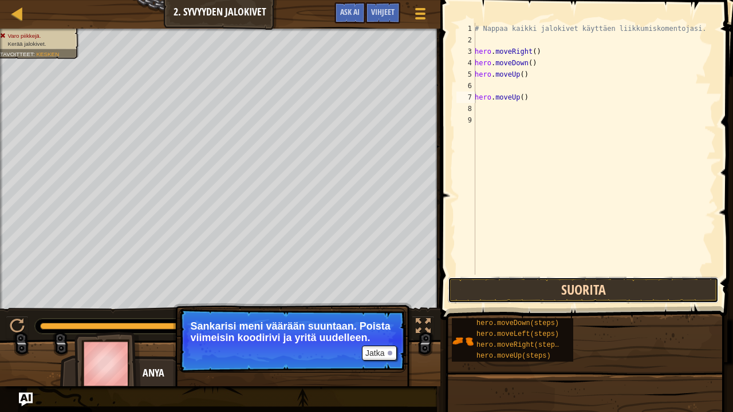
click at [536, 292] on button "Suorita" at bounding box center [583, 290] width 271 height 26
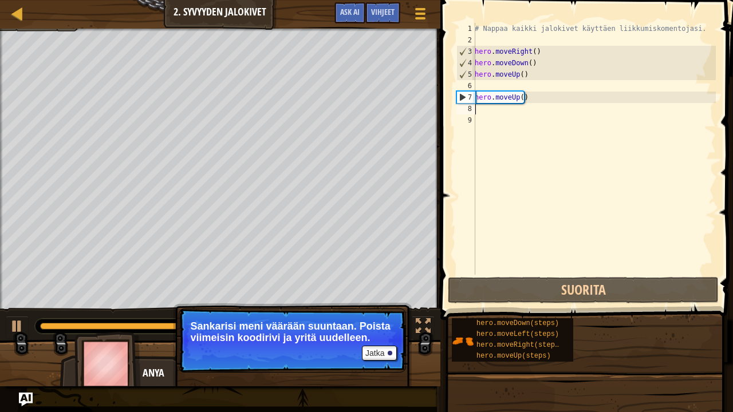
click at [486, 111] on div "# Nappaa kaikki jalokivet käyttäen liikkumiskomentojasi. hero . moveRight ( ) h…" at bounding box center [593, 160] width 243 height 275
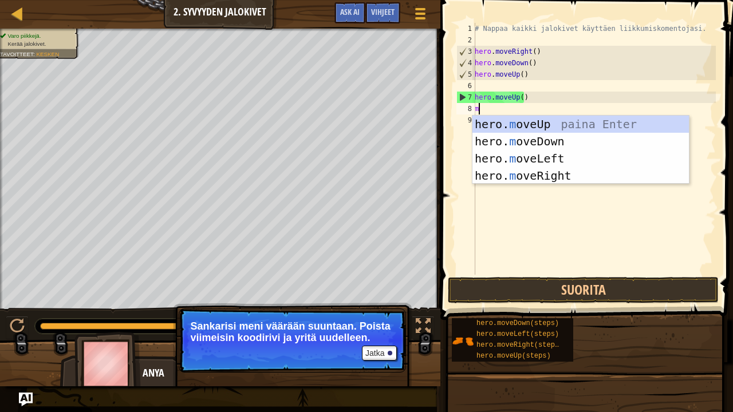
type textarea "mo"
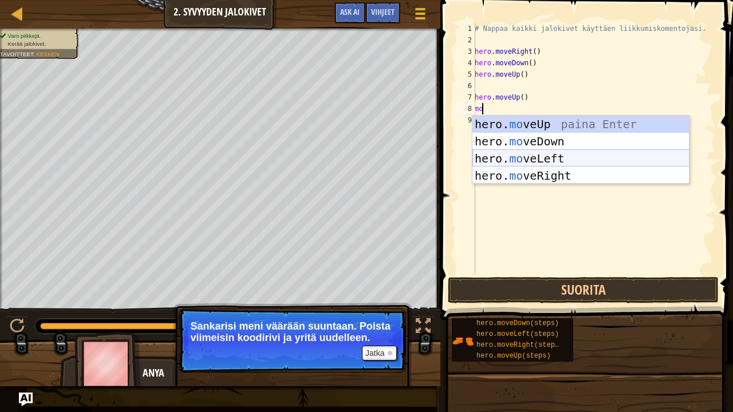
click at [554, 160] on div "hero. mo veUp paina Enter hero. mo veDown paina Enter hero. mo veLeft paina Ent…" at bounding box center [580, 167] width 217 height 103
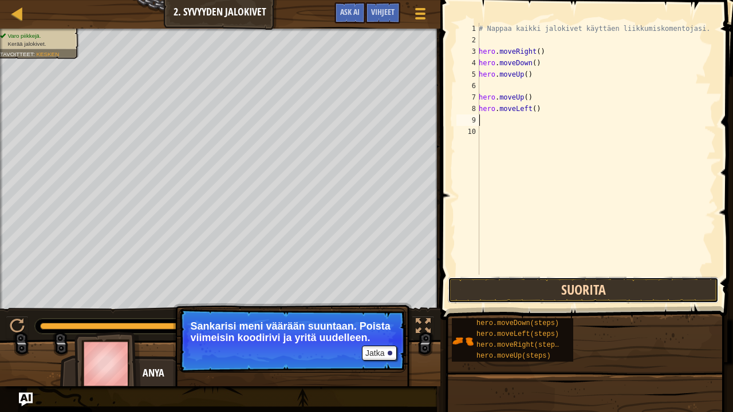
click at [549, 293] on button "Suorita" at bounding box center [583, 290] width 271 height 26
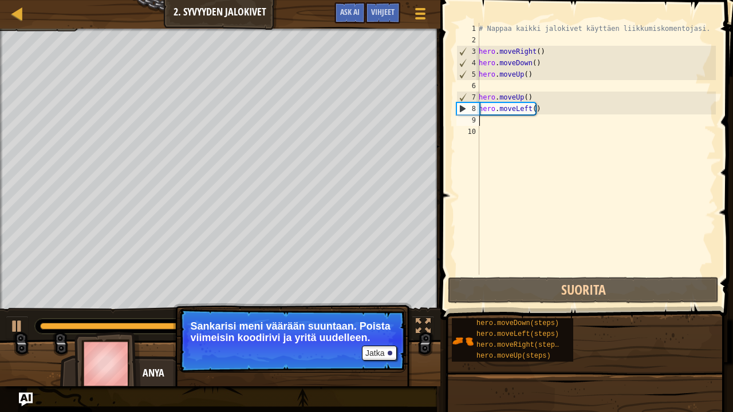
click at [0, 10] on div "Kartta Johdatus tietotekniikkaan 2. Syvyyden jalokivet Pelivalikko Valmis Vihje…" at bounding box center [220, 14] width 440 height 29
click at [10, 13] on div "Kartta Johdatus tietotekniikkaan 2. Syvyyden jalokivet Pelivalikko Valmis Vihje…" at bounding box center [220, 14] width 440 height 29
click at [10, 14] on div at bounding box center [17, 13] width 14 height 14
select select "fi"
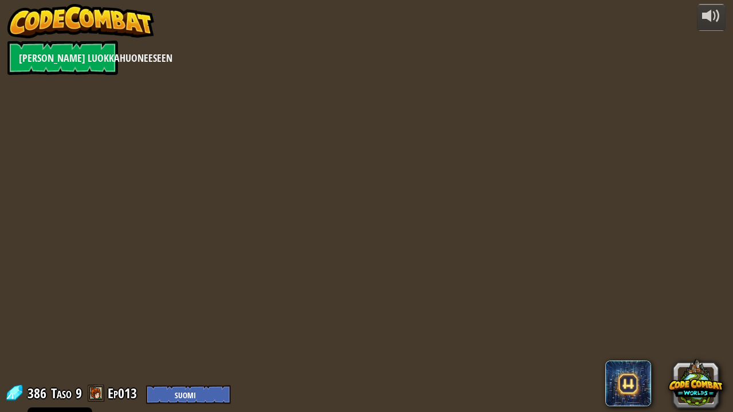
select select "fi"
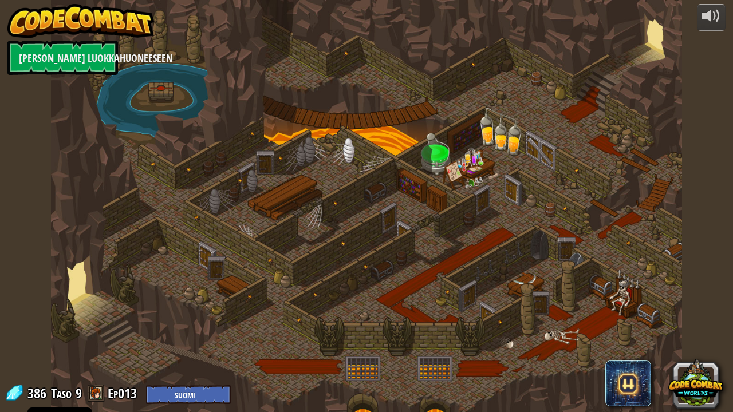
click at [10, 14] on img at bounding box center [80, 21] width 147 height 34
